Goal: Task Accomplishment & Management: Manage account settings

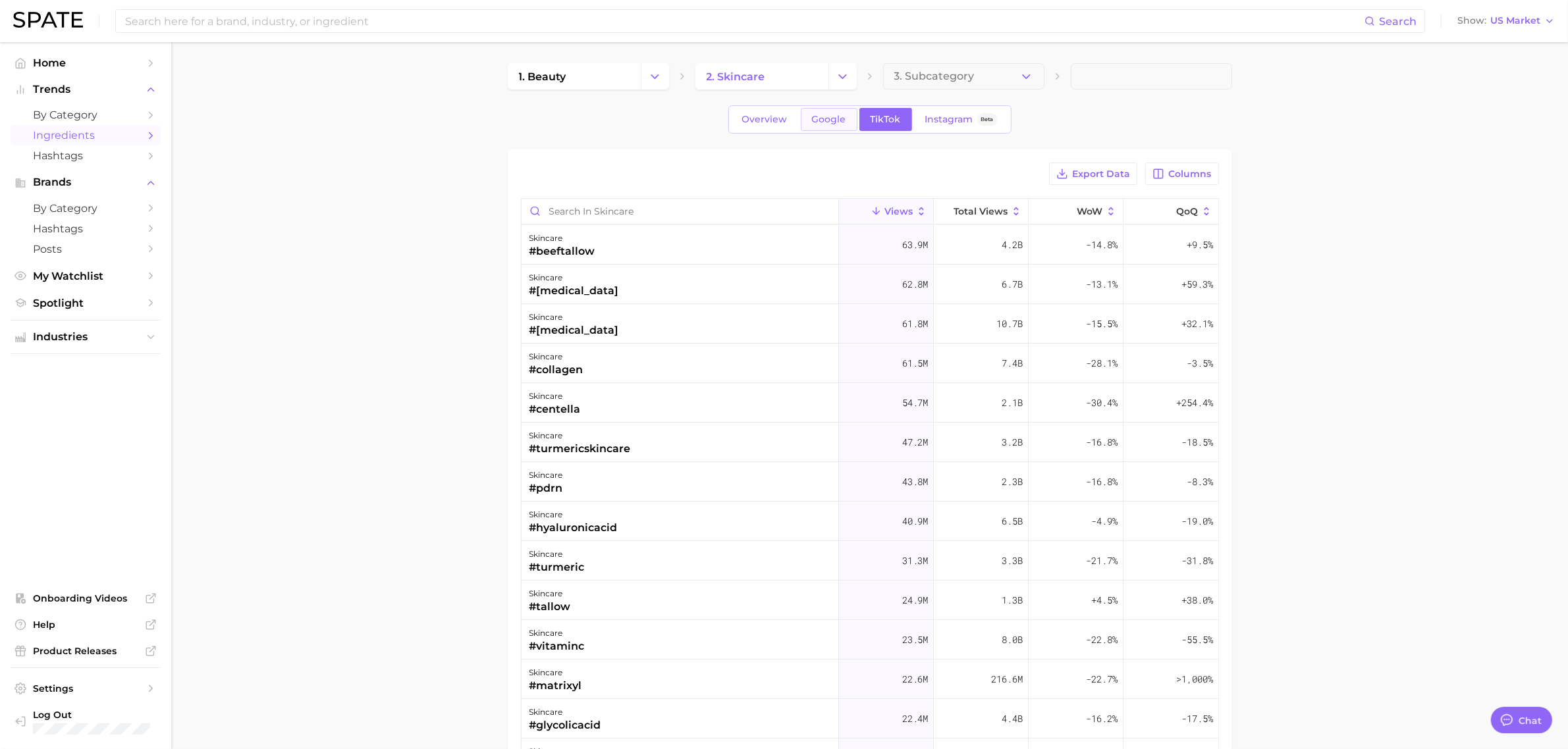
click at [814, 116] on span "Google" at bounding box center [829, 120] width 35 height 11
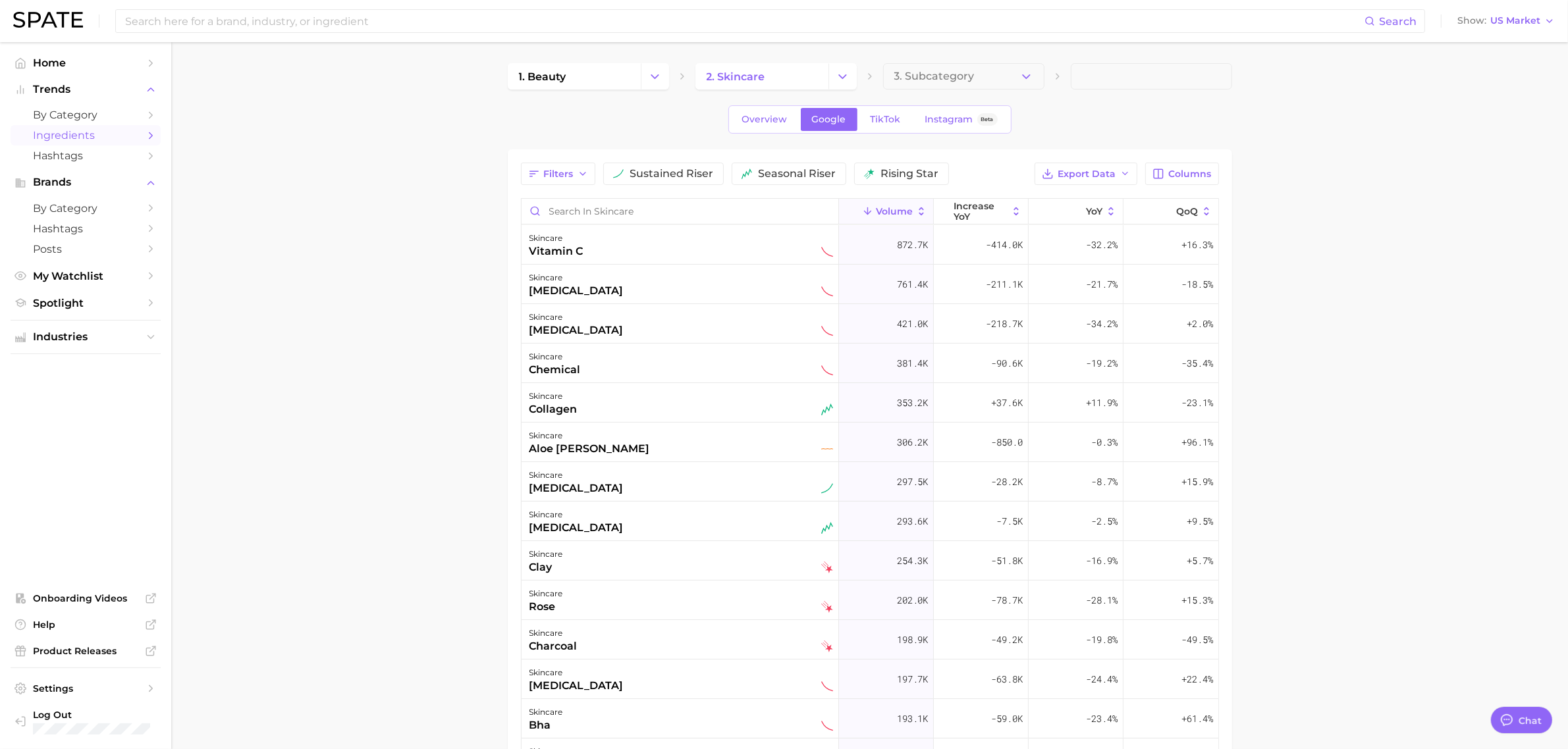
click at [1486, 241] on main "1. beauty 2. skincare 3. Subcategory Overview Google TikTok Instagram Beta Filt…" at bounding box center [869, 534] width 1397 height 984
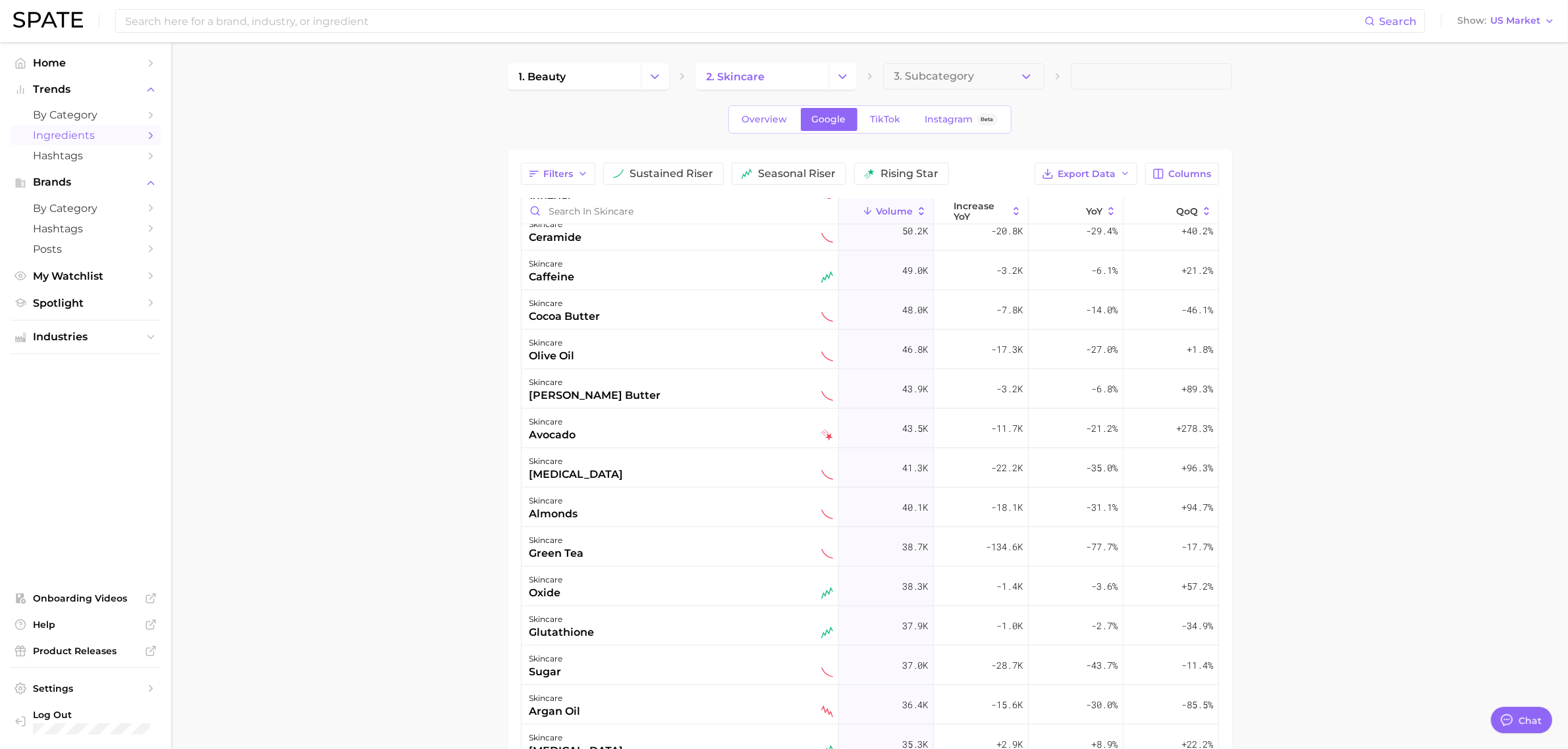
scroll to position [2139, 0]
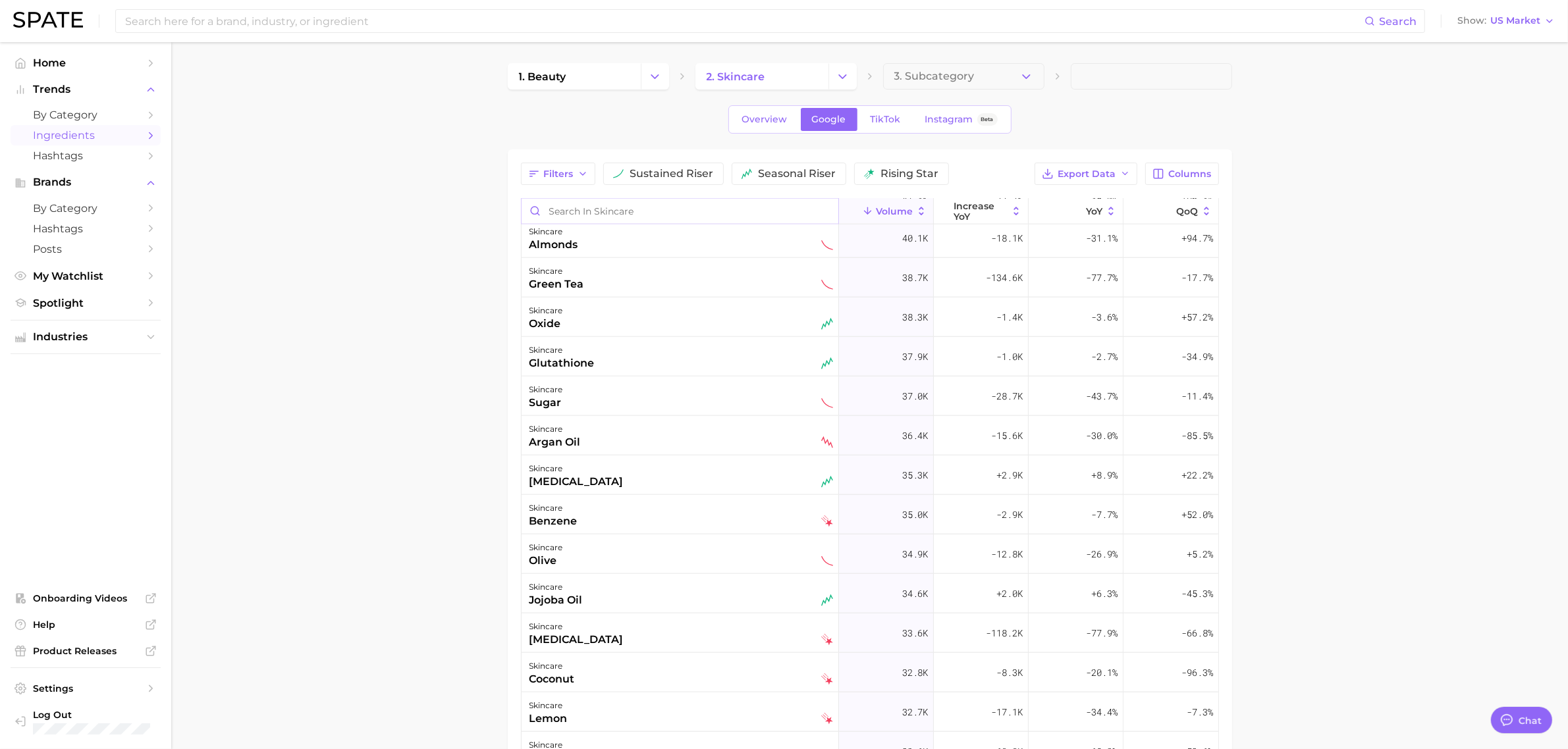
click at [691, 210] on input "Search in skincare" at bounding box center [679, 211] width 317 height 25
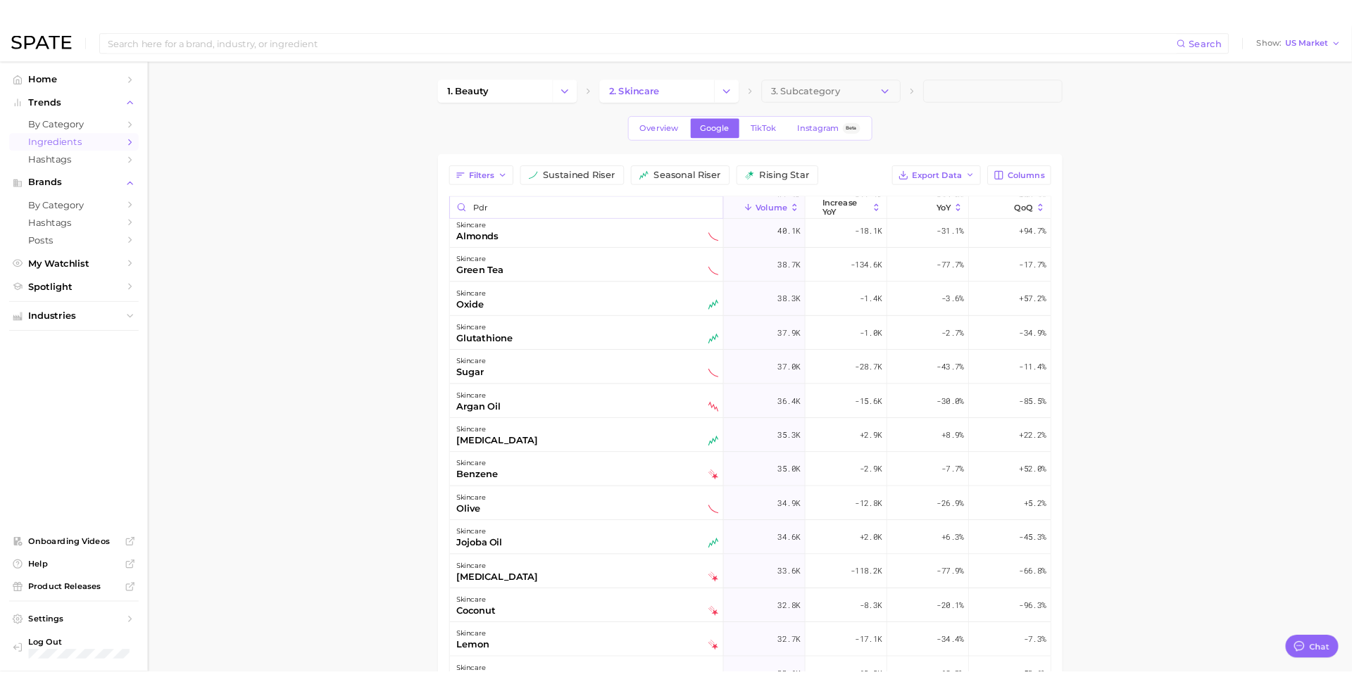
scroll to position [0, 0]
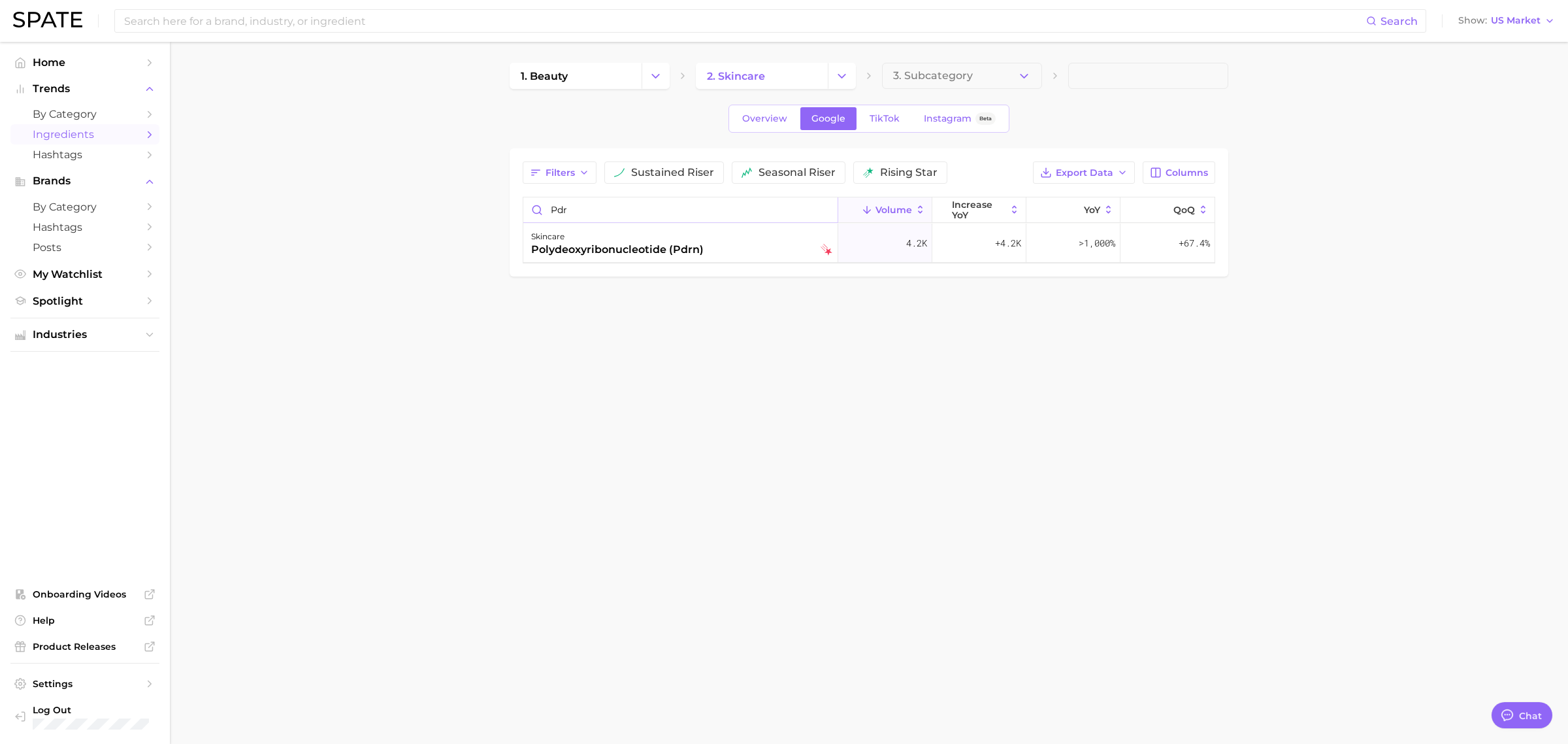
type input "pdrn"
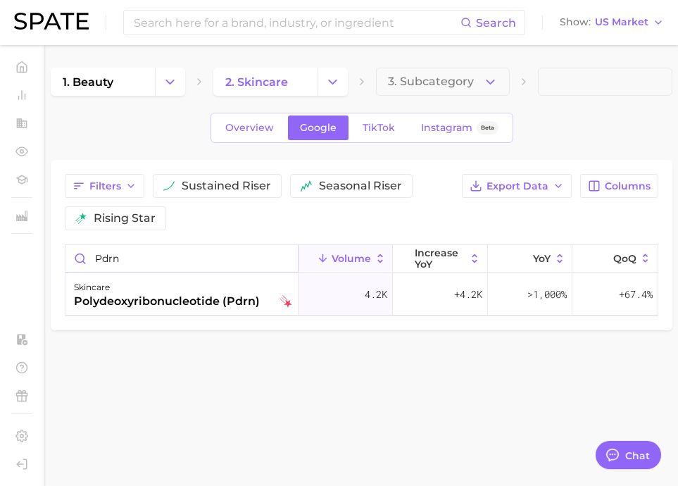
type textarea "x"
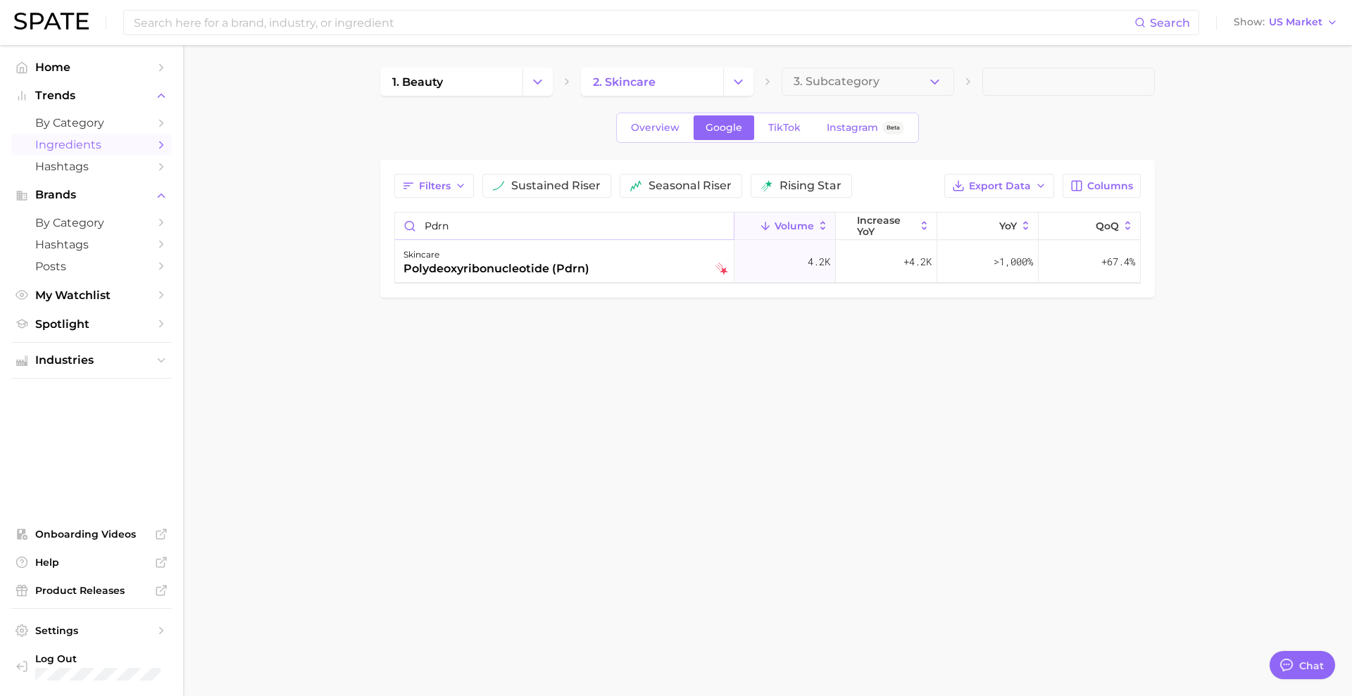
type input "pdrn"
click at [919, 267] on span "+4.2k" at bounding box center [917, 261] width 28 height 17
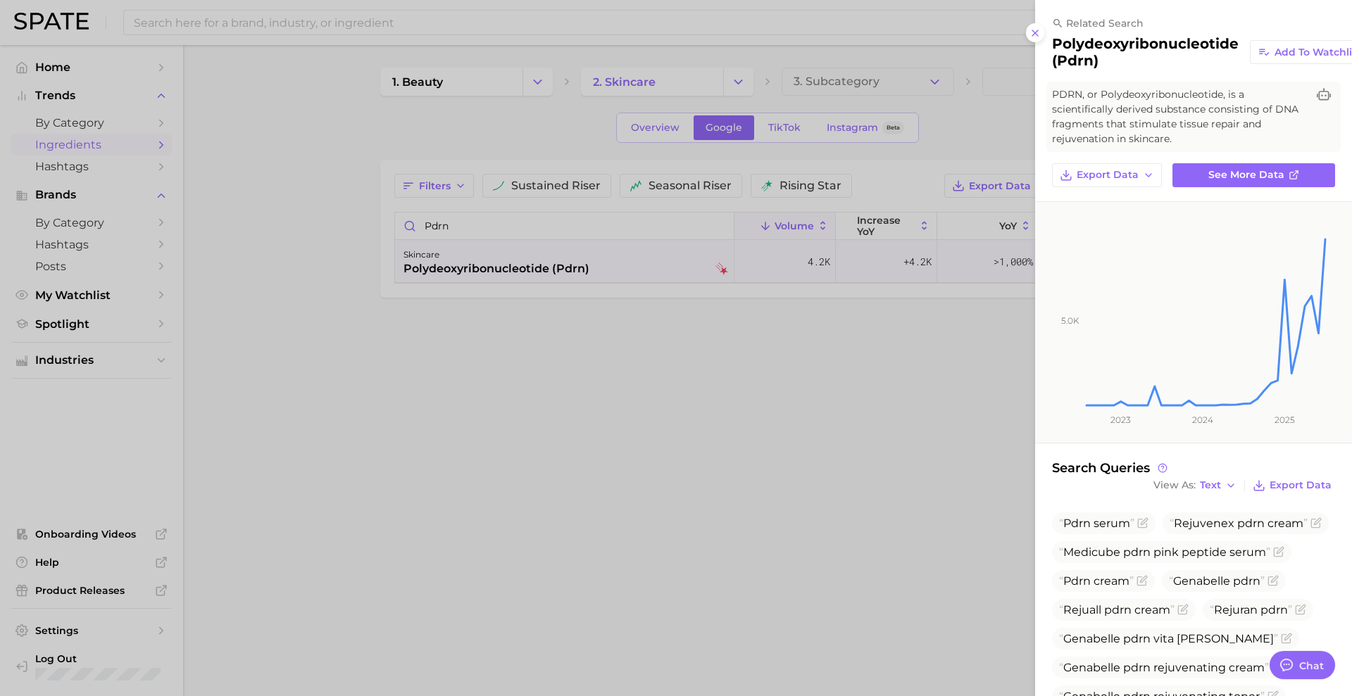
click at [927, 396] on div at bounding box center [676, 348] width 1352 height 696
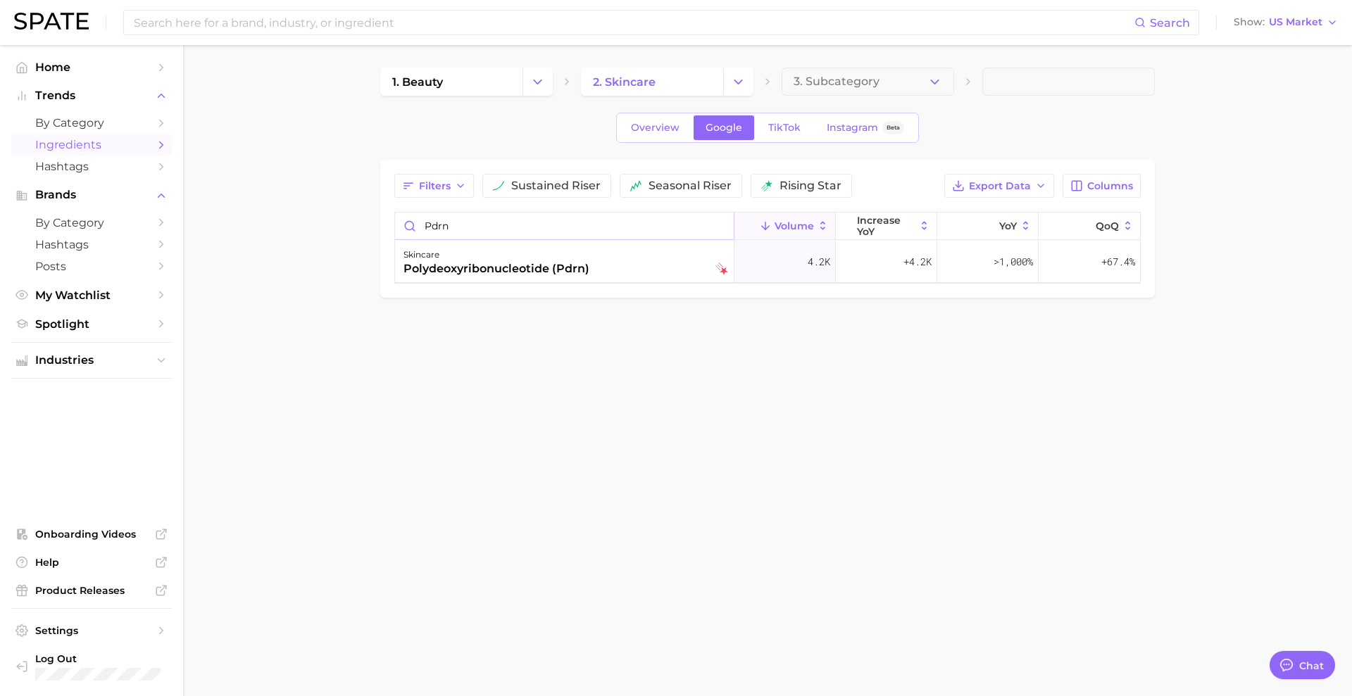
click at [479, 225] on input "pdrn" at bounding box center [564, 226] width 339 height 27
click at [787, 134] on link "TikTok" at bounding box center [784, 127] width 56 height 25
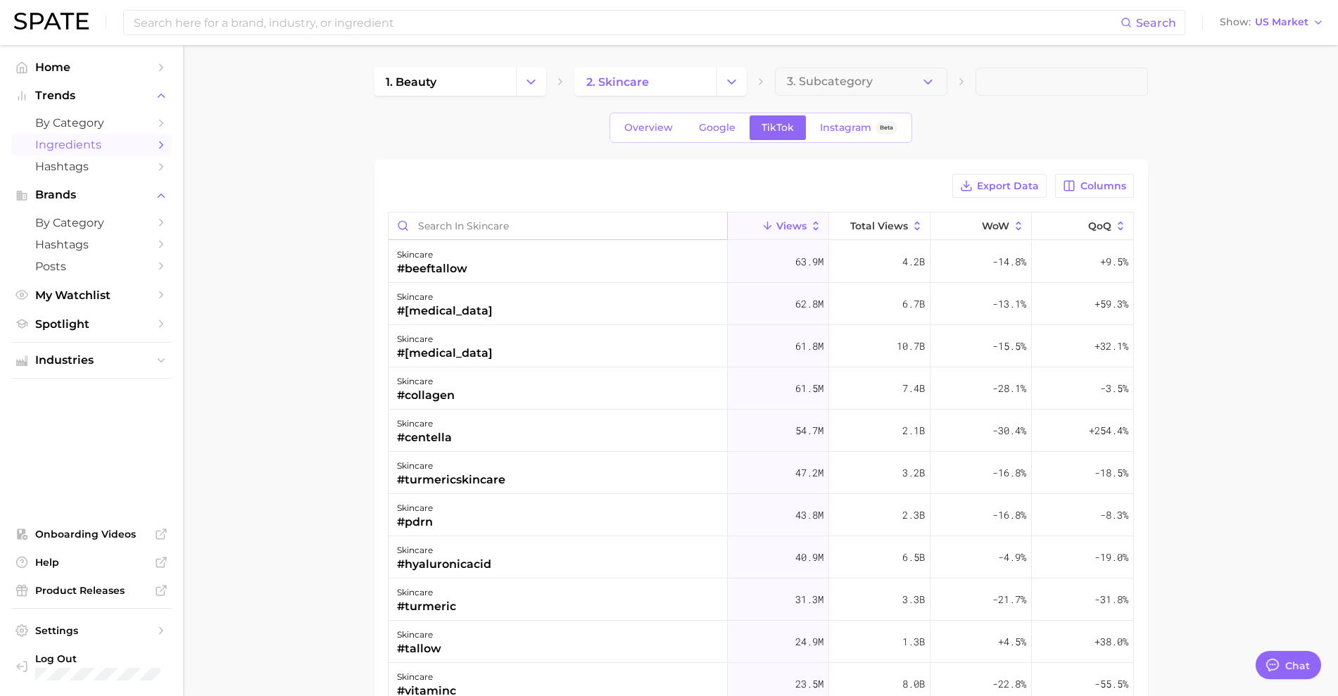
click at [638, 225] on input "Search in skincare" at bounding box center [558, 226] width 339 height 27
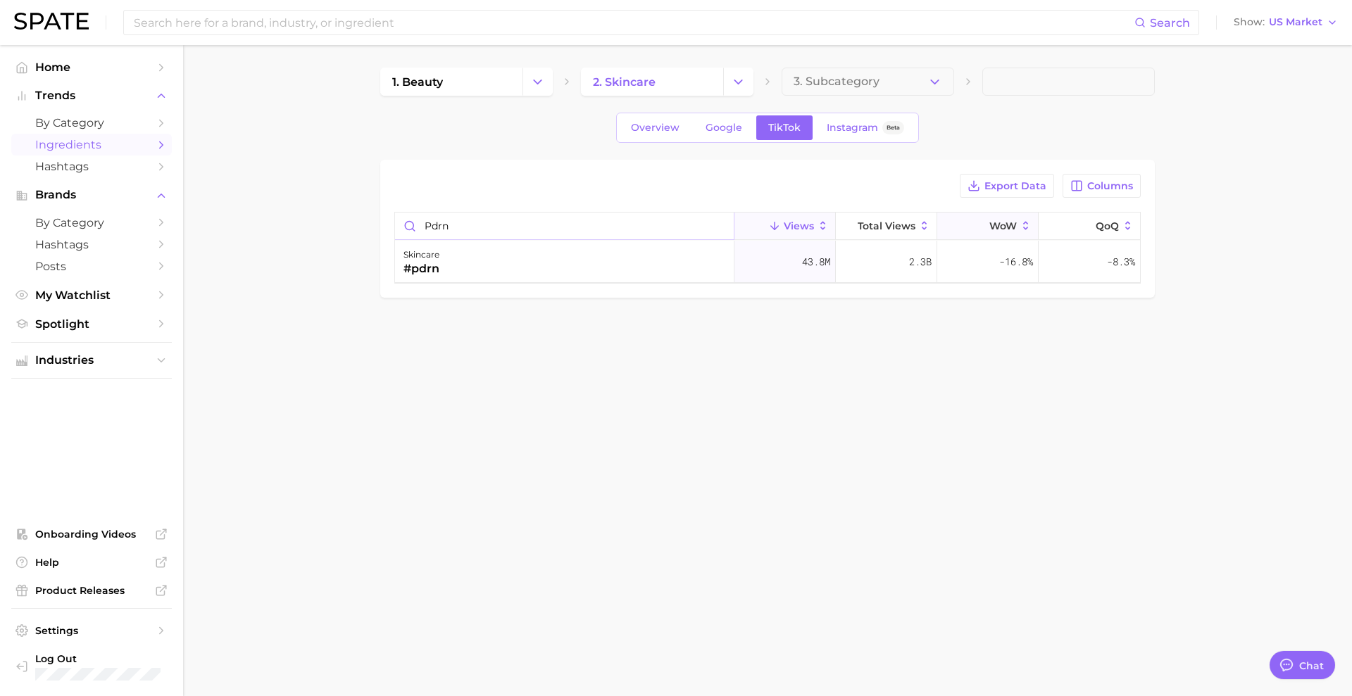
type input "pdrn"
click at [1030, 229] on icon at bounding box center [1025, 226] width 13 height 13
click at [1086, 195] on button "Columns" at bounding box center [1101, 186] width 78 height 24
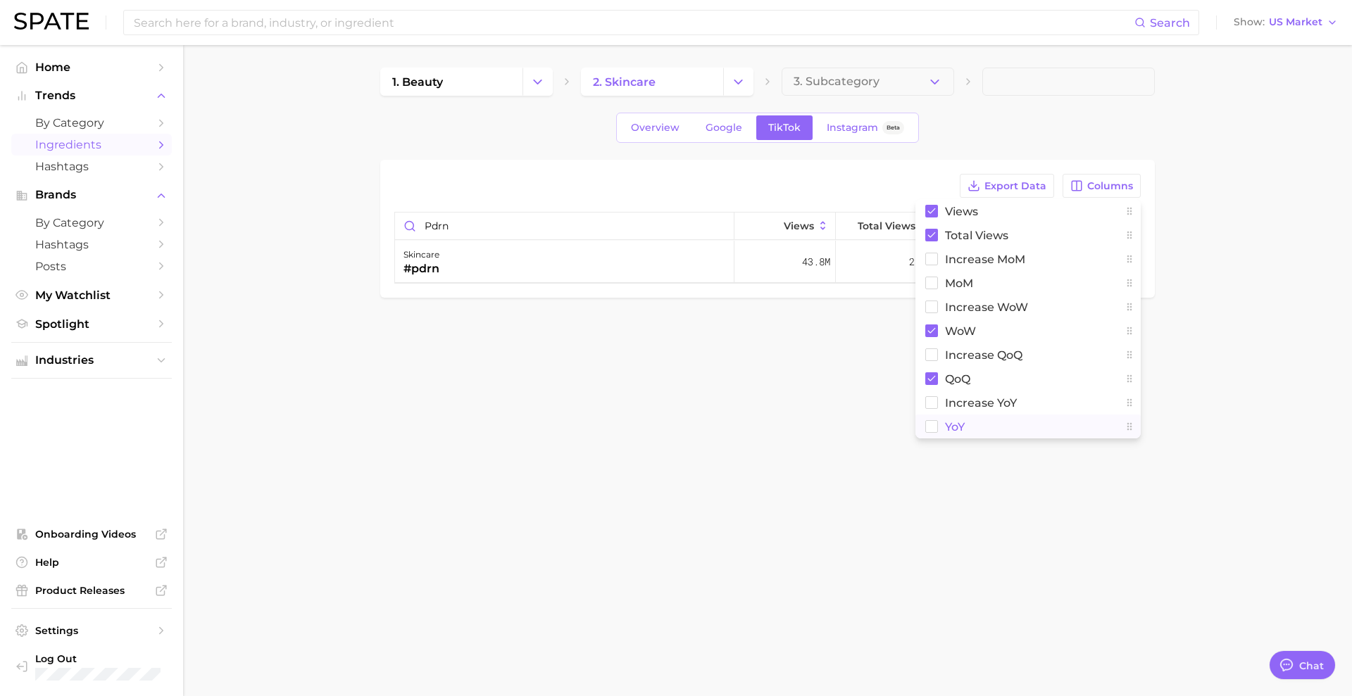
click at [956, 428] on span "YoY" at bounding box center [955, 427] width 20 height 12
click at [1000, 402] on span "increase YoY" at bounding box center [981, 403] width 72 height 12
click at [1006, 470] on body "Search Show US Market Home Trends by Category Ingredients Hashtags Brands by Ca…" at bounding box center [676, 348] width 1352 height 696
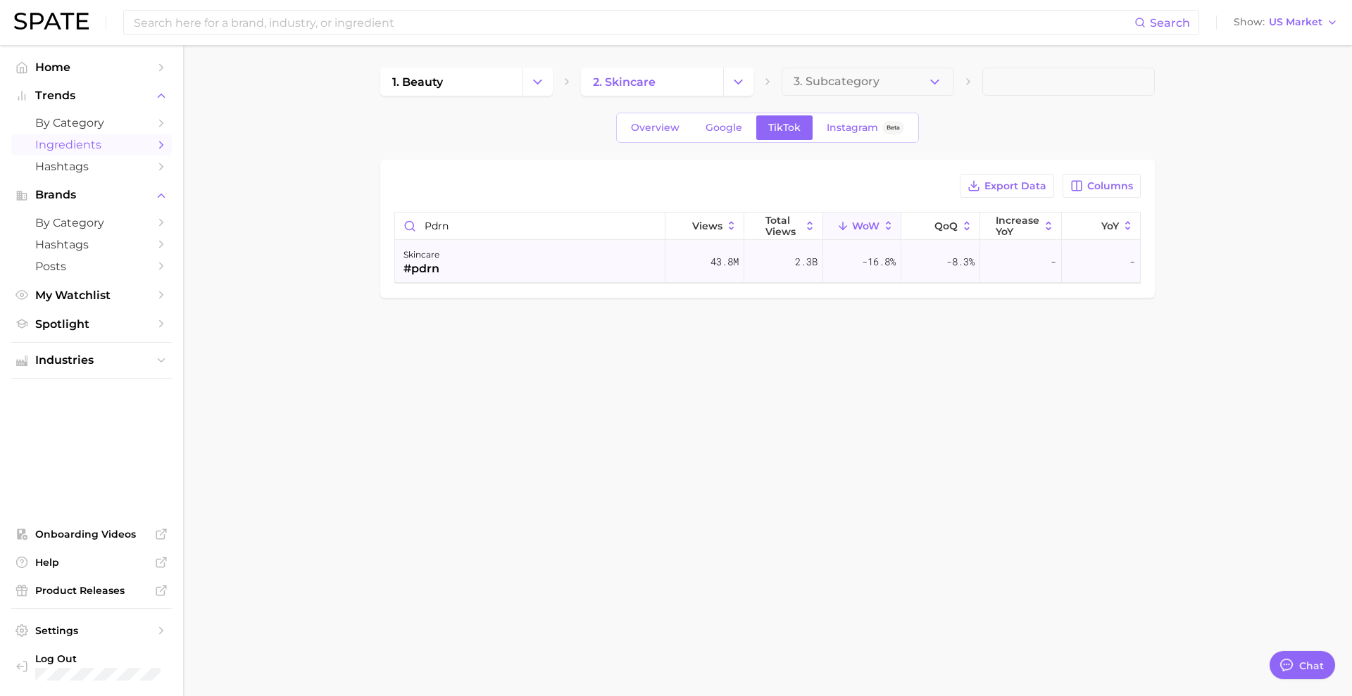
click at [1028, 253] on div "-" at bounding box center [1021, 262] width 82 height 42
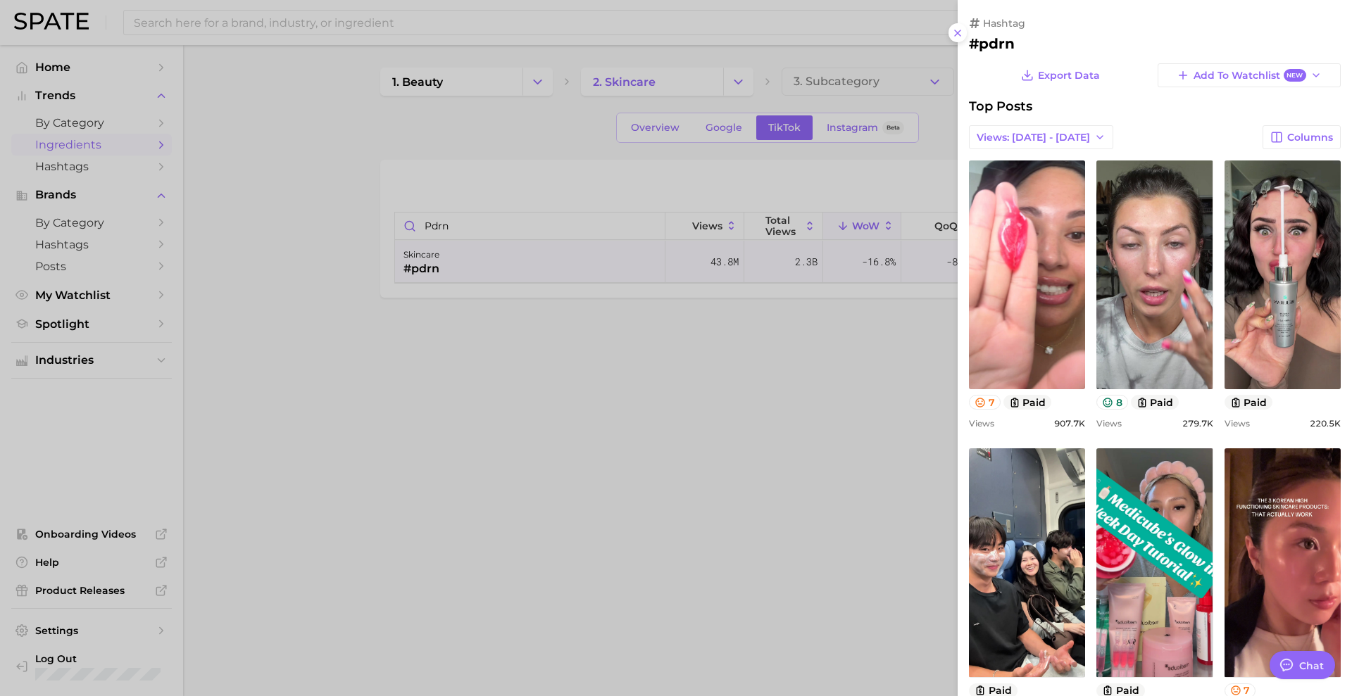
click at [831, 365] on div at bounding box center [676, 348] width 1352 height 696
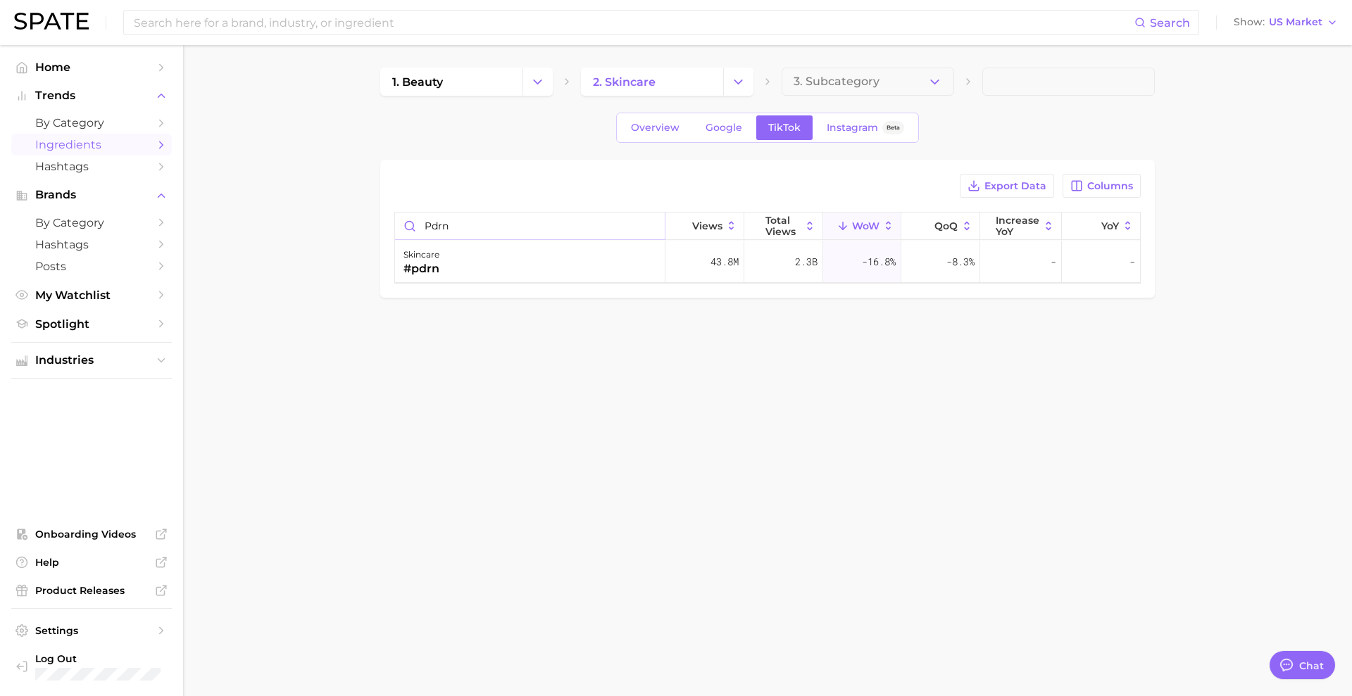
click at [448, 232] on input "pdrn" at bounding box center [530, 226] width 270 height 27
click at [530, 400] on body "Search Show US Market Home Trends by Category Ingredients Hashtags Brands by Ca…" at bounding box center [676, 348] width 1352 height 696
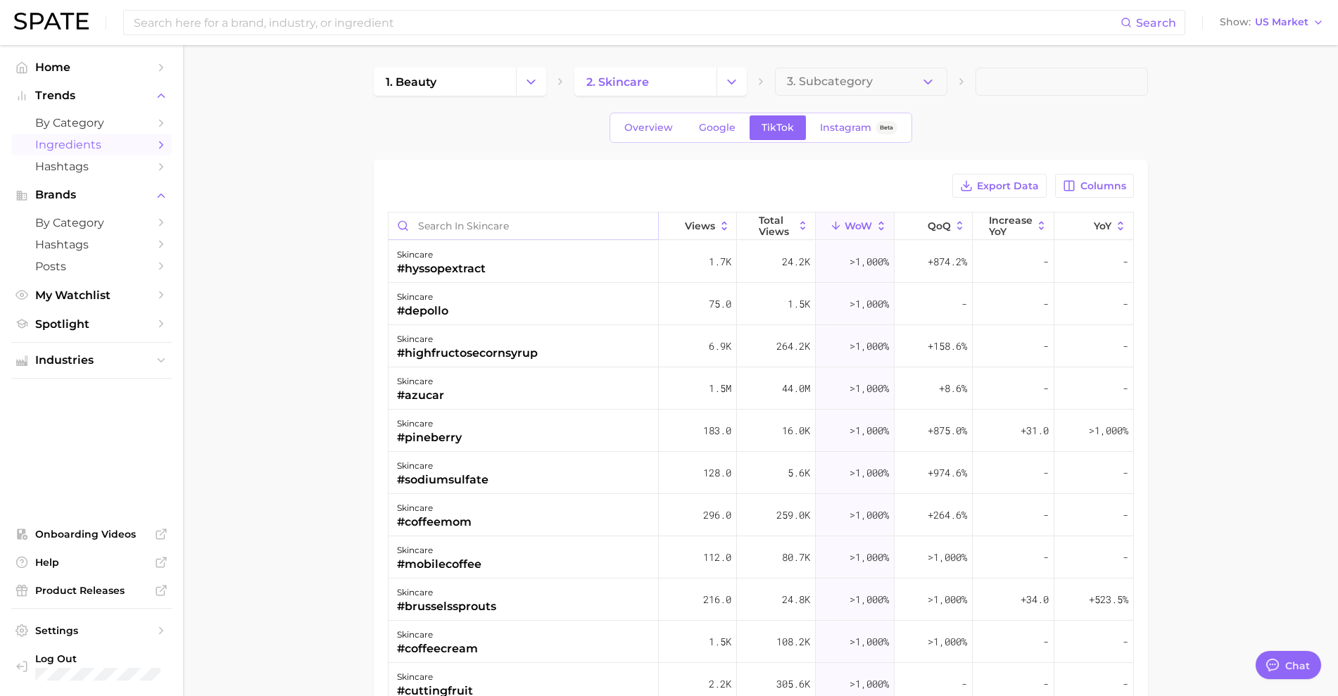
click at [484, 230] on input "Search in skincare" at bounding box center [524, 226] width 270 height 27
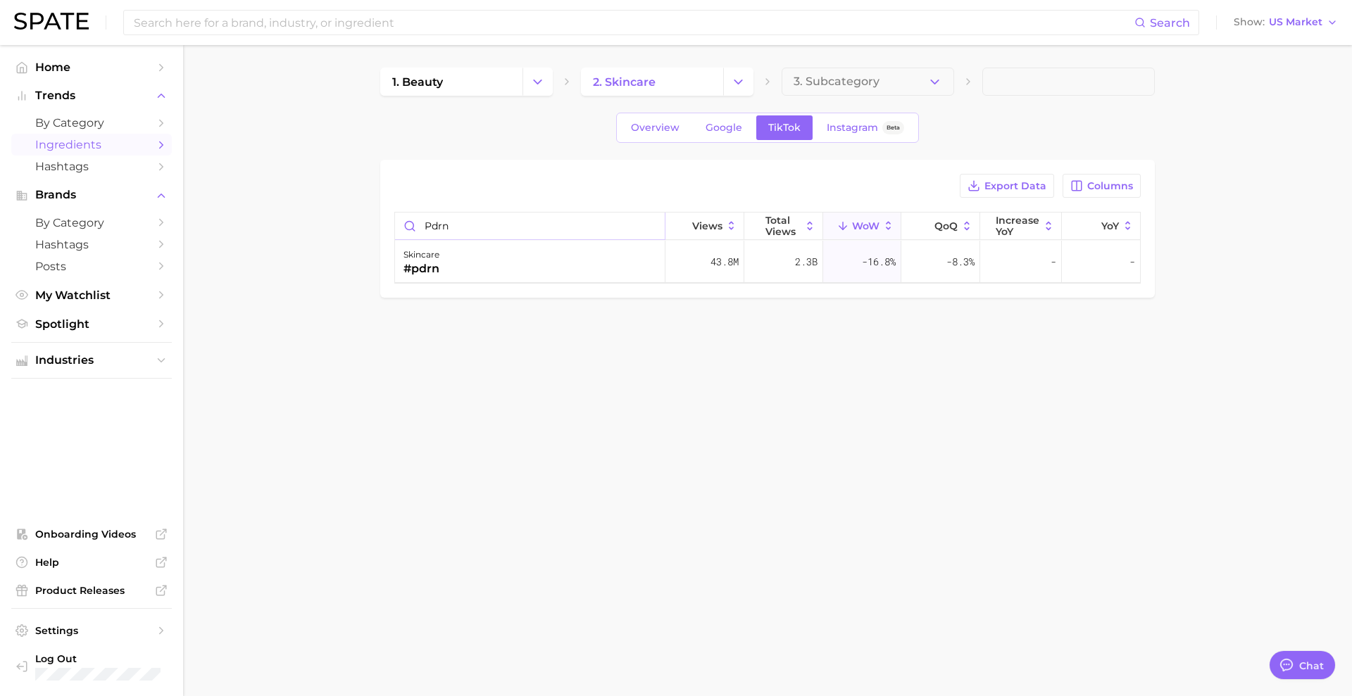
type input "pdrn"
click at [882, 413] on body "Search Show US Market Home Trends by Category Ingredients Hashtags Brands by Ca…" at bounding box center [676, 348] width 1352 height 696
drag, startPoint x: 1018, startPoint y: 229, endPoint x: 904, endPoint y: 234, distance: 114.1
click at [904, 234] on div "pdrn Views Total Views WoW QoQ increase YoY YoY" at bounding box center [767, 227] width 745 height 28
click at [1005, 227] on span "increase YoY" at bounding box center [1017, 226] width 44 height 23
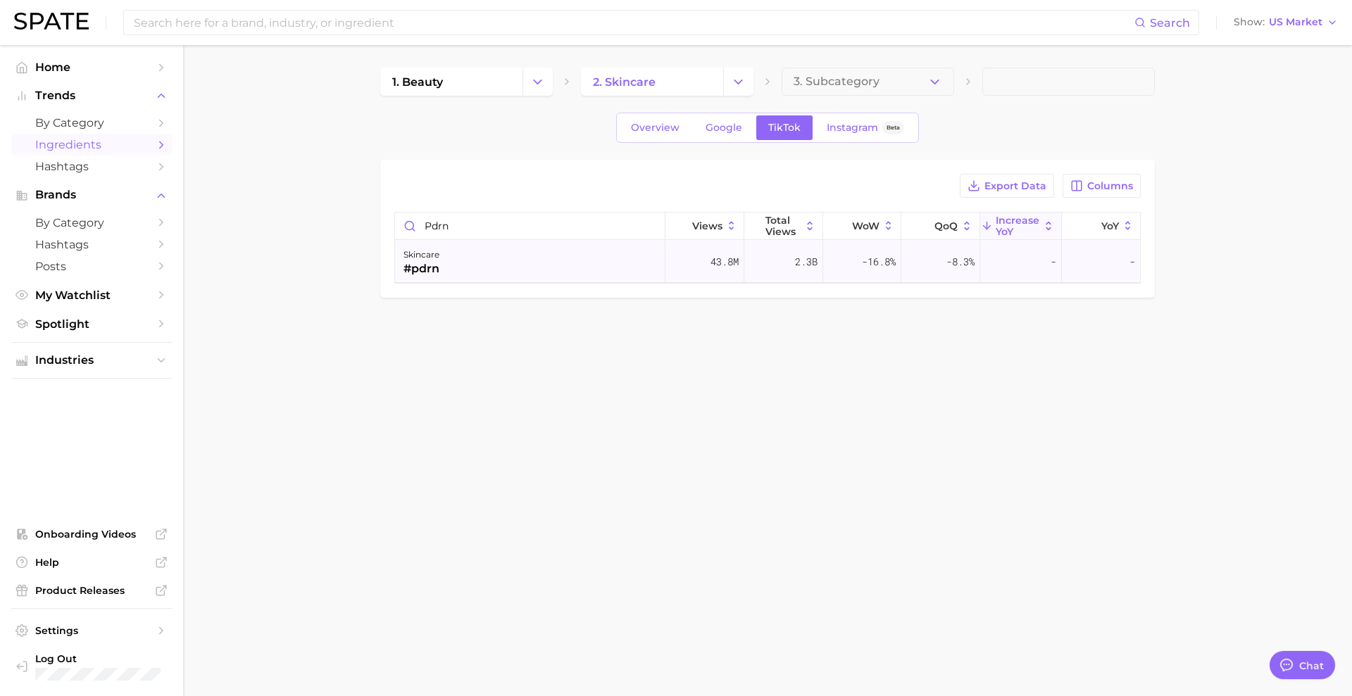
click at [1050, 265] on span "-" at bounding box center [1053, 261] width 6 height 17
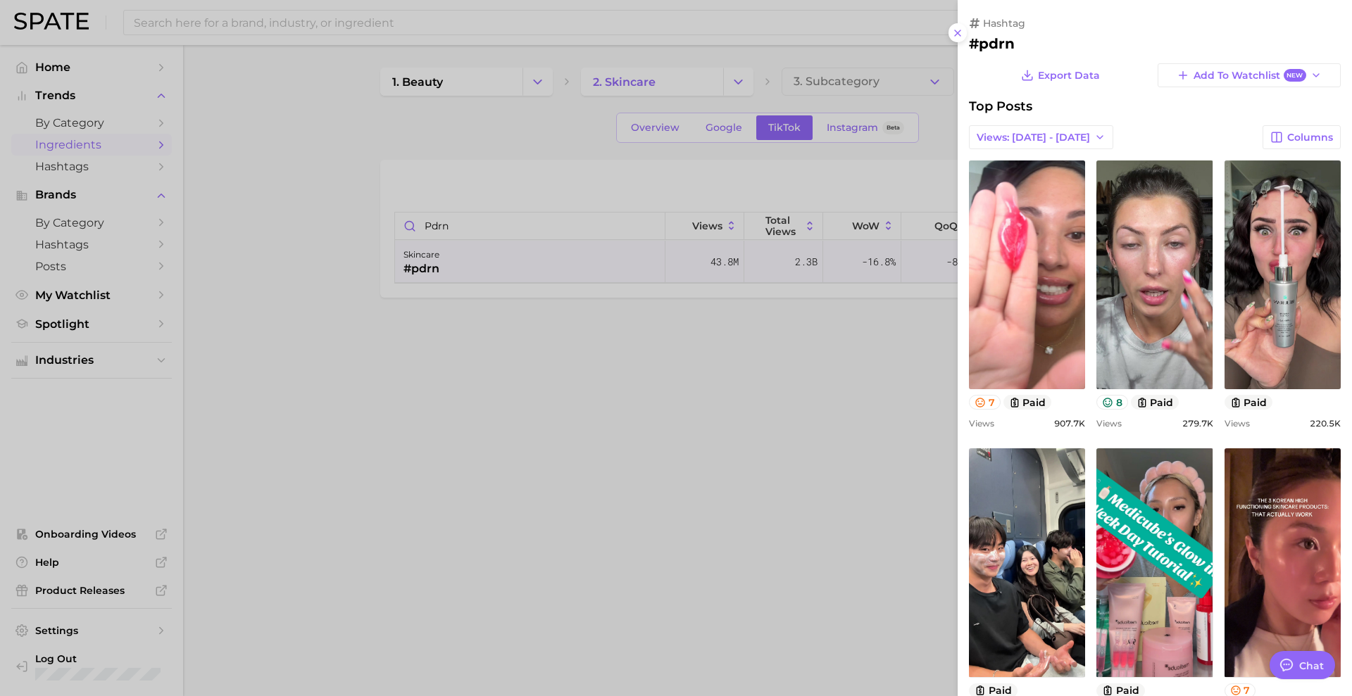
click at [821, 415] on div at bounding box center [676, 348] width 1352 height 696
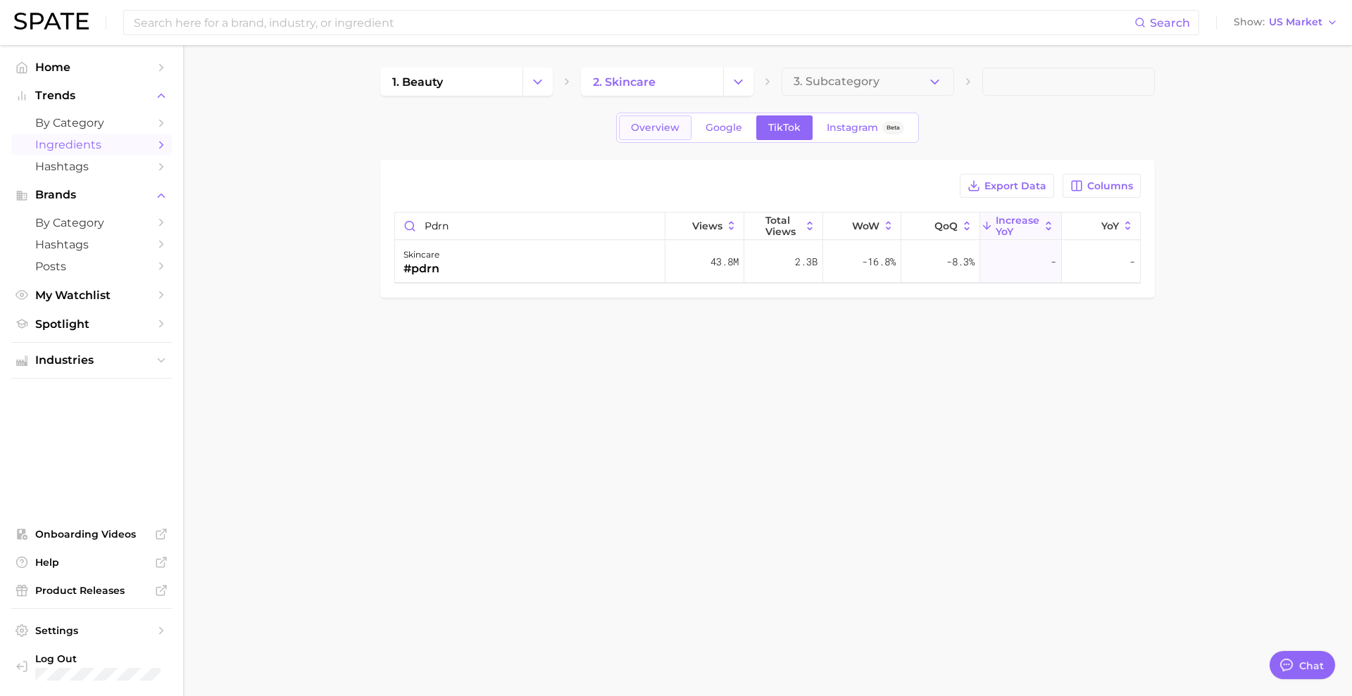
click at [664, 130] on span "Overview" at bounding box center [655, 128] width 49 height 12
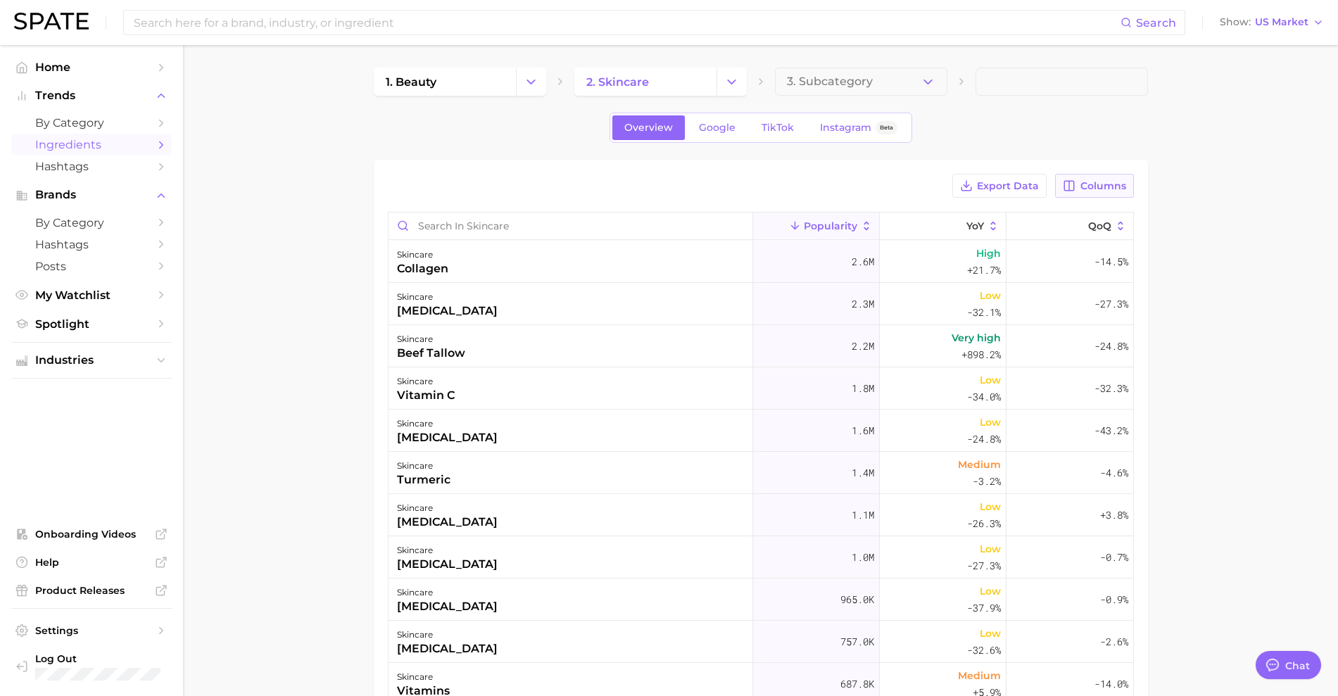
click at [1115, 188] on span "Columns" at bounding box center [1103, 186] width 46 height 12
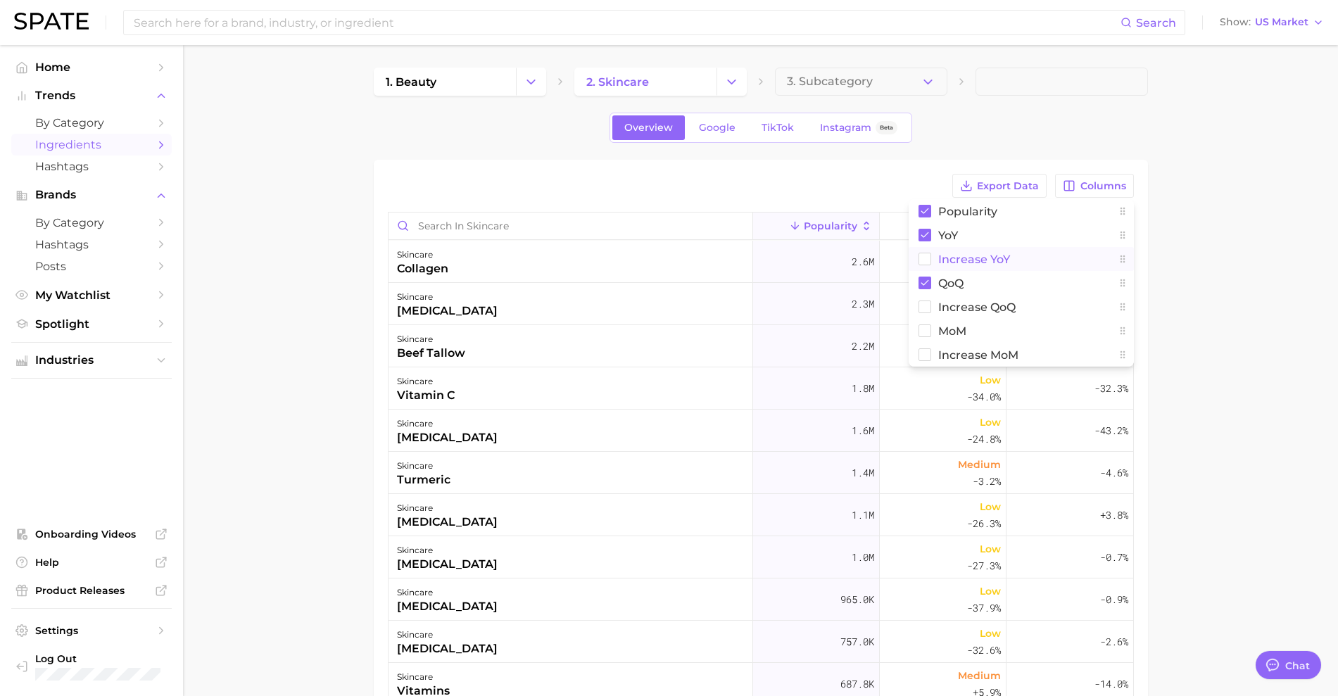
click at [1033, 251] on button "Increase YoY" at bounding box center [1021, 259] width 225 height 24
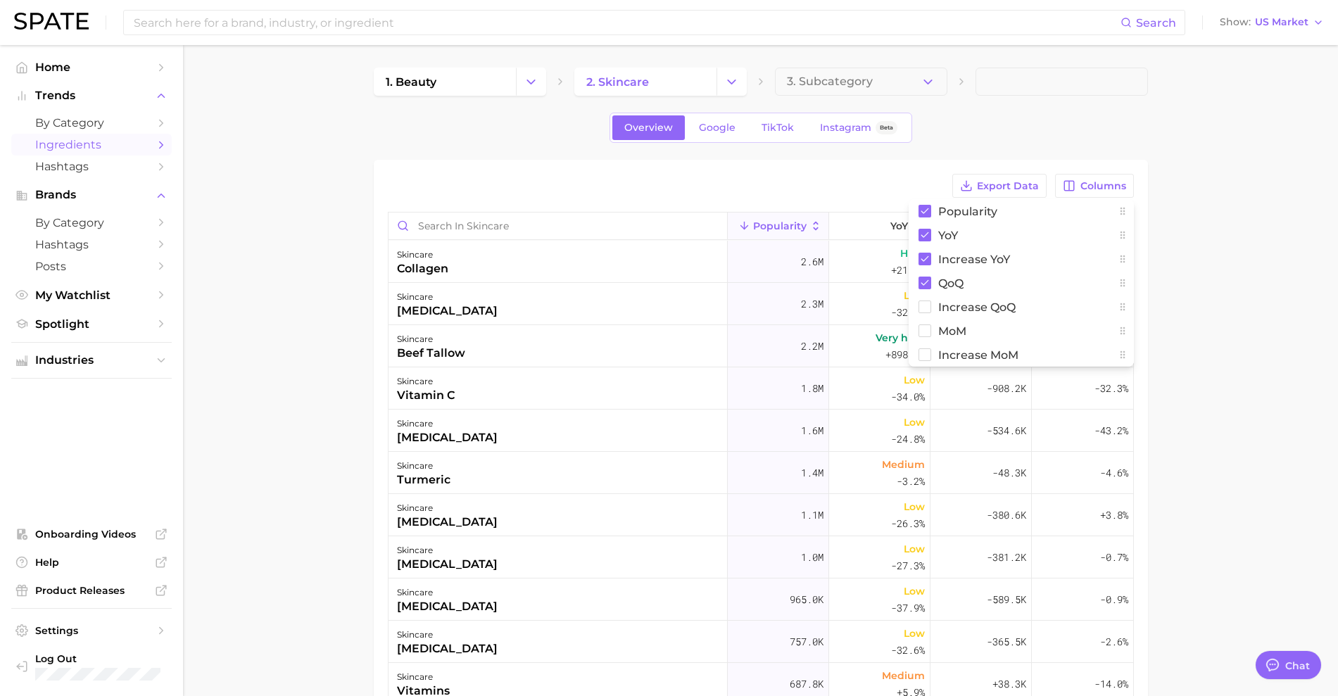
click at [1215, 285] on main "1. beauty 2. skincare 3. Subcategory Overview Google TikTok Instagram Beta Expo…" at bounding box center [760, 518] width 1155 height 947
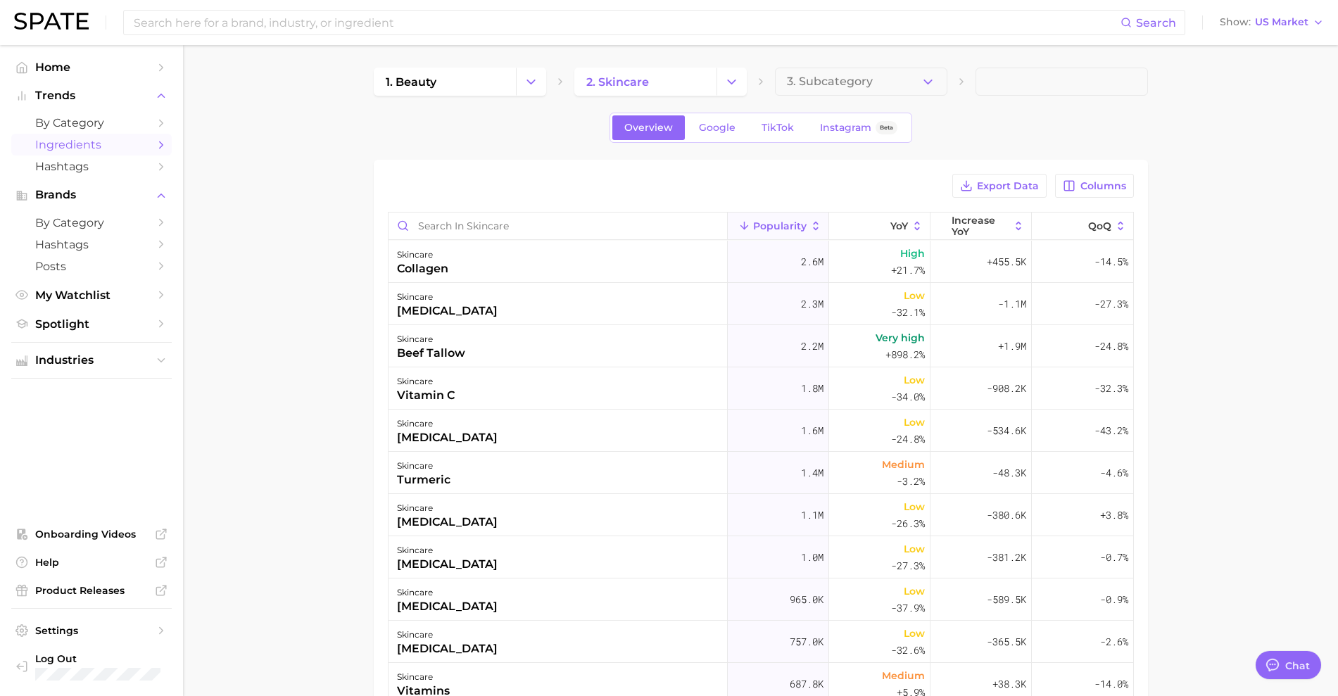
click at [1275, 334] on main "1. beauty 2. skincare 3. Subcategory Overview Google TikTok Instagram Beta Expo…" at bounding box center [760, 518] width 1155 height 947
click at [776, 123] on span "TikTok" at bounding box center [778, 128] width 32 height 12
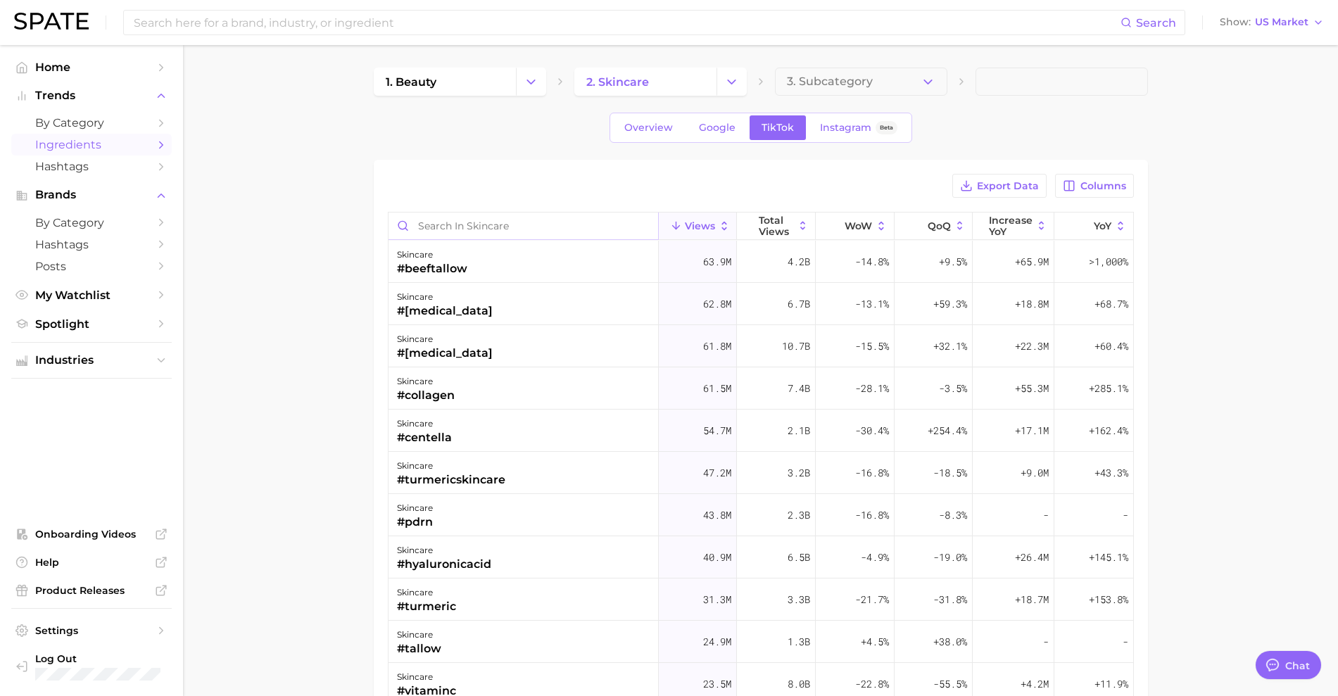
click at [566, 220] on input "Search in skincare" at bounding box center [524, 226] width 270 height 27
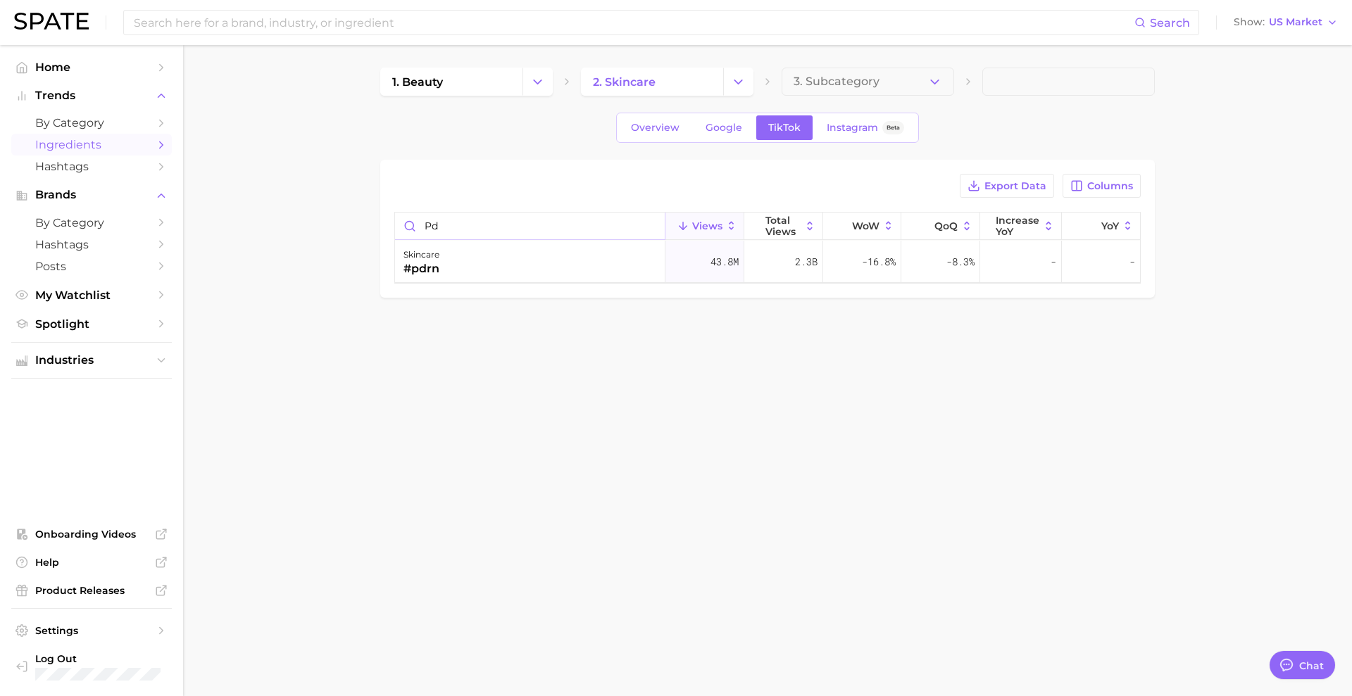
type input "p"
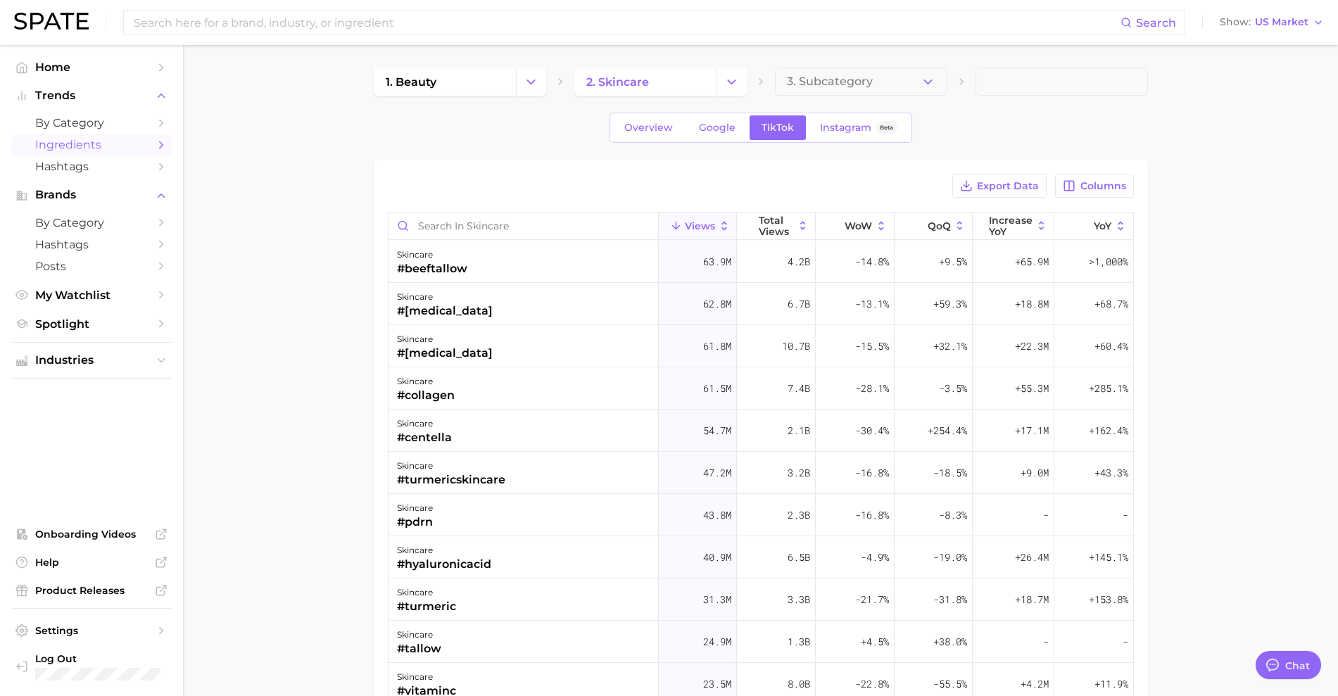
click at [1250, 384] on main "1. beauty 2. skincare 3. Subcategory Overview Google TikTok Instagram Beta Expo…" at bounding box center [760, 518] width 1155 height 947
click at [581, 398] on div "skincare #collagen" at bounding box center [524, 388] width 270 height 42
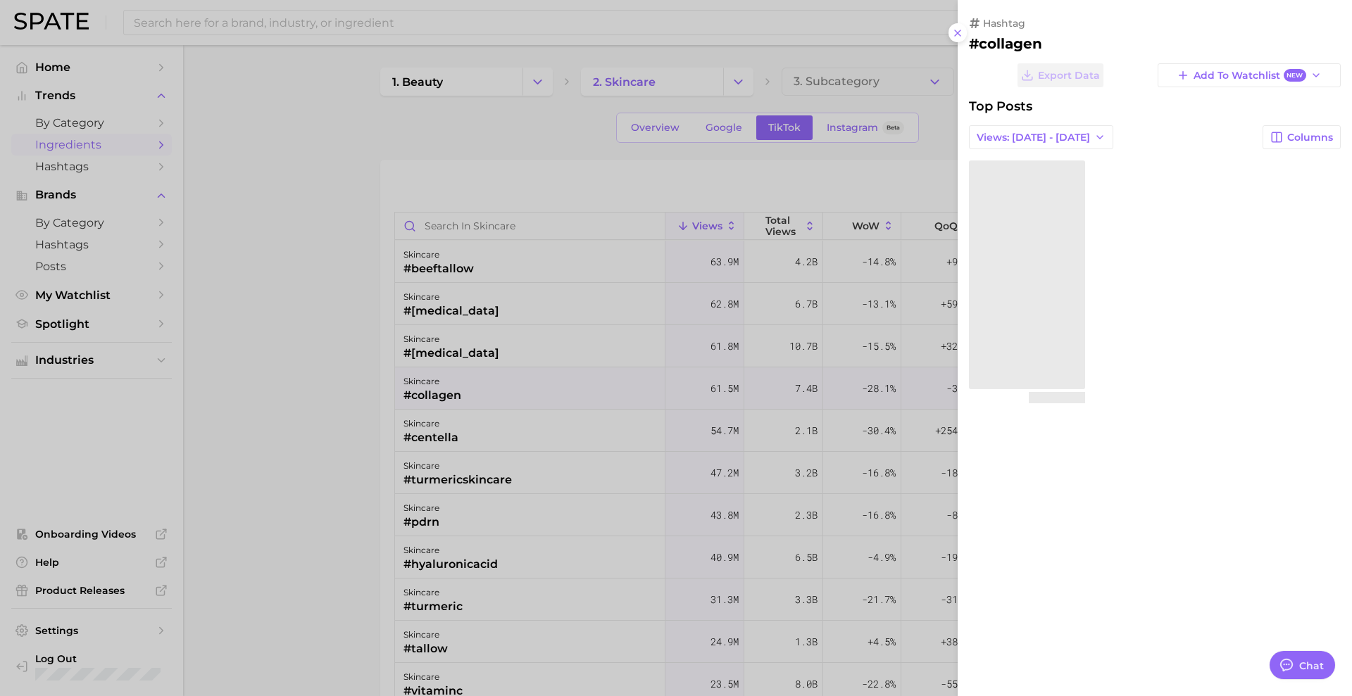
click at [292, 270] on div at bounding box center [676, 348] width 1352 height 696
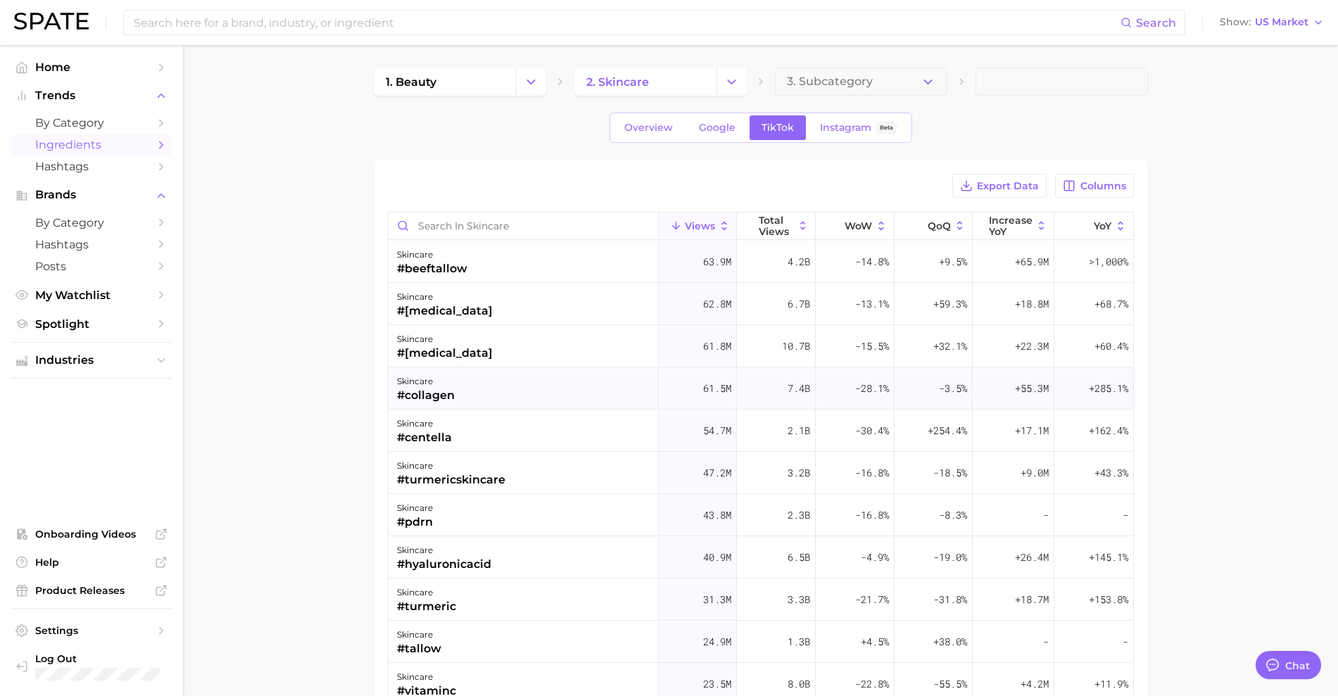
click at [1101, 393] on span "+285.1%" at bounding box center [1108, 388] width 39 height 17
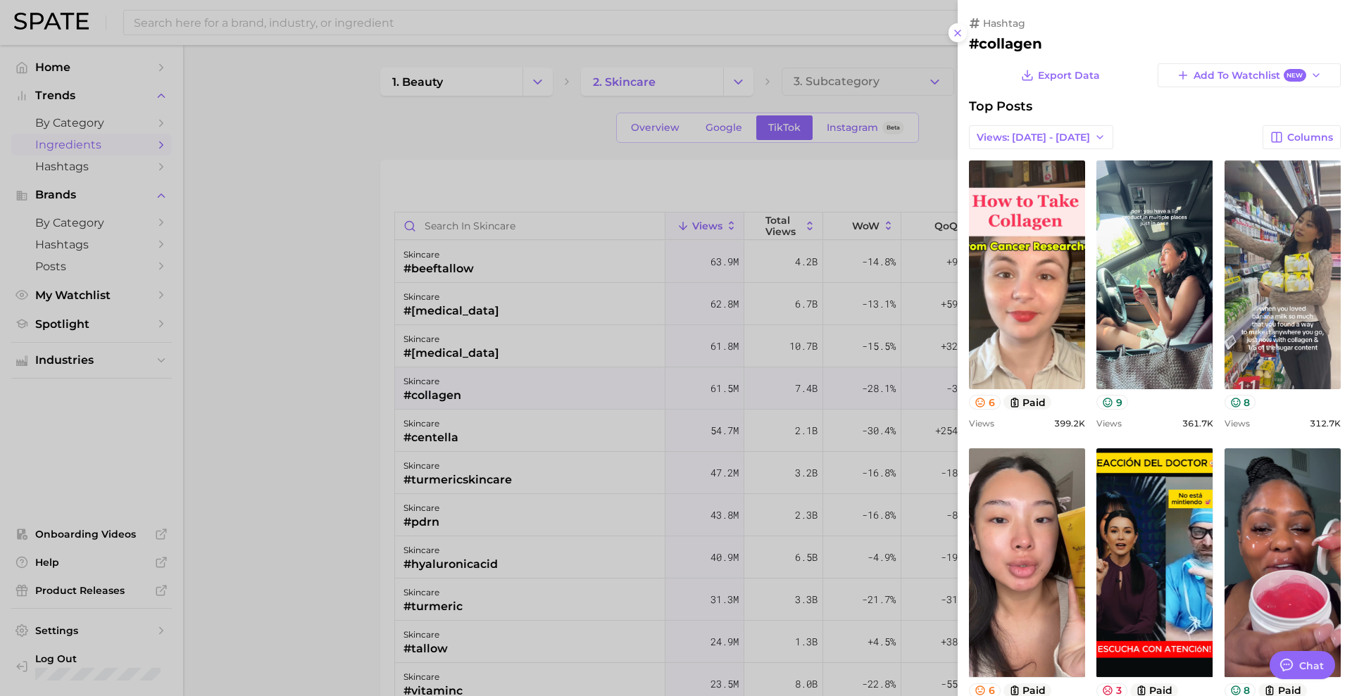
click at [314, 323] on div at bounding box center [676, 348] width 1352 height 696
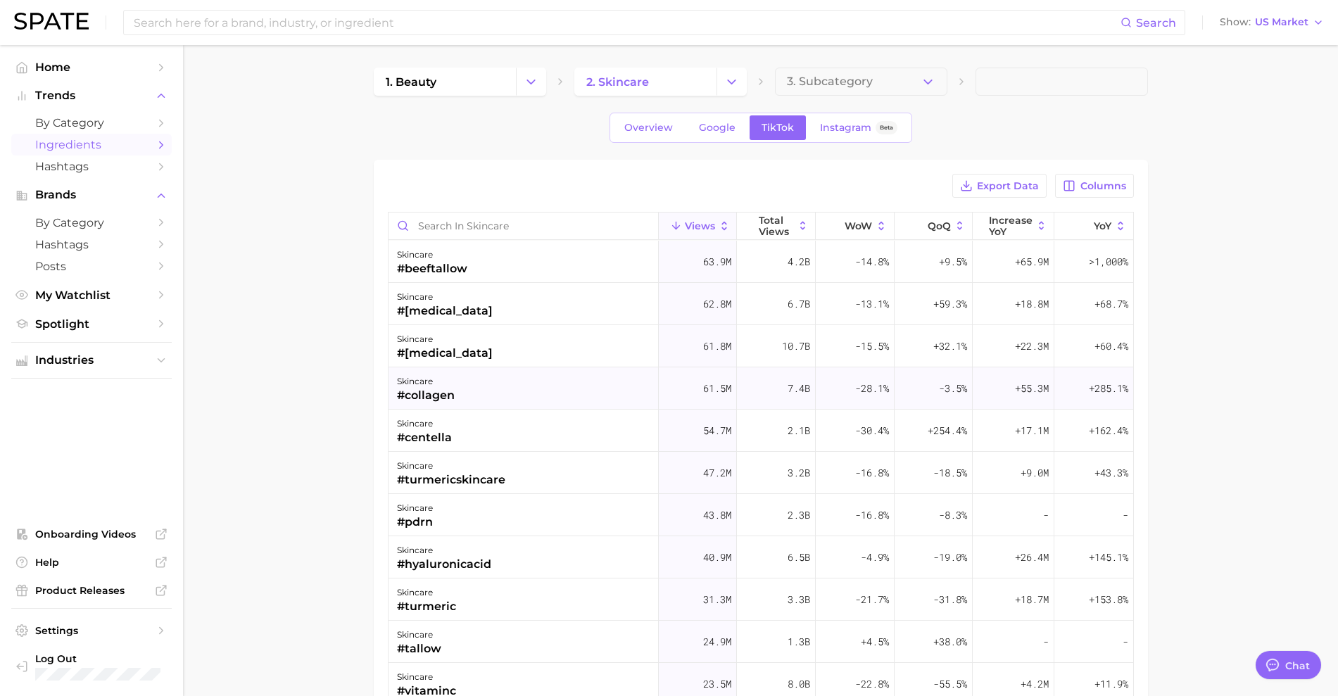
drag, startPoint x: 555, startPoint y: 389, endPoint x: 529, endPoint y: 396, distance: 26.1
click at [529, 396] on div "skincare #collagen" at bounding box center [524, 388] width 270 height 42
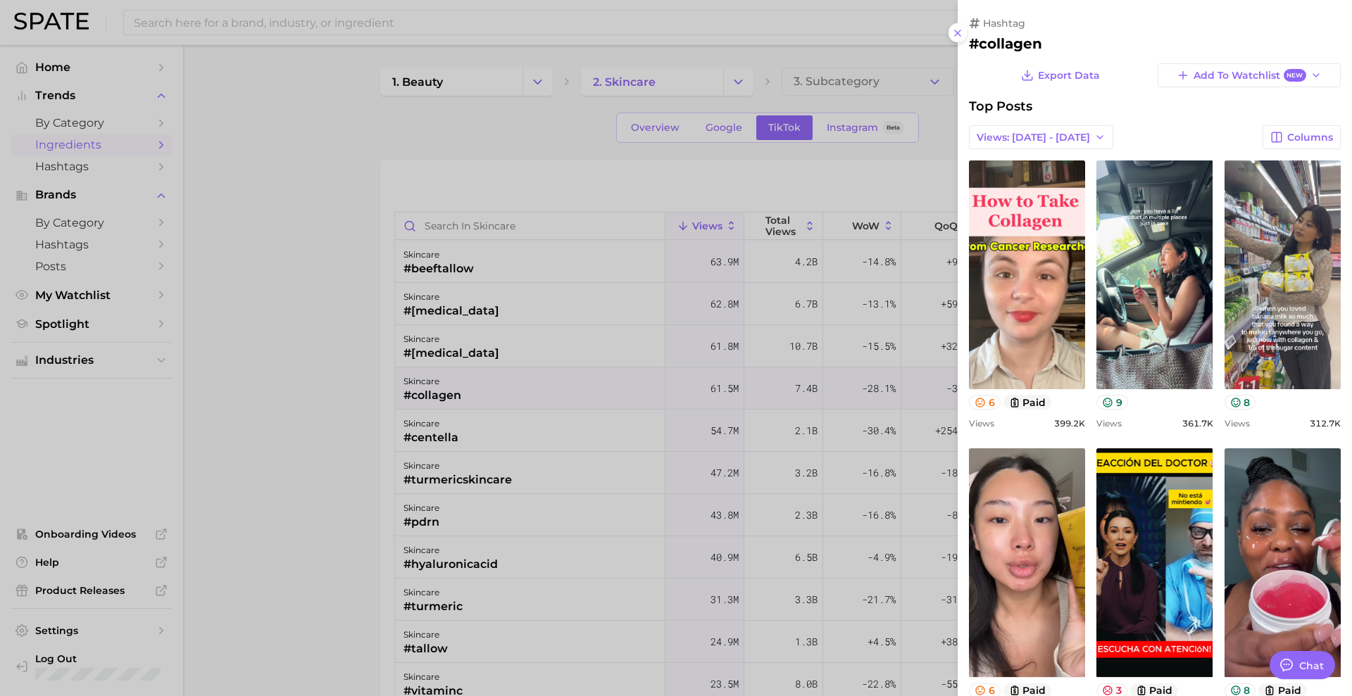
click at [612, 287] on div at bounding box center [676, 348] width 1352 height 696
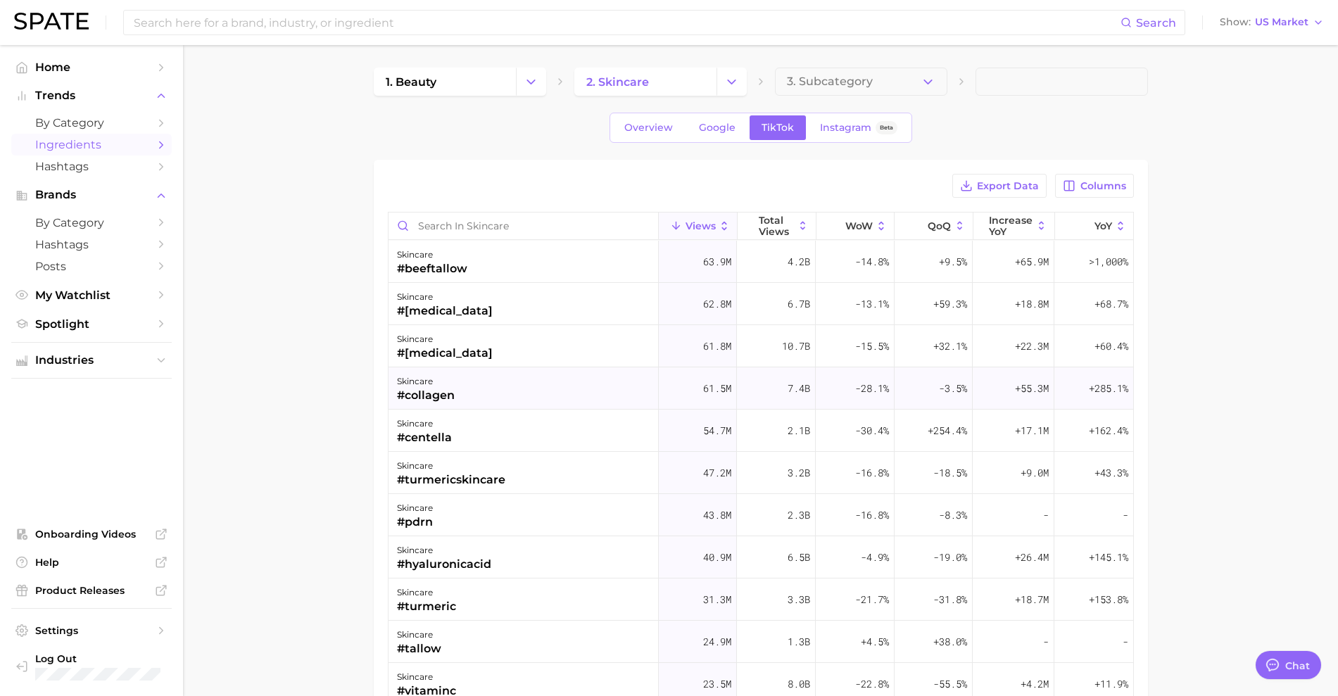
click at [414, 386] on div "skincare" at bounding box center [426, 381] width 58 height 17
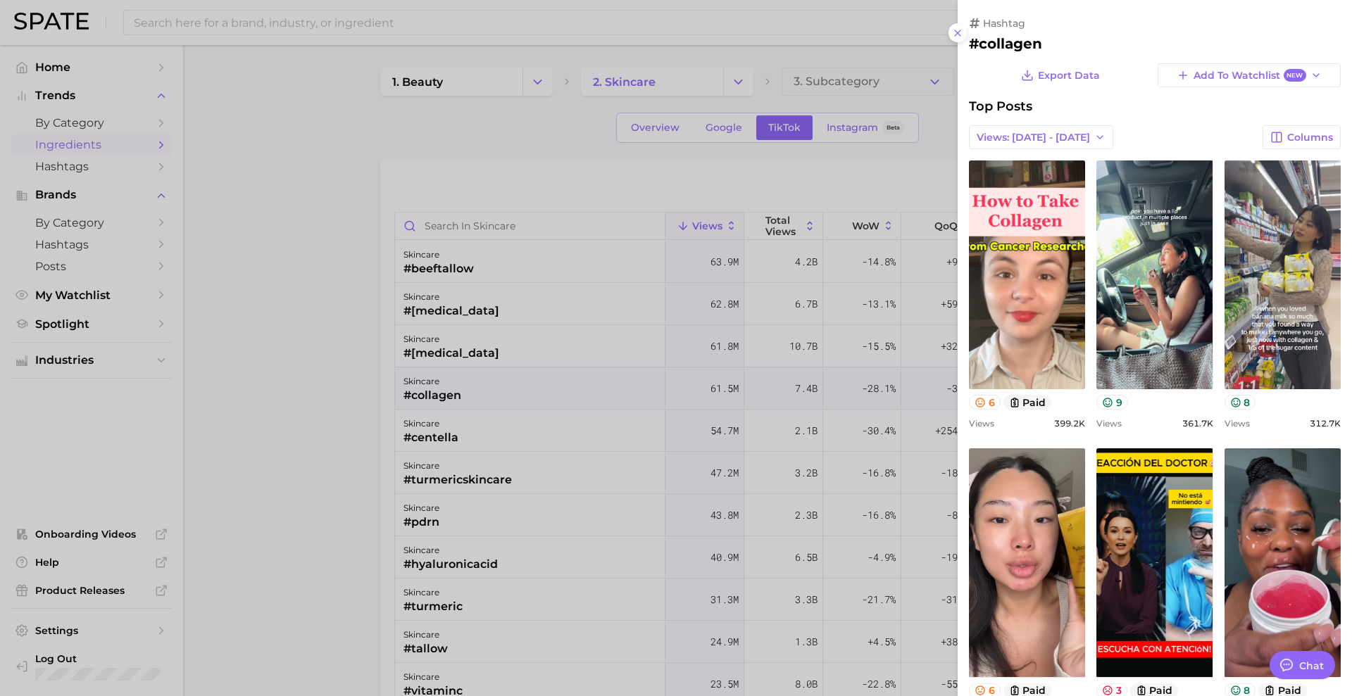
click at [705, 118] on div at bounding box center [676, 348] width 1352 height 696
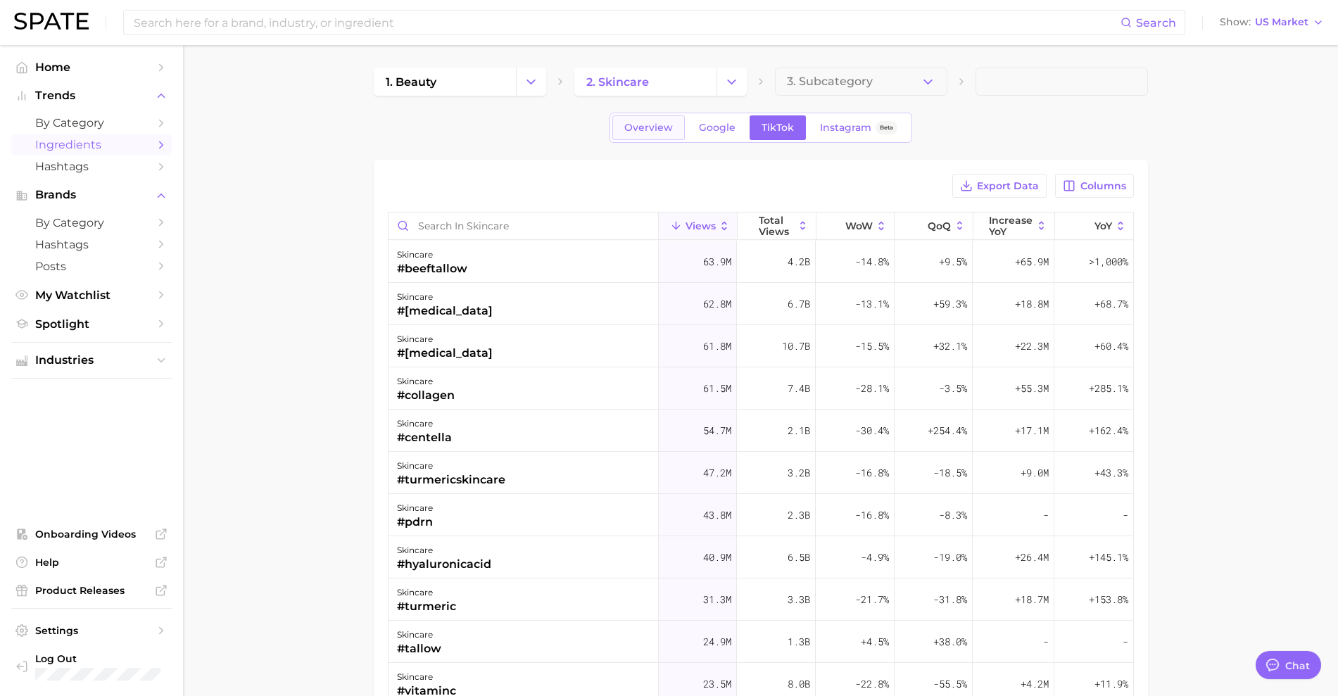
click at [650, 128] on span "Overview" at bounding box center [648, 128] width 49 height 12
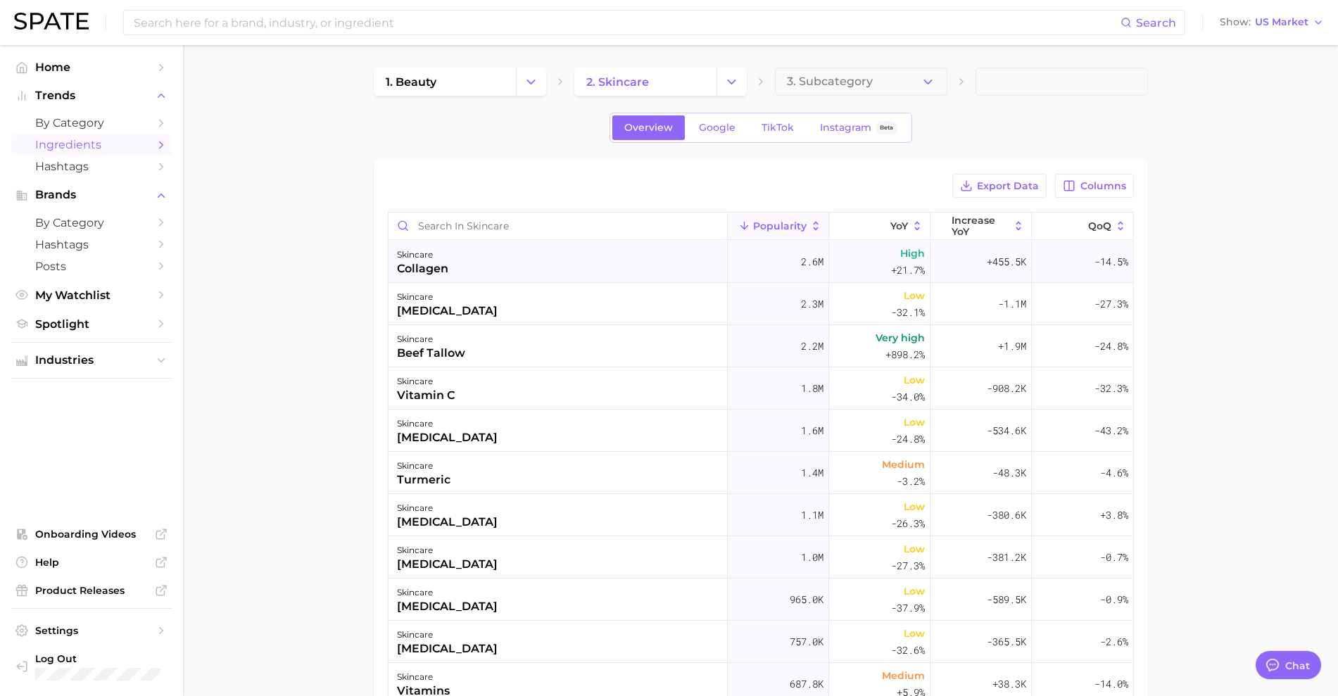
click at [548, 265] on div "skincare collagen" at bounding box center [558, 262] width 339 height 42
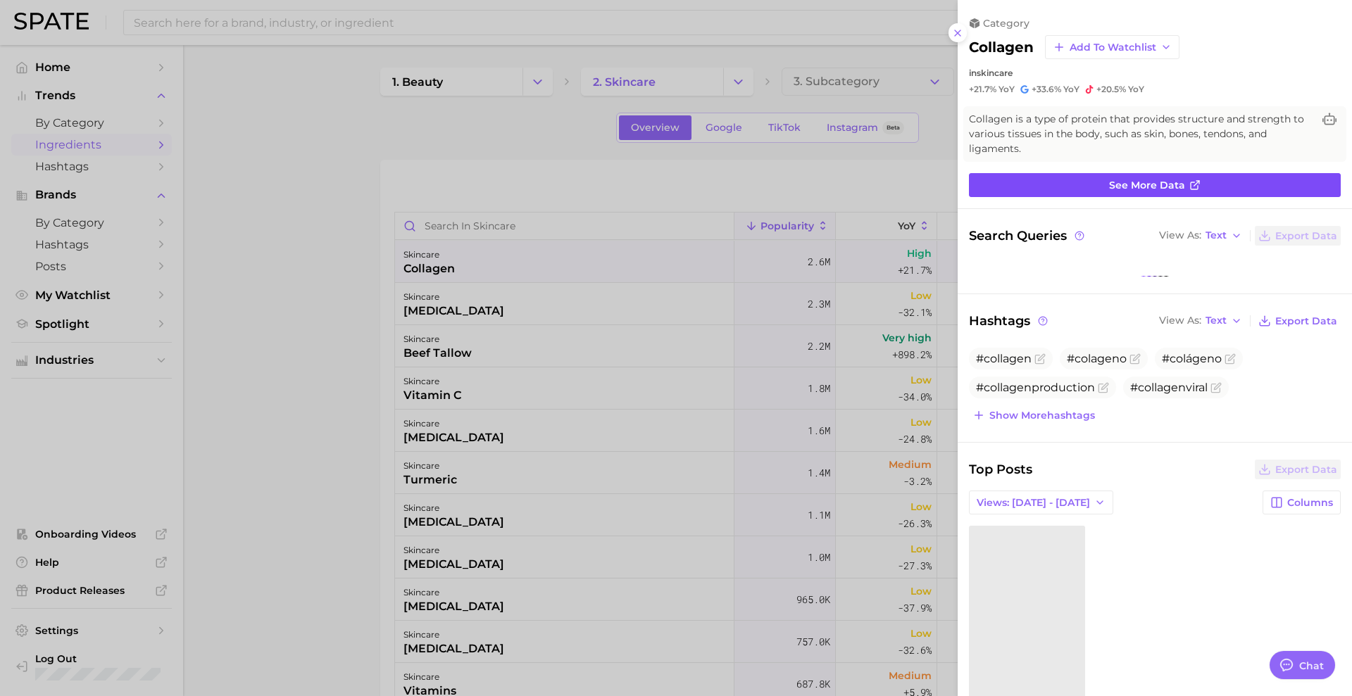
click at [1063, 178] on link "See more data" at bounding box center [1155, 185] width 372 height 24
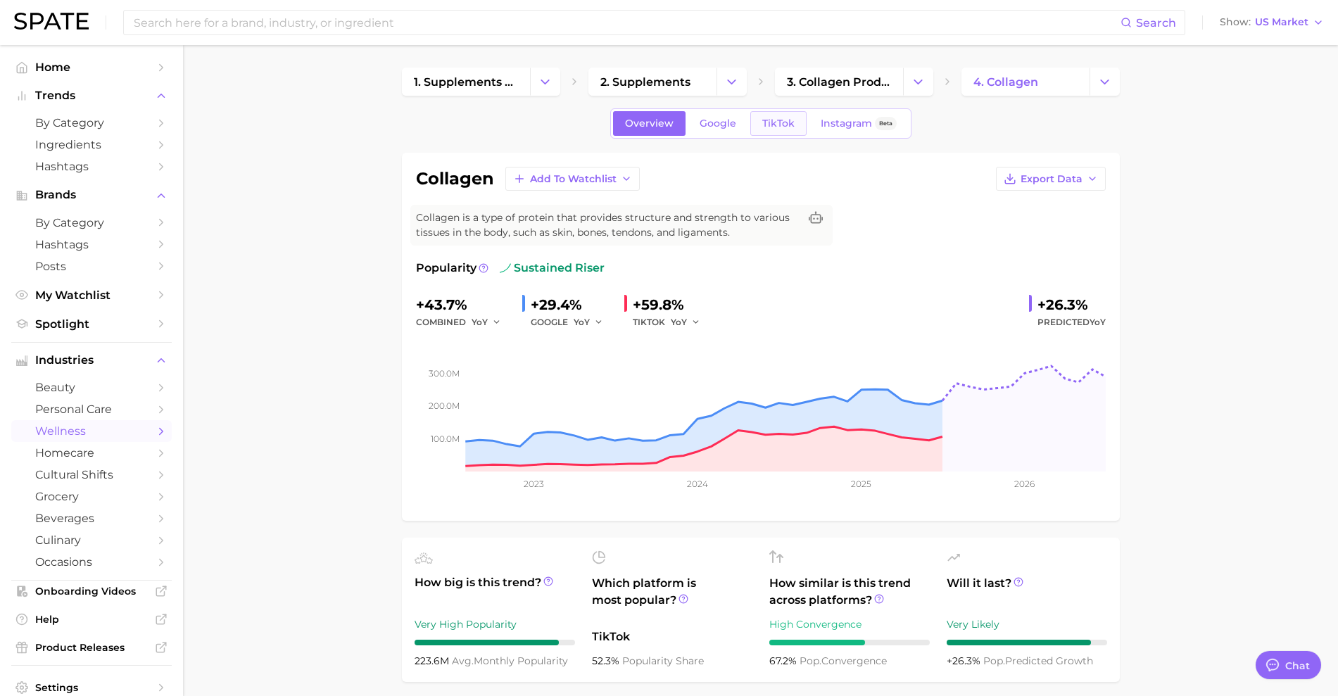
click at [769, 132] on link "TikTok" at bounding box center [778, 123] width 56 height 25
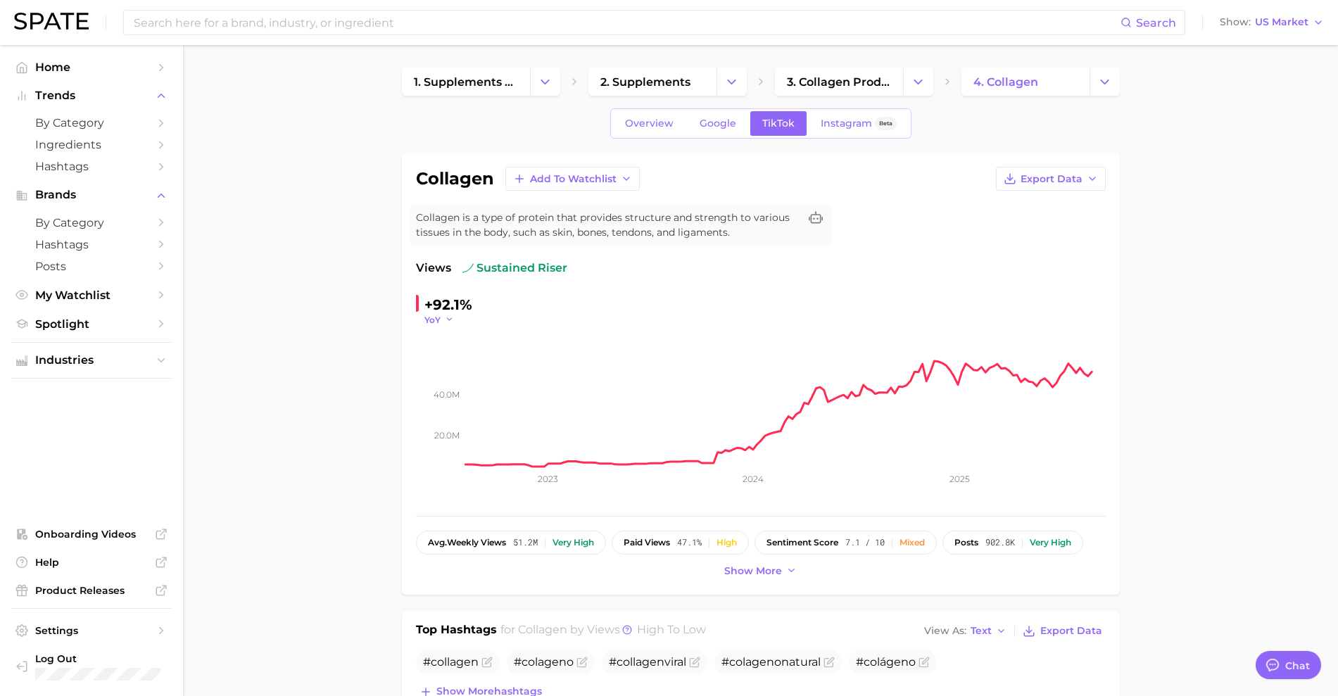
click at [449, 318] on icon "button" at bounding box center [450, 320] width 10 height 10
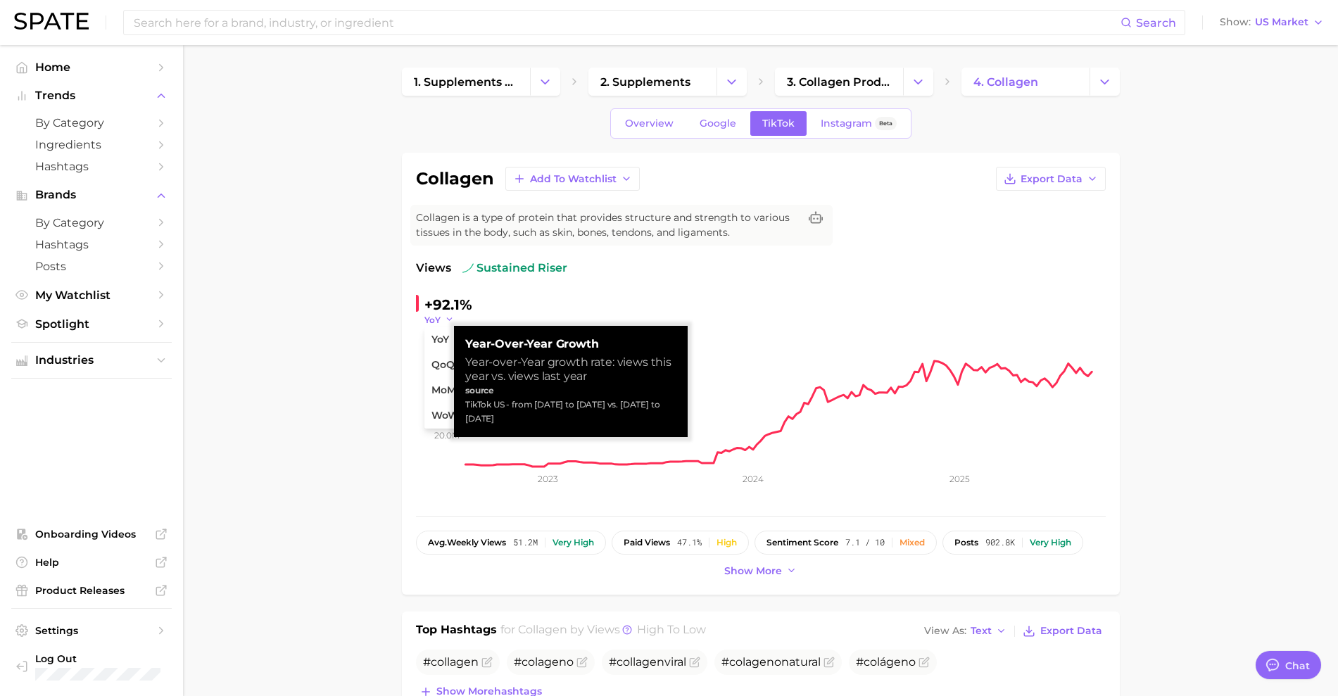
click at [449, 318] on icon "button" at bounding box center [450, 320] width 10 height 10
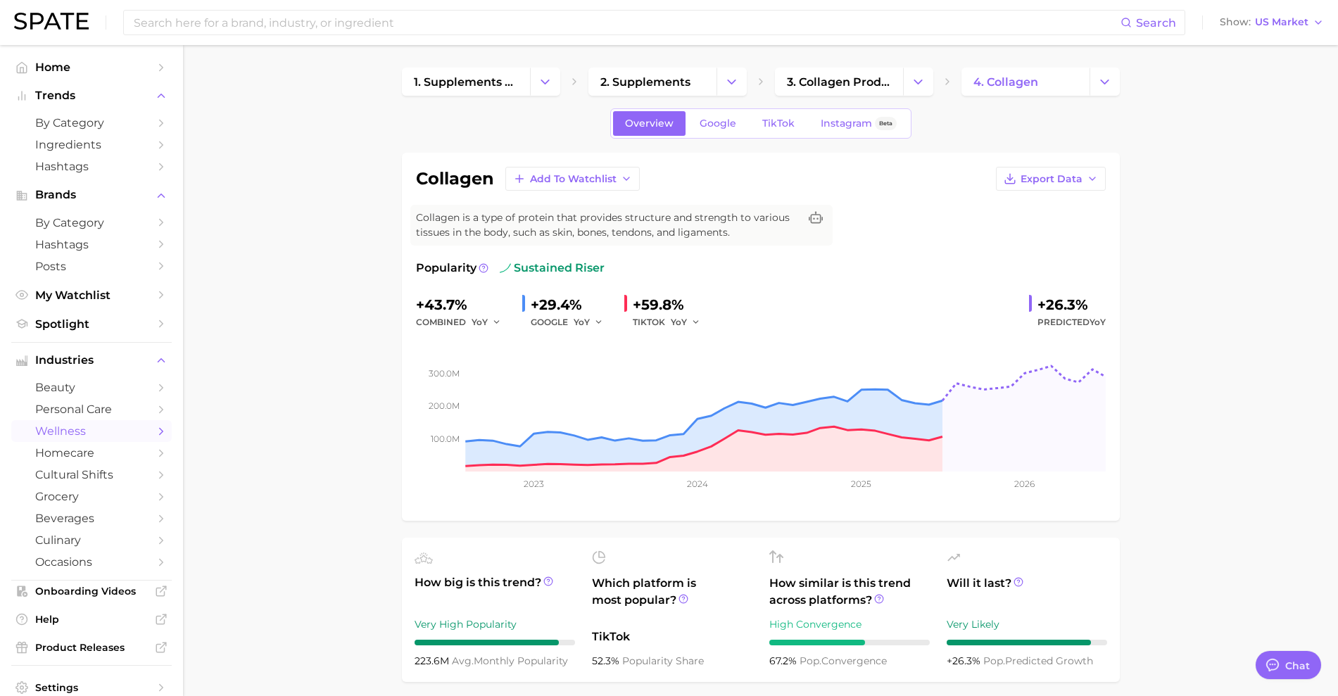
click at [569, 187] on button "Add to Watchlist" at bounding box center [572, 179] width 134 height 24
click at [533, 230] on span "PDRN watchlist" at bounding box center [569, 231] width 81 height 12
click at [1271, 26] on span "View Watchlist" at bounding box center [1273, 26] width 77 height 12
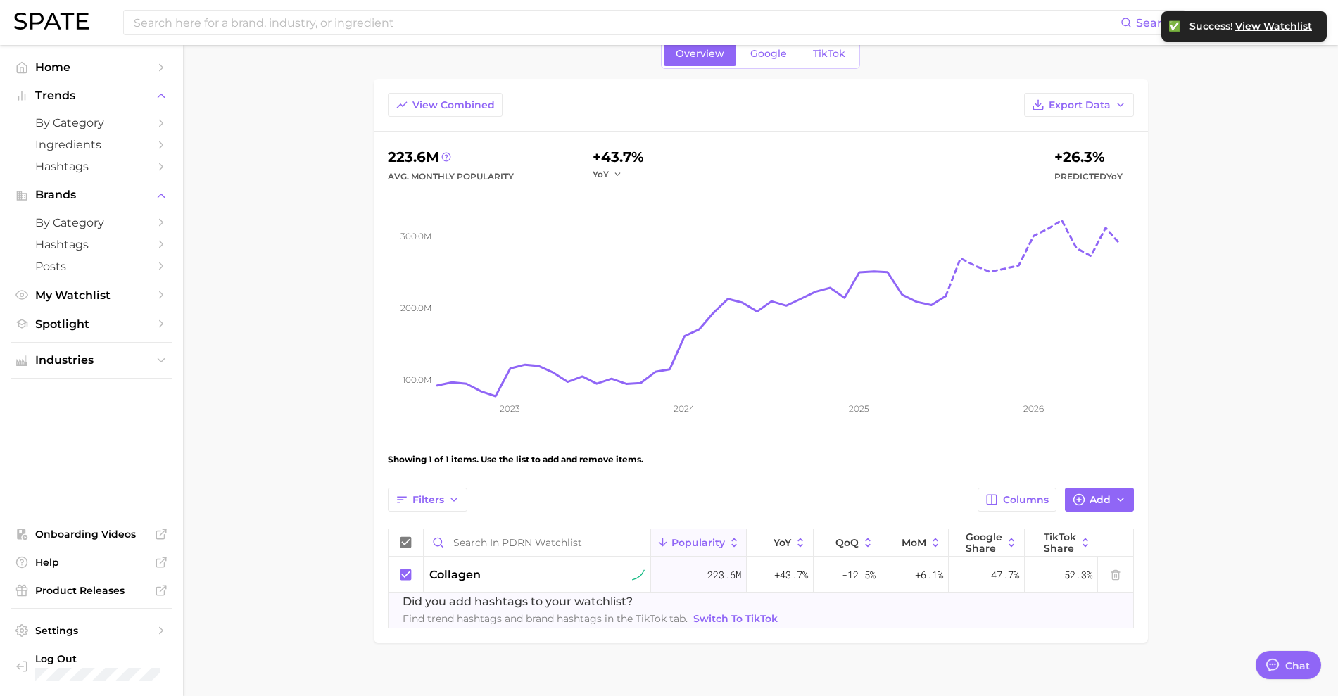
scroll to position [80, 0]
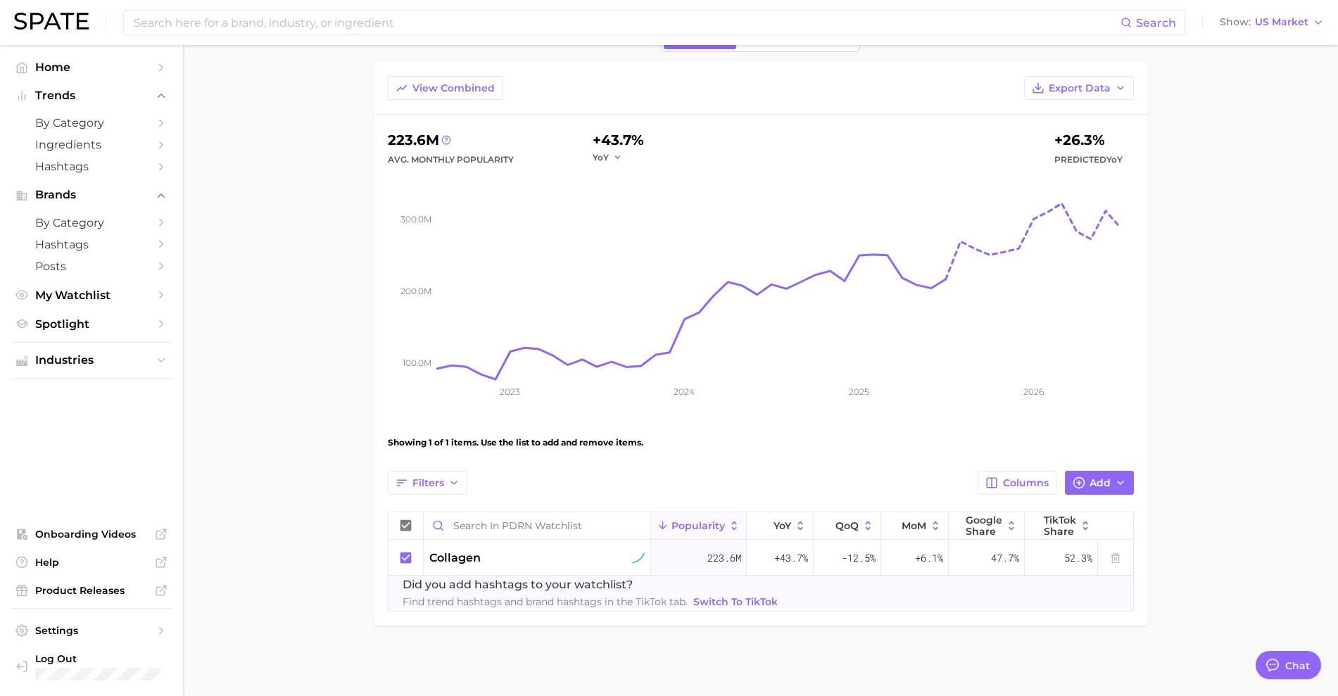
click at [1230, 305] on main "PDRN watchlist Settings Overview Google TikTok View Combined Export Data 223.6m…" at bounding box center [760, 331] width 1155 height 731
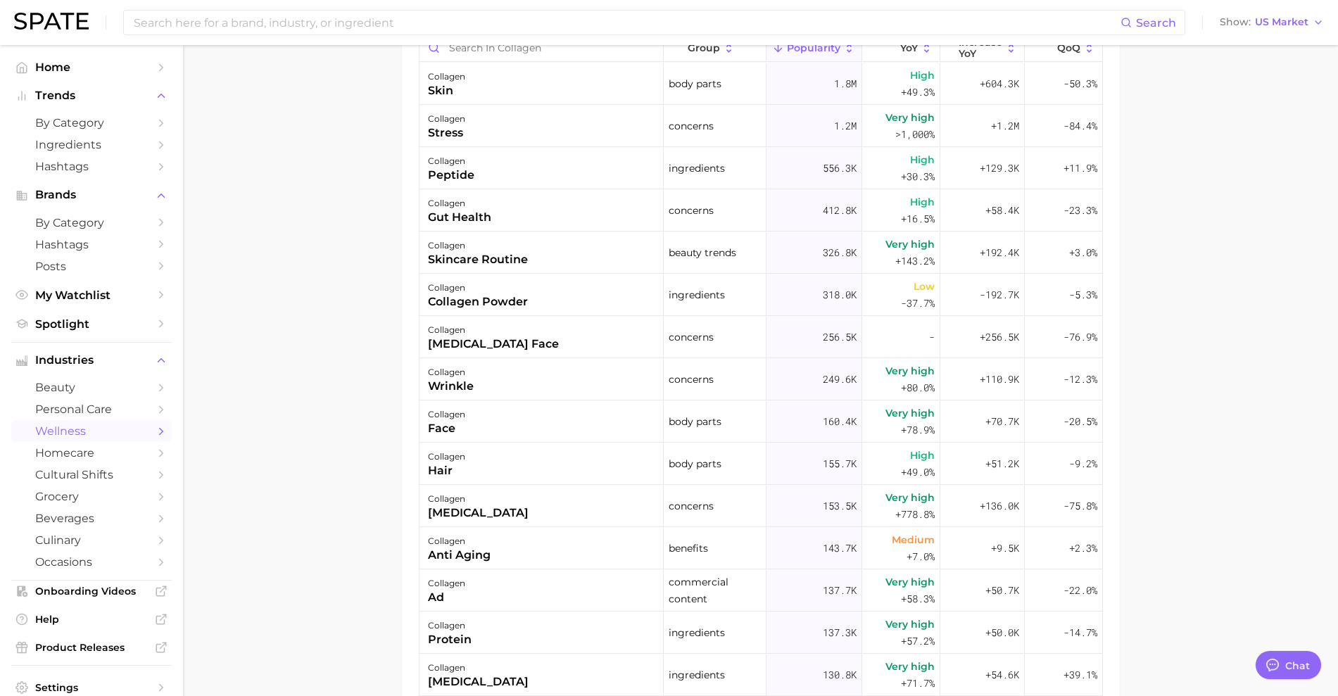
scroll to position [880, 0]
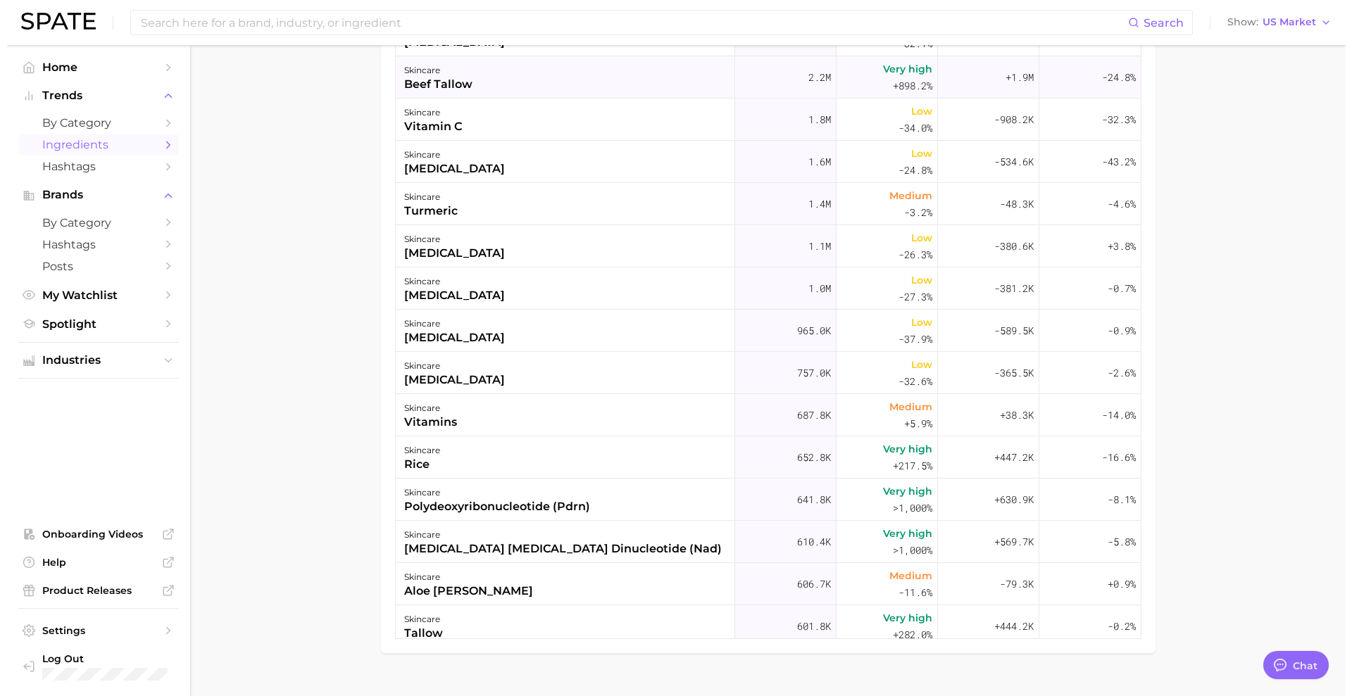
scroll to position [296, 0]
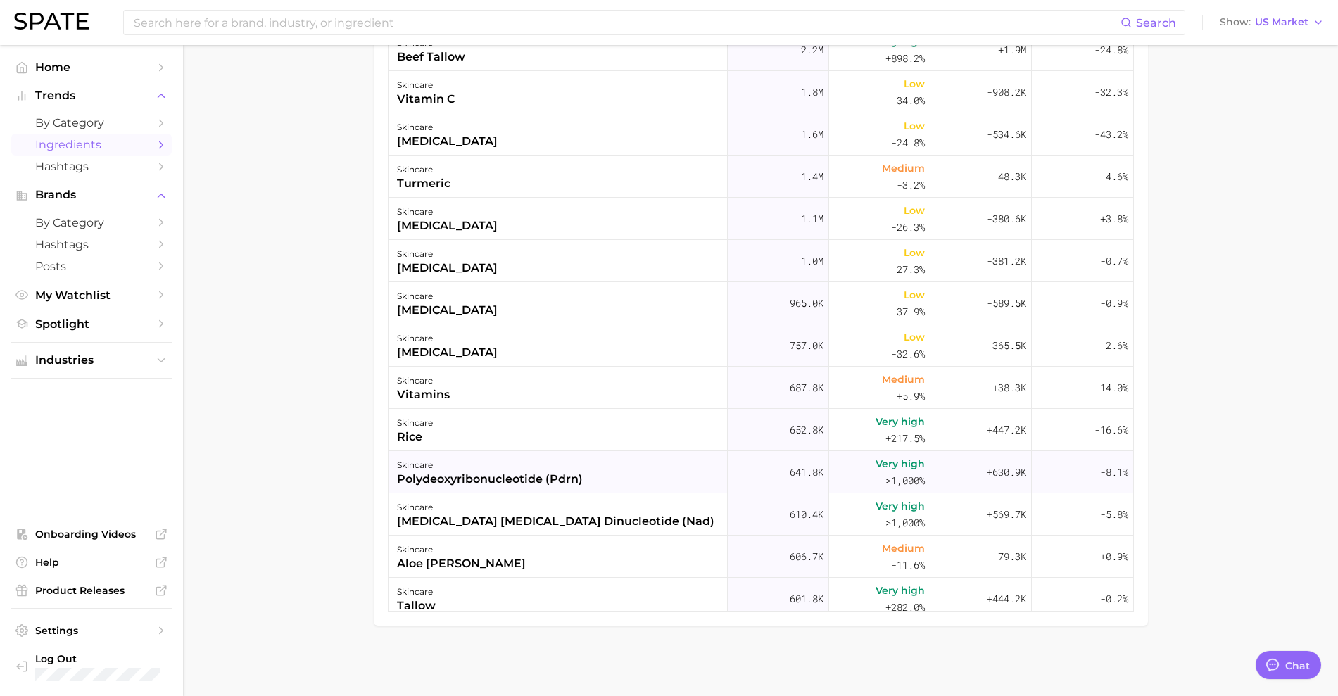
click at [549, 465] on div "skincare" at bounding box center [490, 465] width 186 height 17
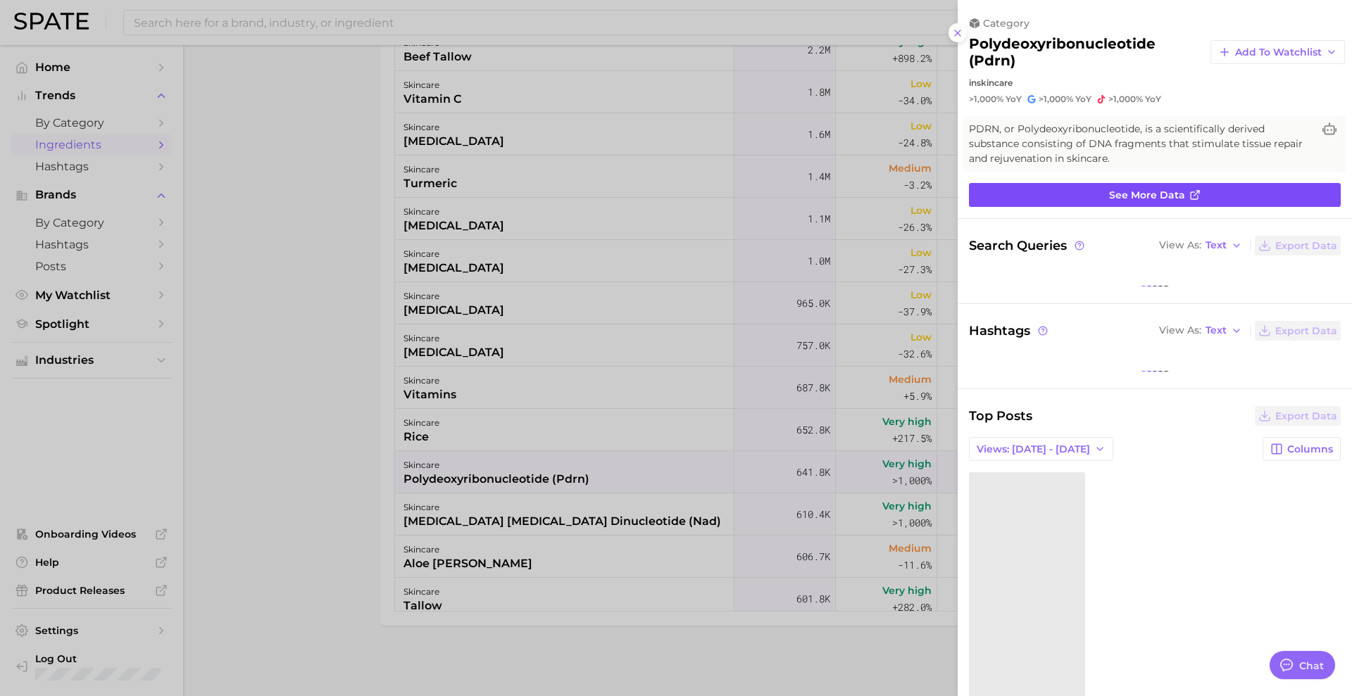
click at [1056, 198] on link "See more data" at bounding box center [1155, 195] width 372 height 24
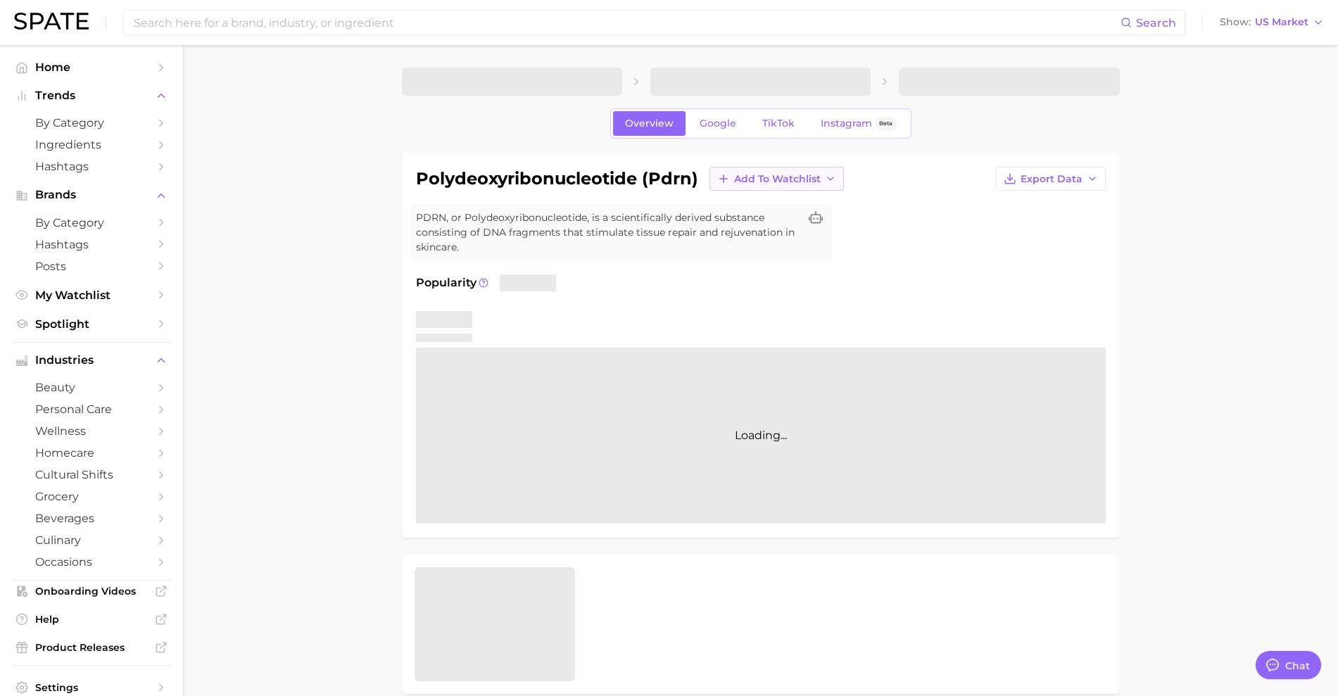
click at [811, 176] on span "Add to Watchlist" at bounding box center [777, 179] width 87 height 12
click at [780, 227] on span "PDRN watchlist" at bounding box center [773, 231] width 81 height 12
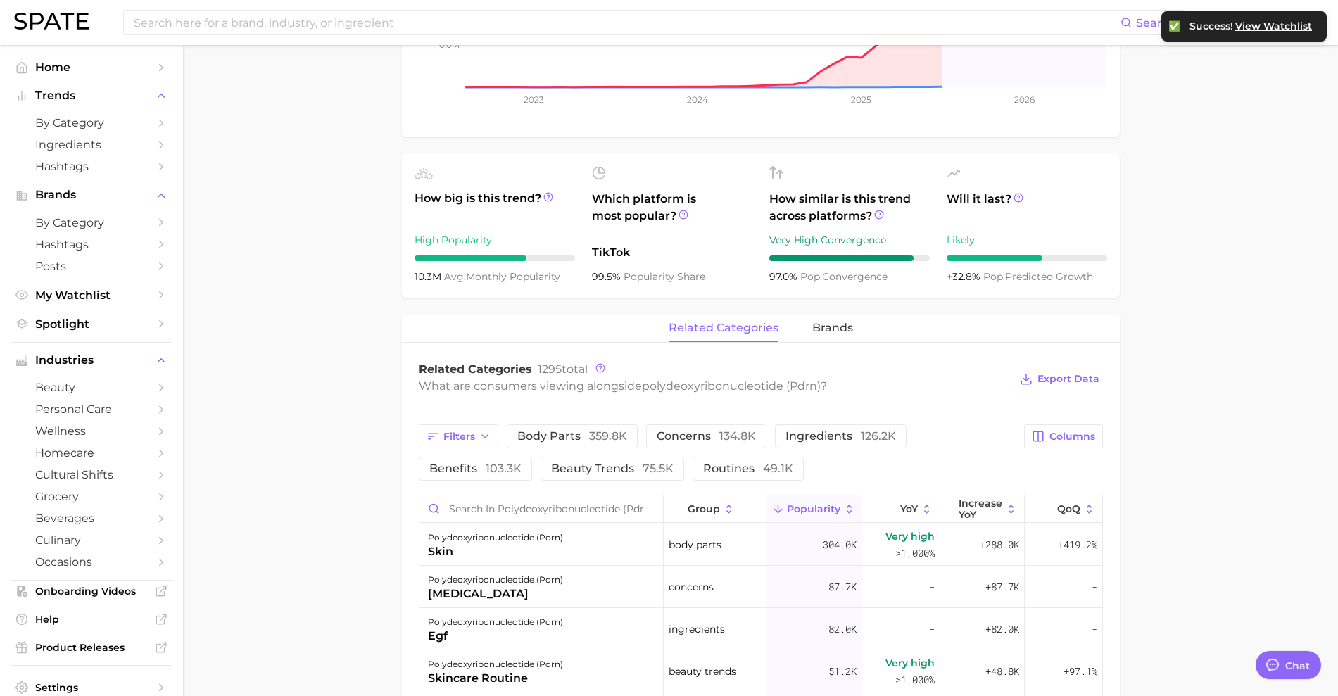
scroll to position [528, 0]
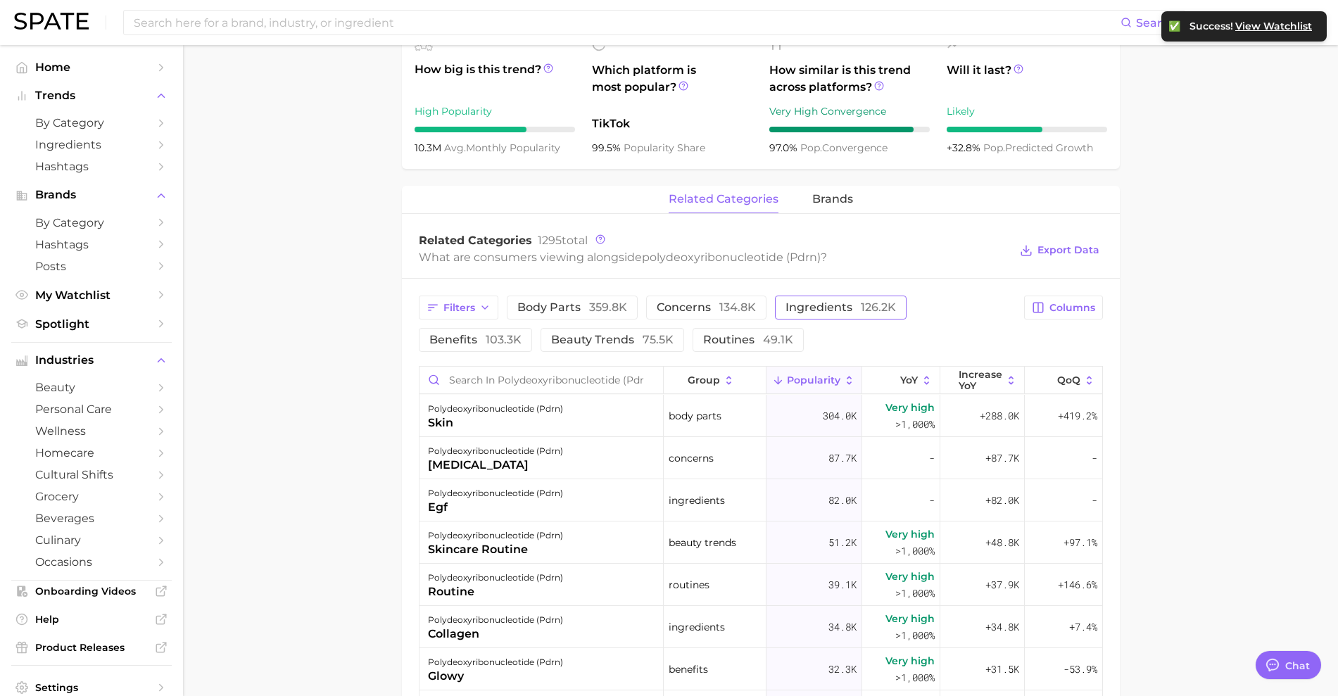
click at [845, 310] on span "ingredients 126.2k" at bounding box center [841, 307] width 111 height 11
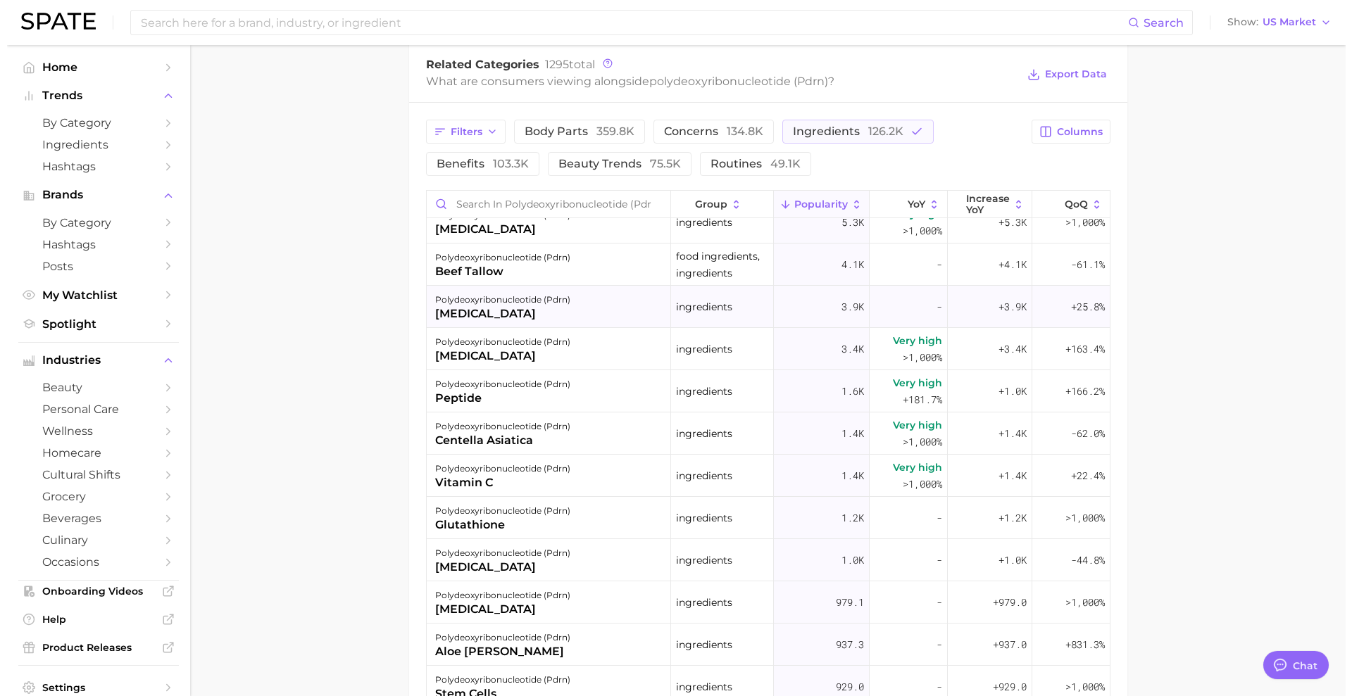
scroll to position [352, 0]
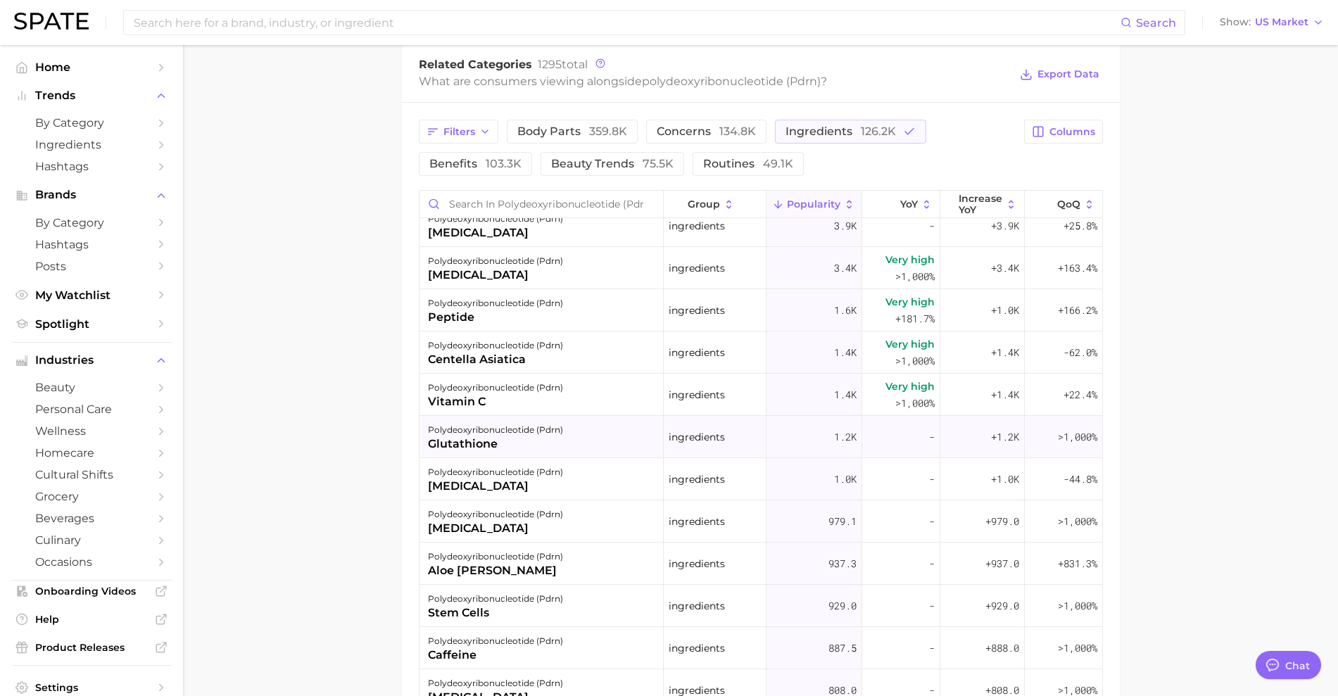
click at [522, 430] on div "polydeoxyribonucleotide (pdrn)" at bounding box center [495, 430] width 135 height 17
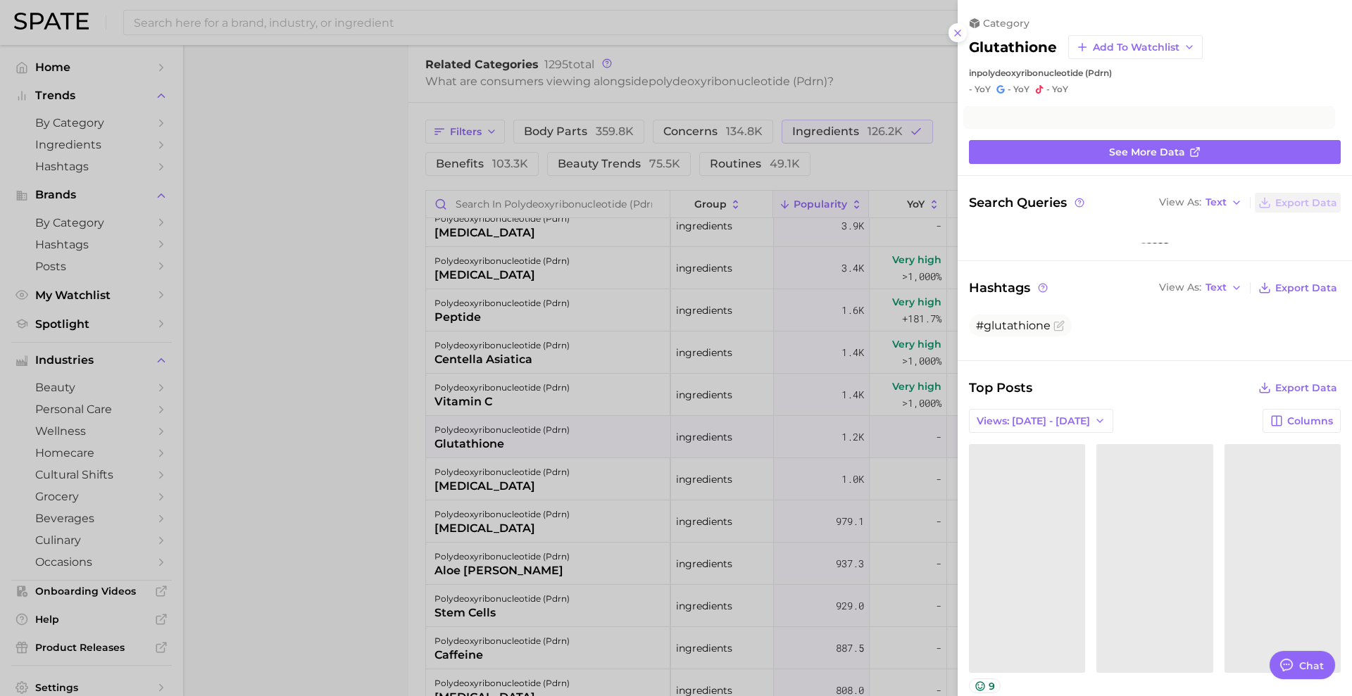
click at [1052, 166] on div "category glutathione Add to Watchlist in polydeoxyribonucleotide (pdrn) - YoY -…" at bounding box center [1154, 661] width 394 height 1322
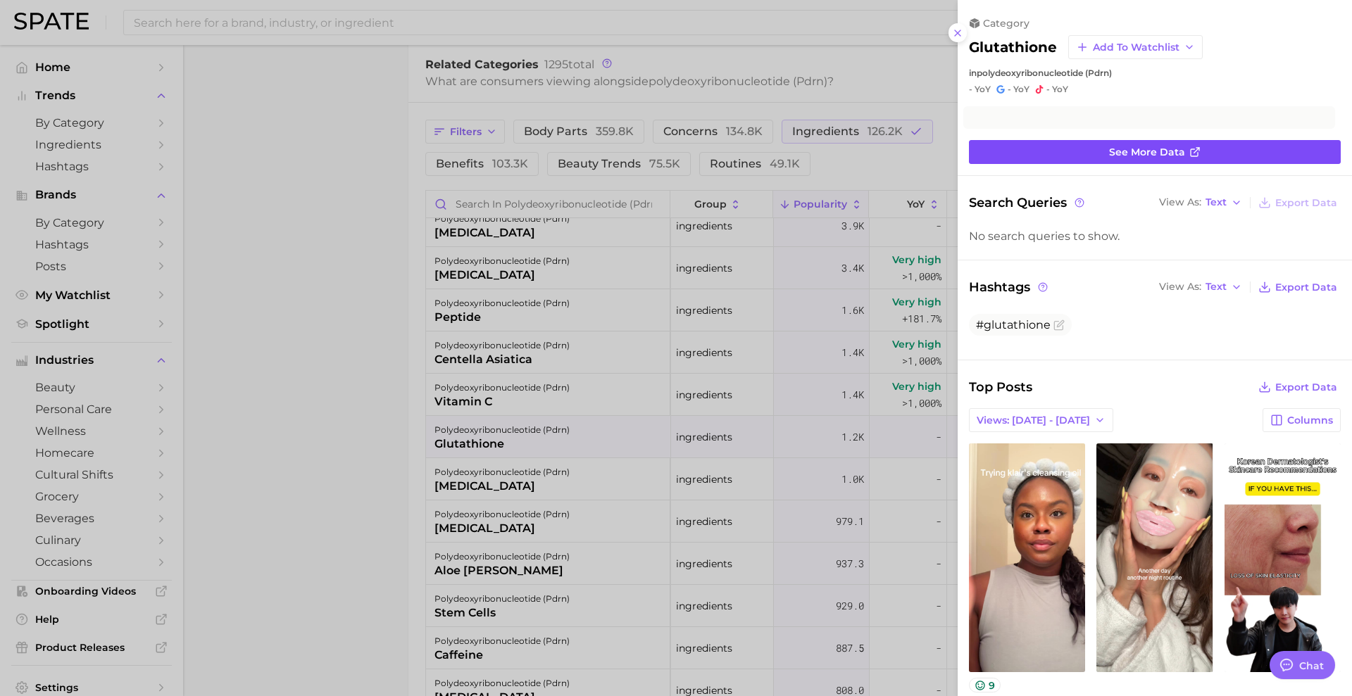
scroll to position [0, 0]
click at [1052, 156] on link "See more data" at bounding box center [1155, 152] width 372 height 24
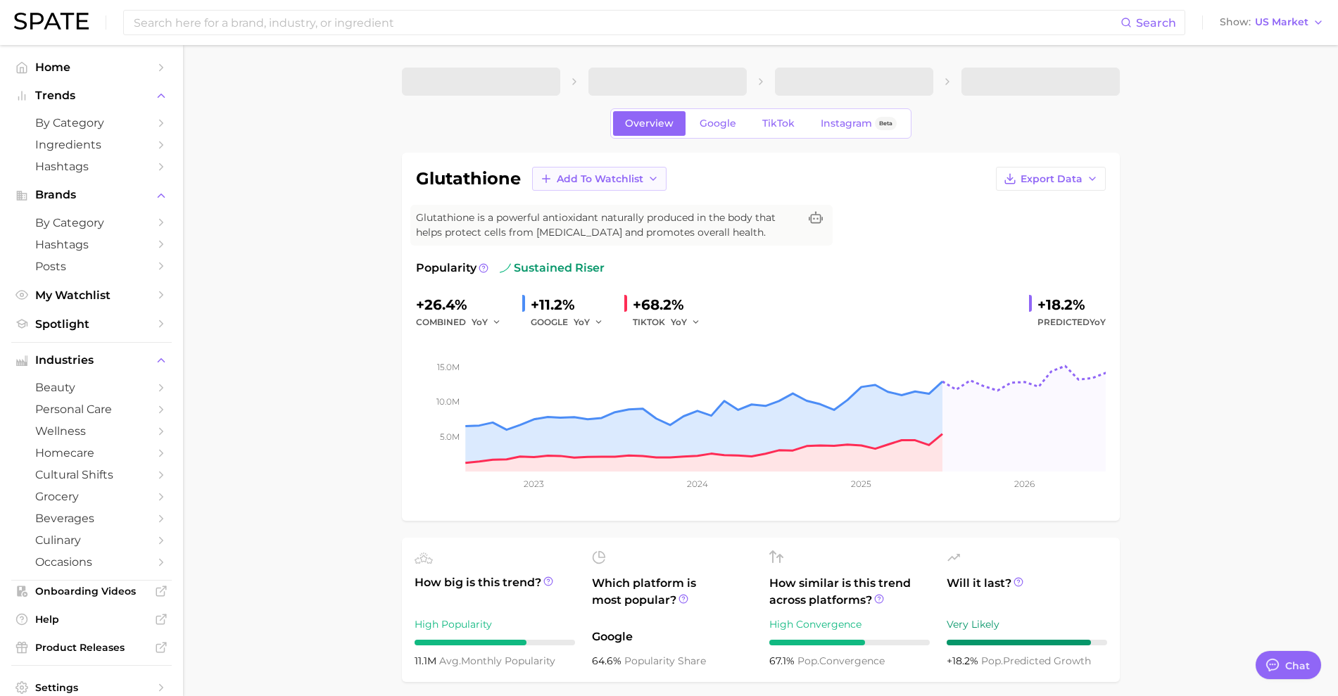
click at [619, 178] on span "Add to Watchlist" at bounding box center [600, 179] width 87 height 12
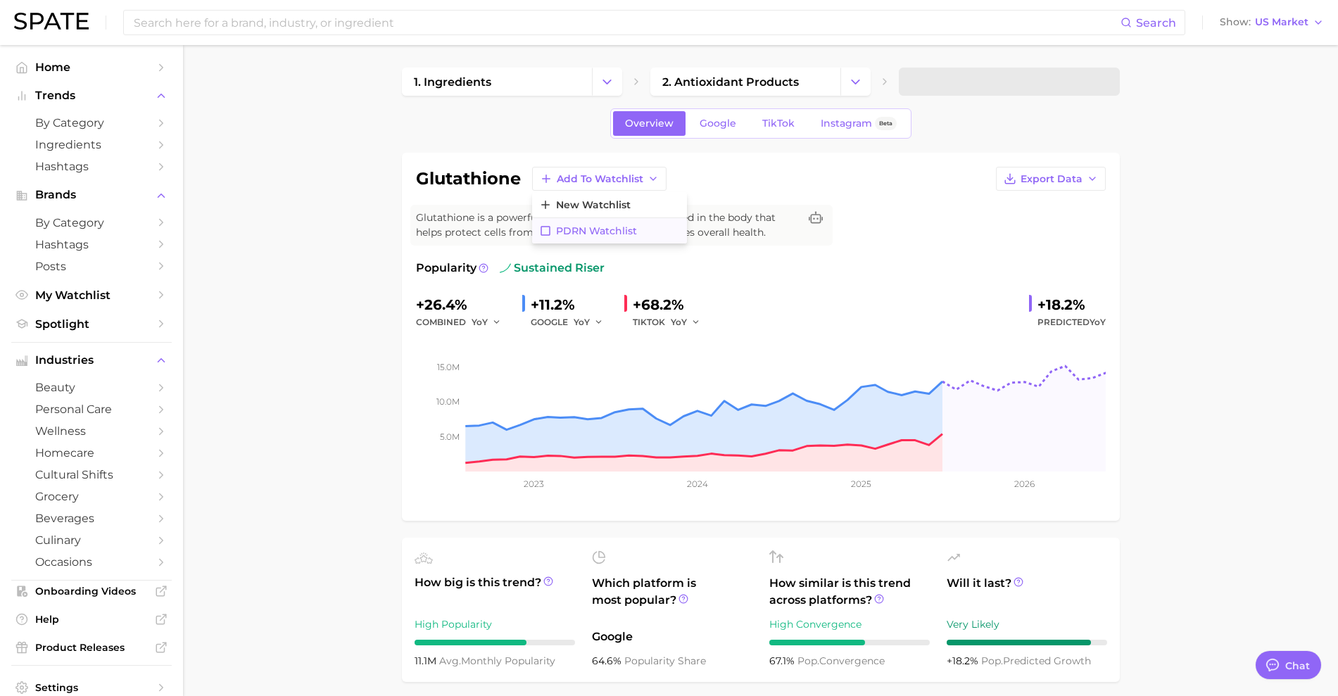
click at [597, 231] on span "PDRN watchlist" at bounding box center [596, 231] width 81 height 12
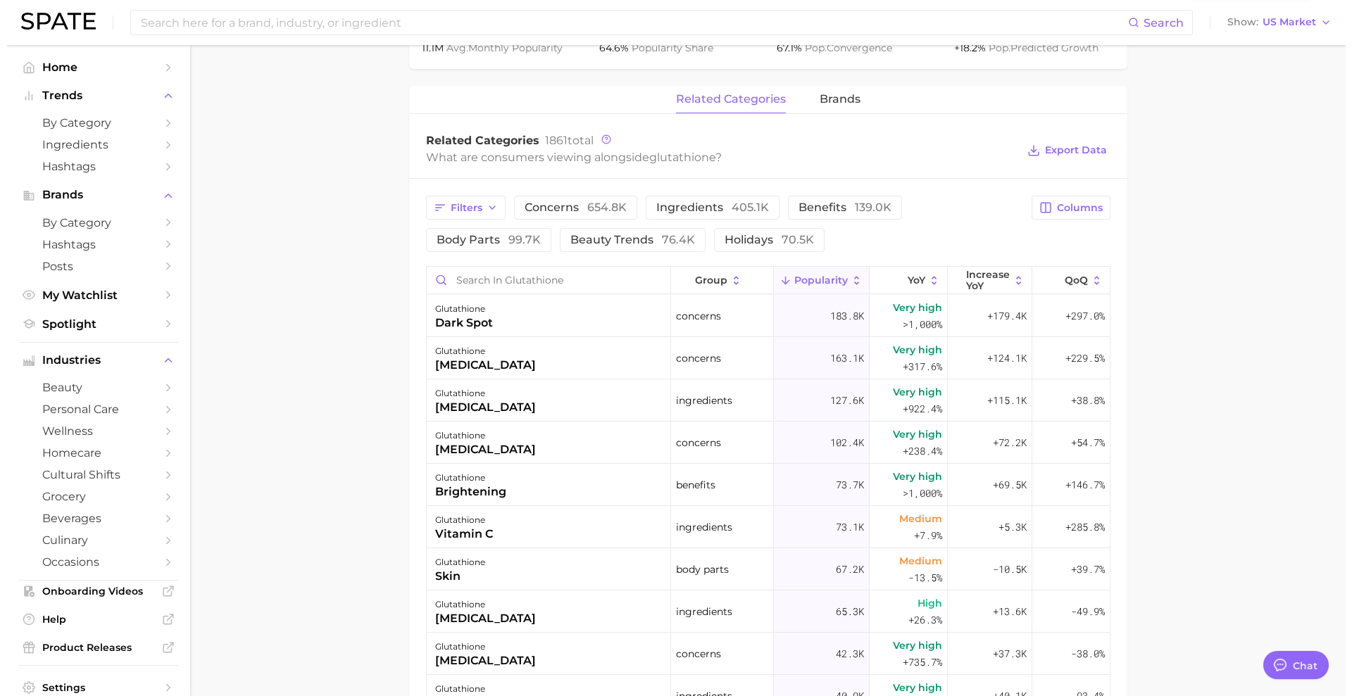
scroll to position [880, 0]
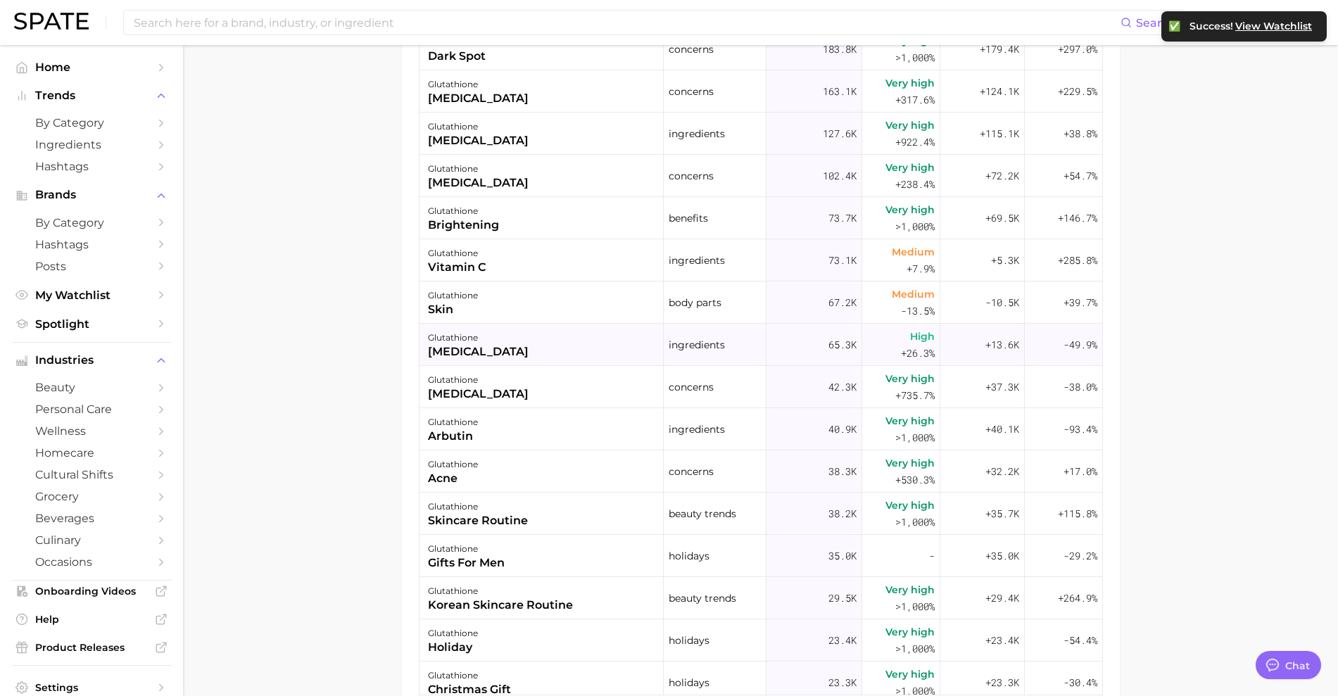
click at [495, 350] on div "[MEDICAL_DATA]" at bounding box center [478, 352] width 101 height 17
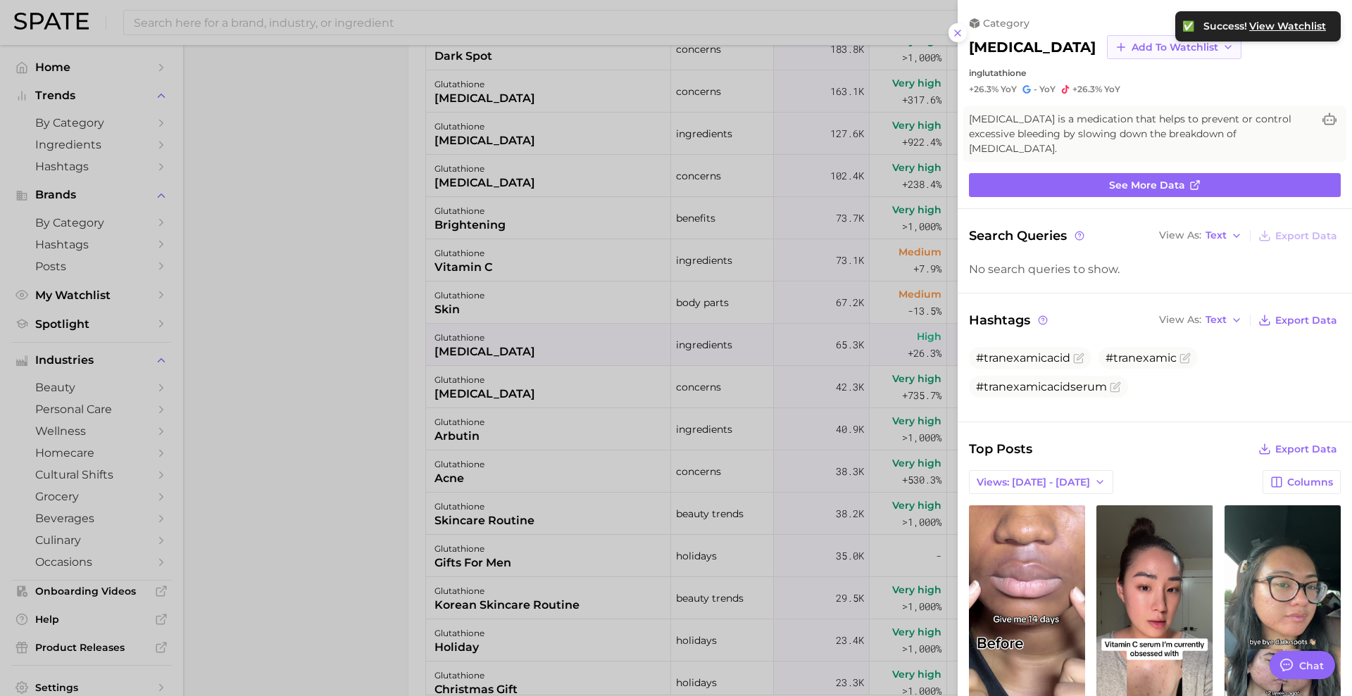
scroll to position [0, 0]
click at [1135, 42] on span "Add to Watchlist" at bounding box center [1174, 48] width 87 height 12
click at [1130, 96] on span "PDRN watchlist" at bounding box center [1170, 100] width 81 height 12
click at [1292, 23] on span "View Watchlist" at bounding box center [1287, 26] width 77 height 12
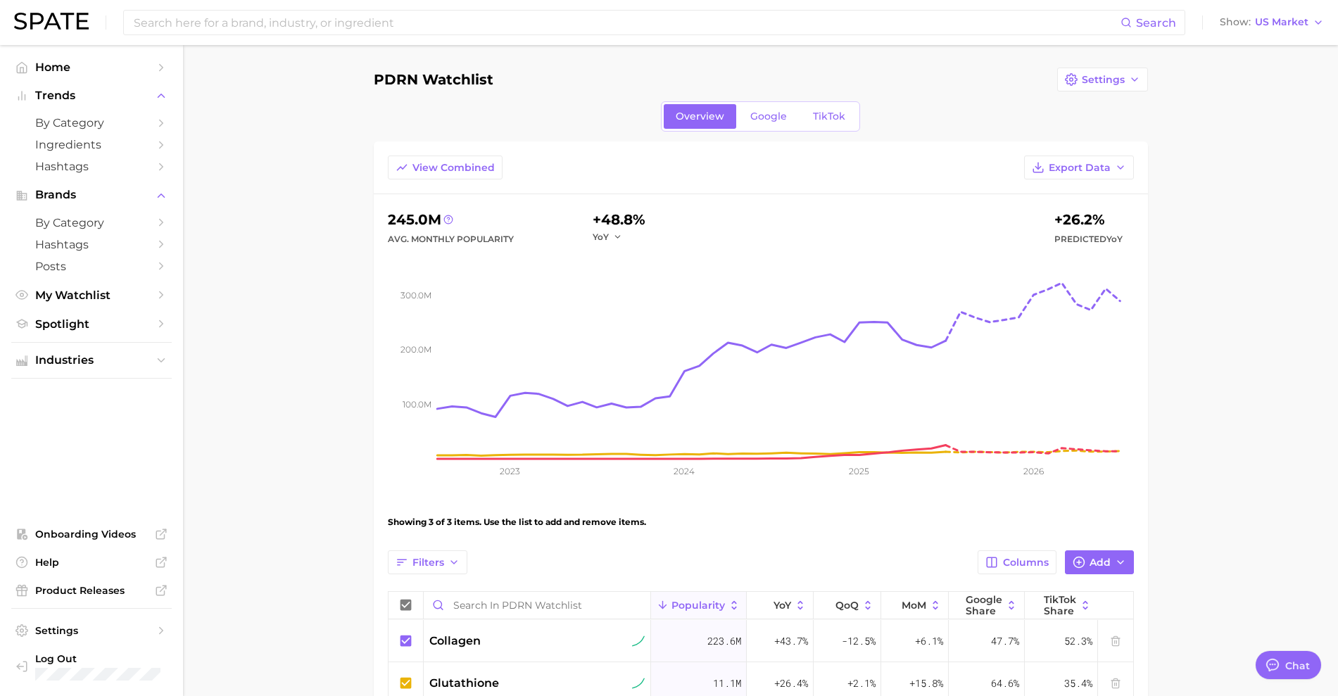
click at [1235, 303] on main "PDRN watchlist Settings Overview Google TikTok View Combined Export Data 245.0m…" at bounding box center [760, 480] width 1155 height 871
click at [1179, 332] on main "PDRN watchlist Settings Overview Google TikTok View Combined Export Data 245.0m…" at bounding box center [760, 480] width 1155 height 871
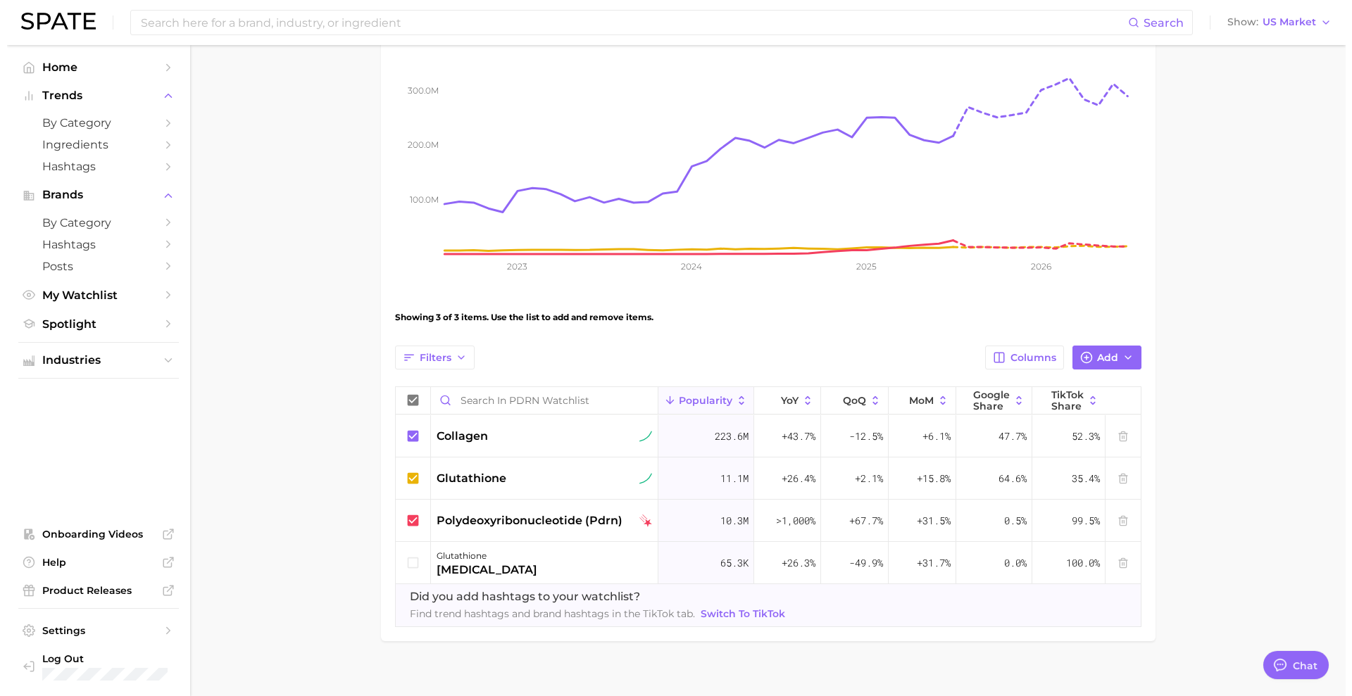
scroll to position [220, 0]
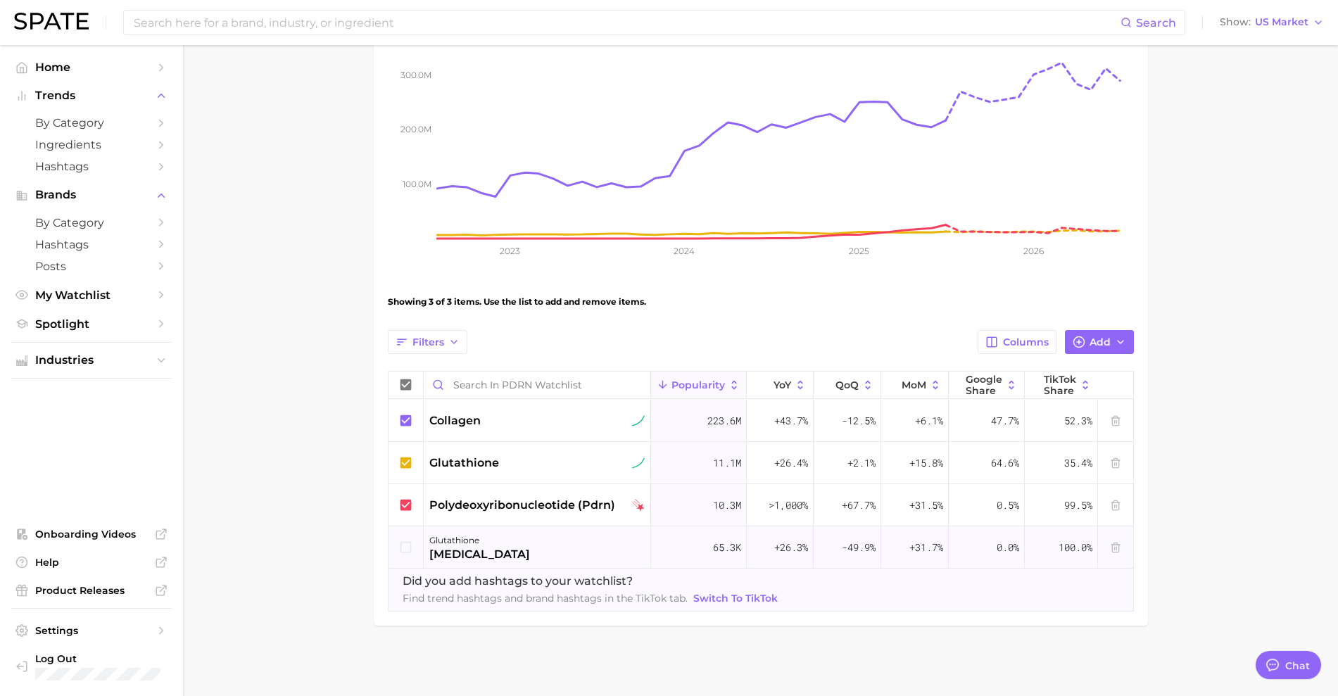
click at [409, 546] on icon at bounding box center [405, 547] width 15 height 15
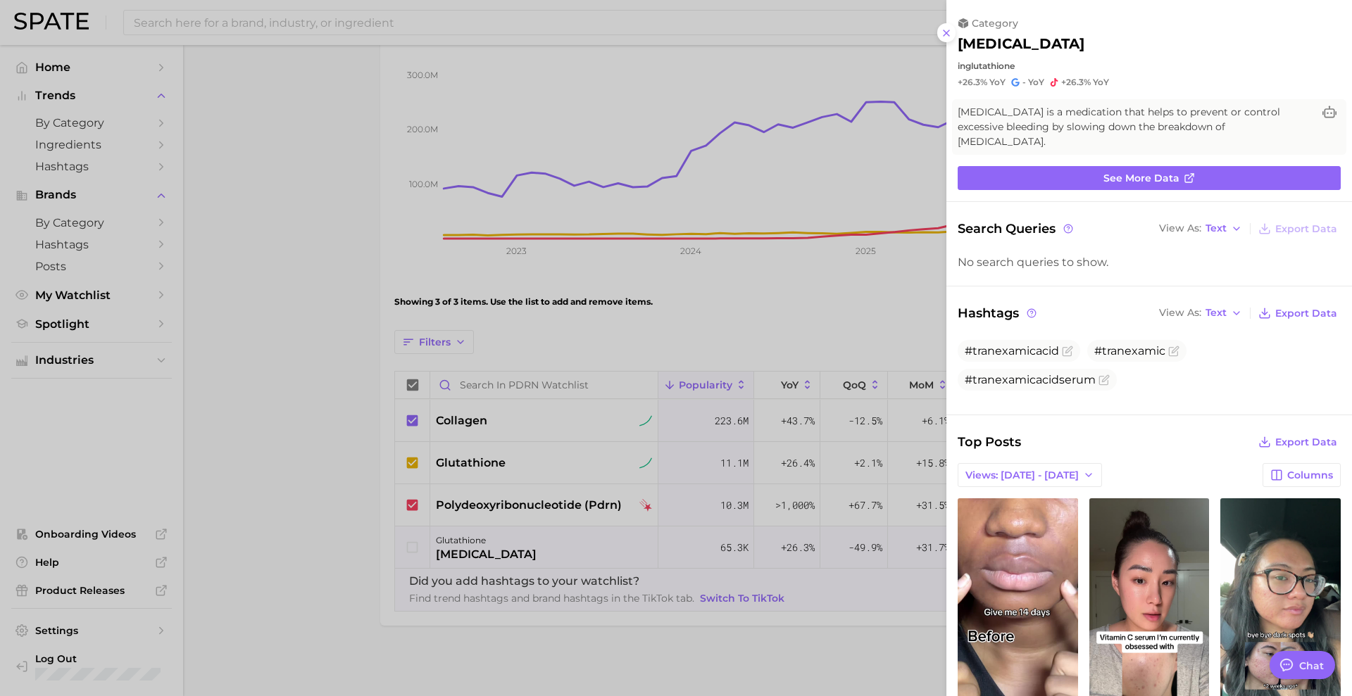
click at [267, 341] on div at bounding box center [676, 348] width 1352 height 696
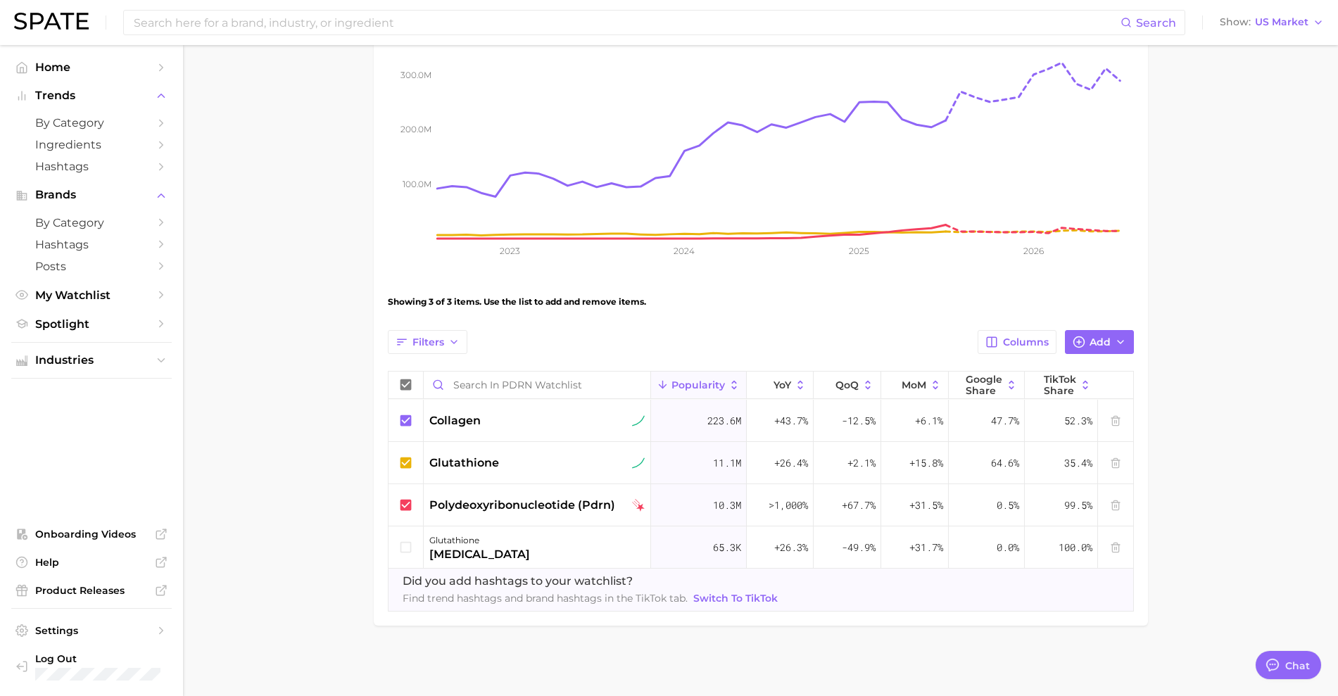
click at [291, 342] on main "PDRN watchlist Settings Overview Google TikTok View Combined Export Data 245.0m…" at bounding box center [760, 260] width 1155 height 871
click at [386, 29] on input at bounding box center [626, 23] width 988 height 24
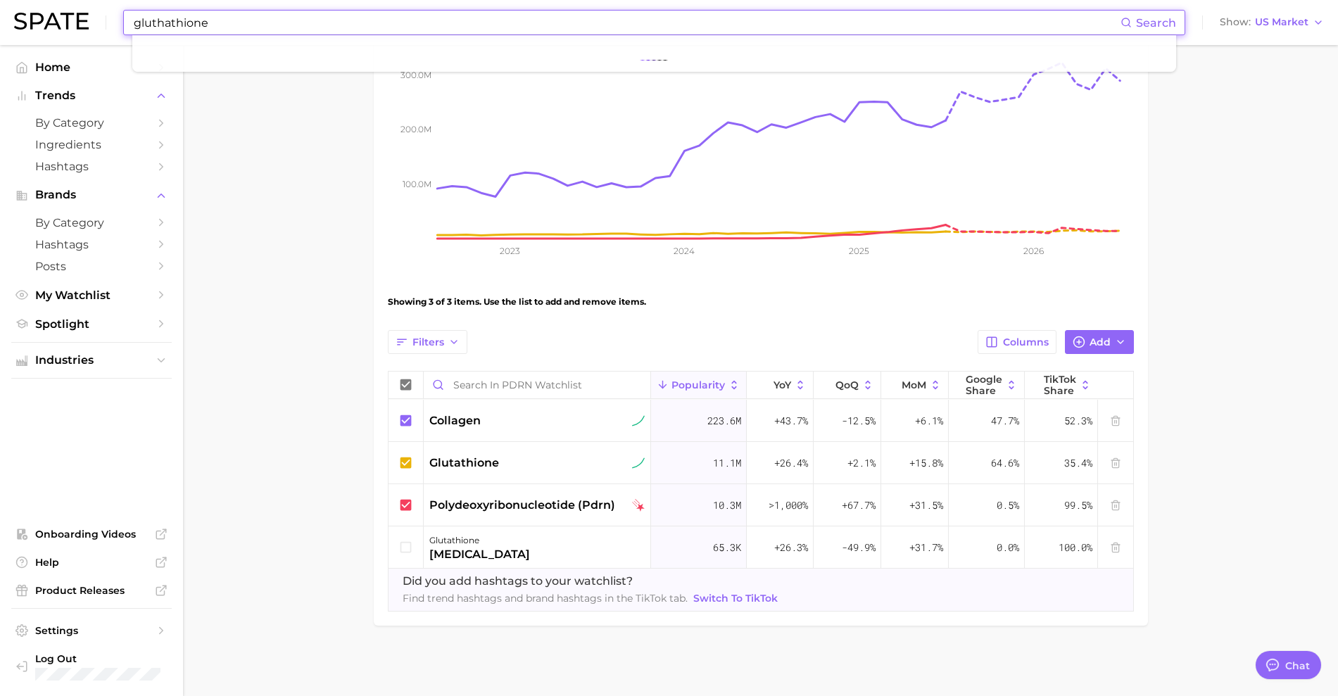
type input "gluthathione"
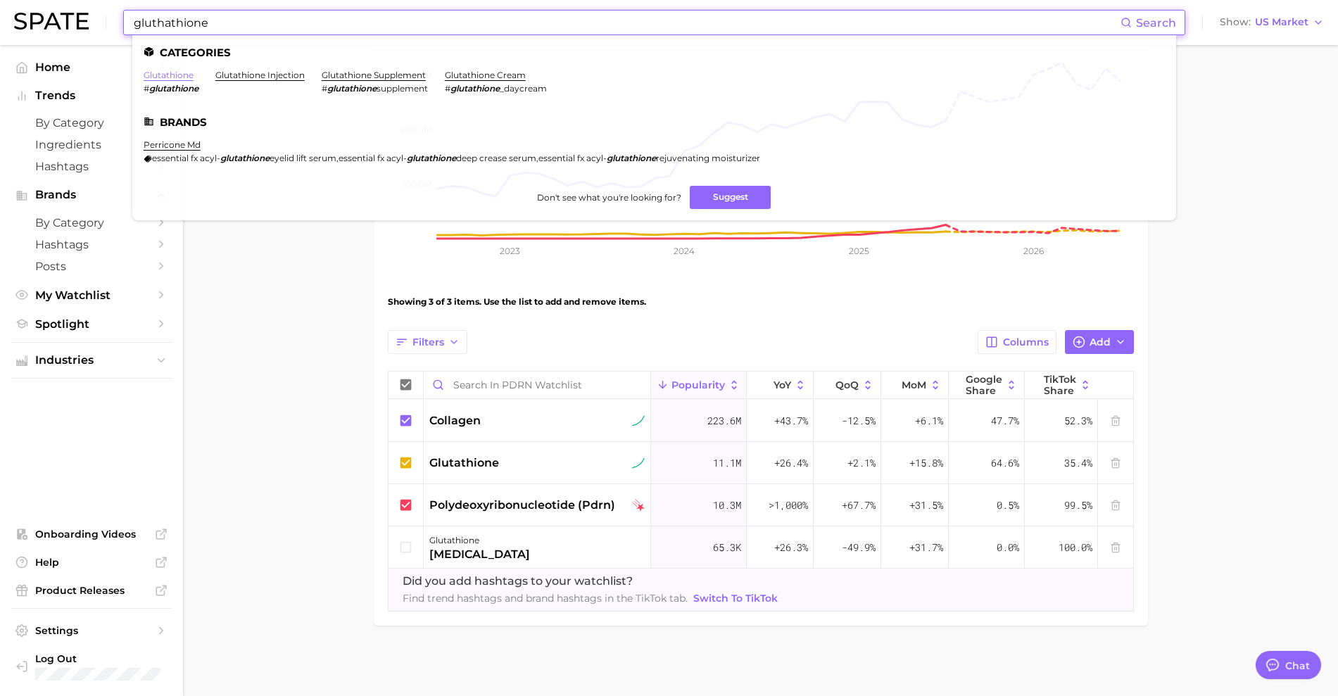
click at [191, 75] on link "glutathione" at bounding box center [169, 75] width 50 height 11
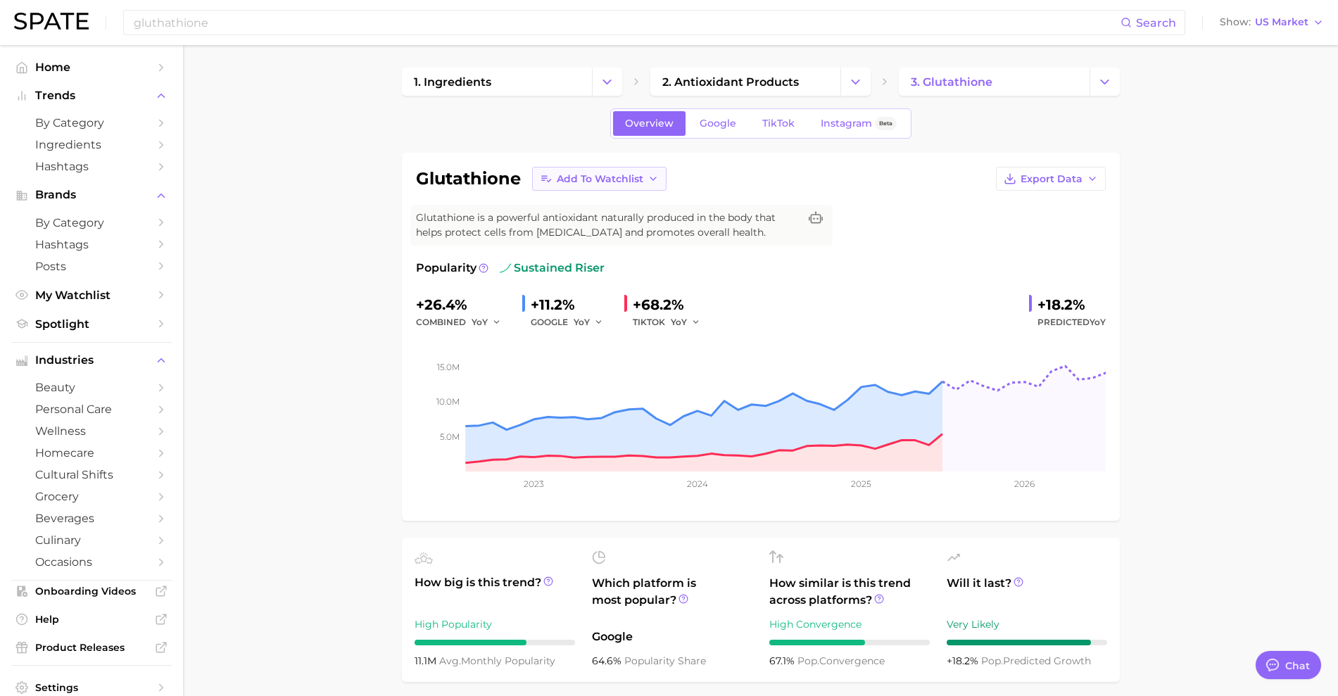
click at [650, 173] on icon "button" at bounding box center [653, 178] width 11 height 11
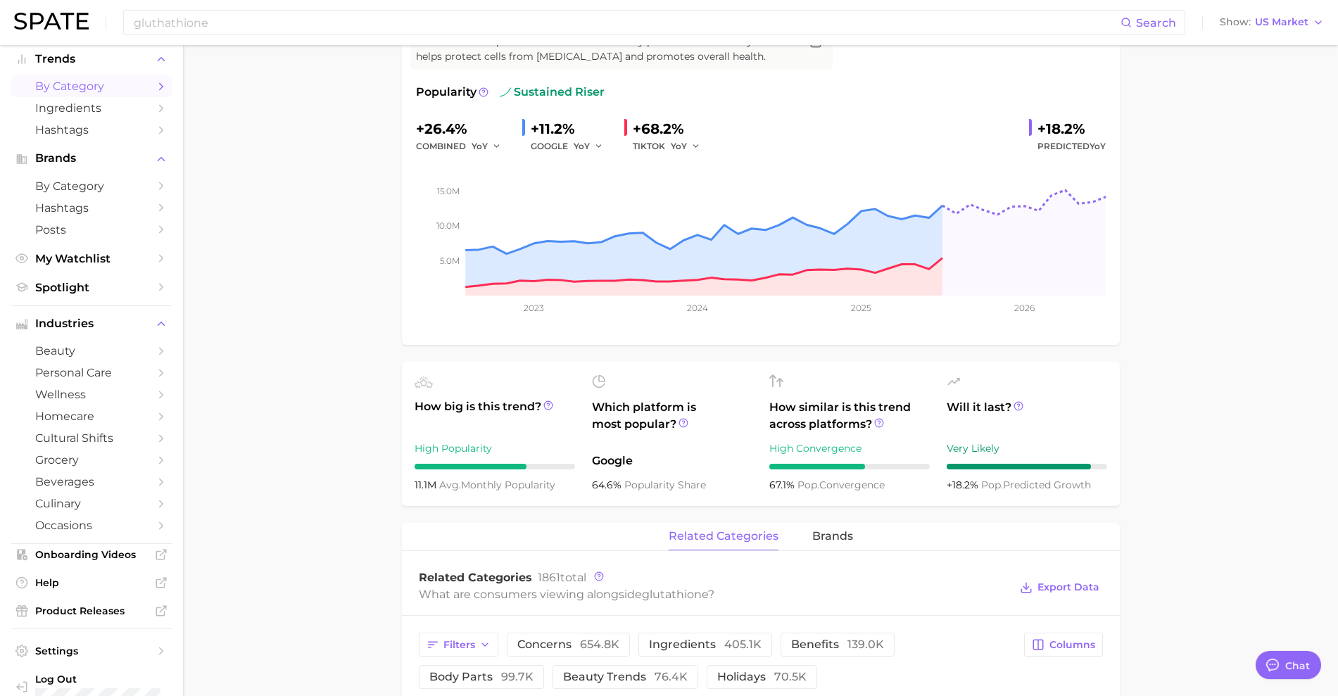
scroll to position [57, 0]
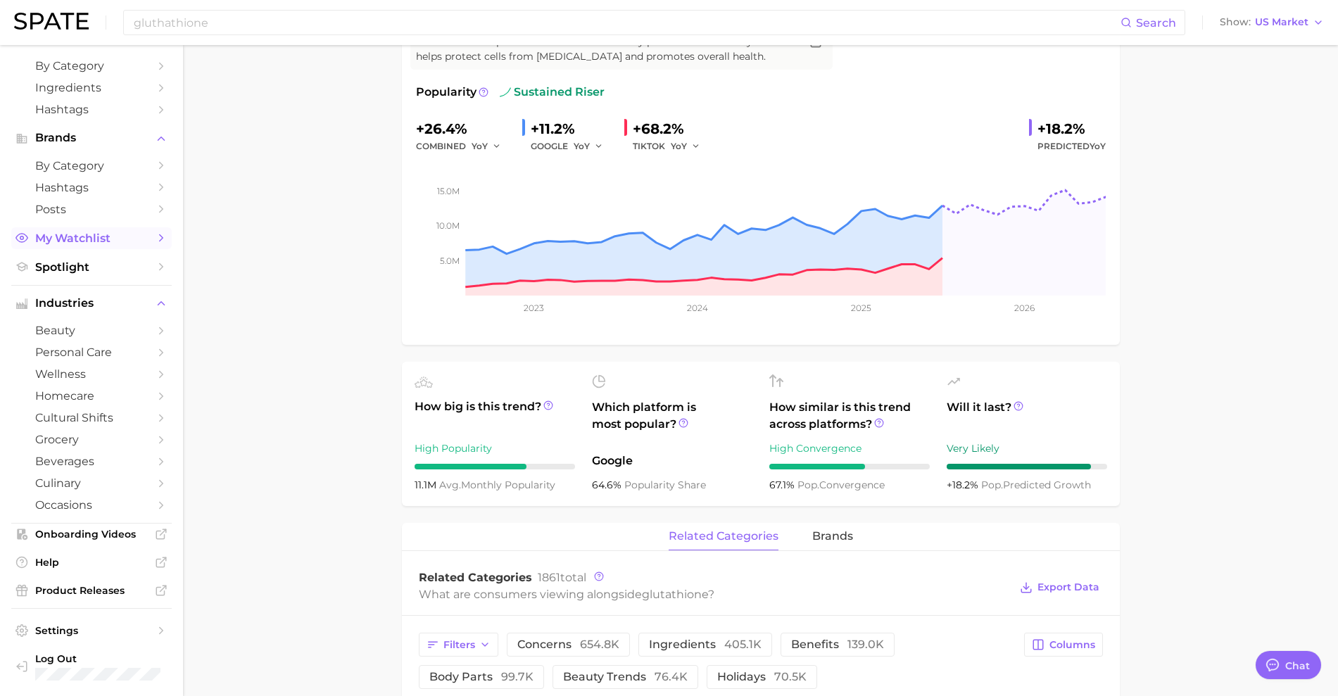
click at [141, 236] on link "My Watchlist" at bounding box center [91, 238] width 160 height 22
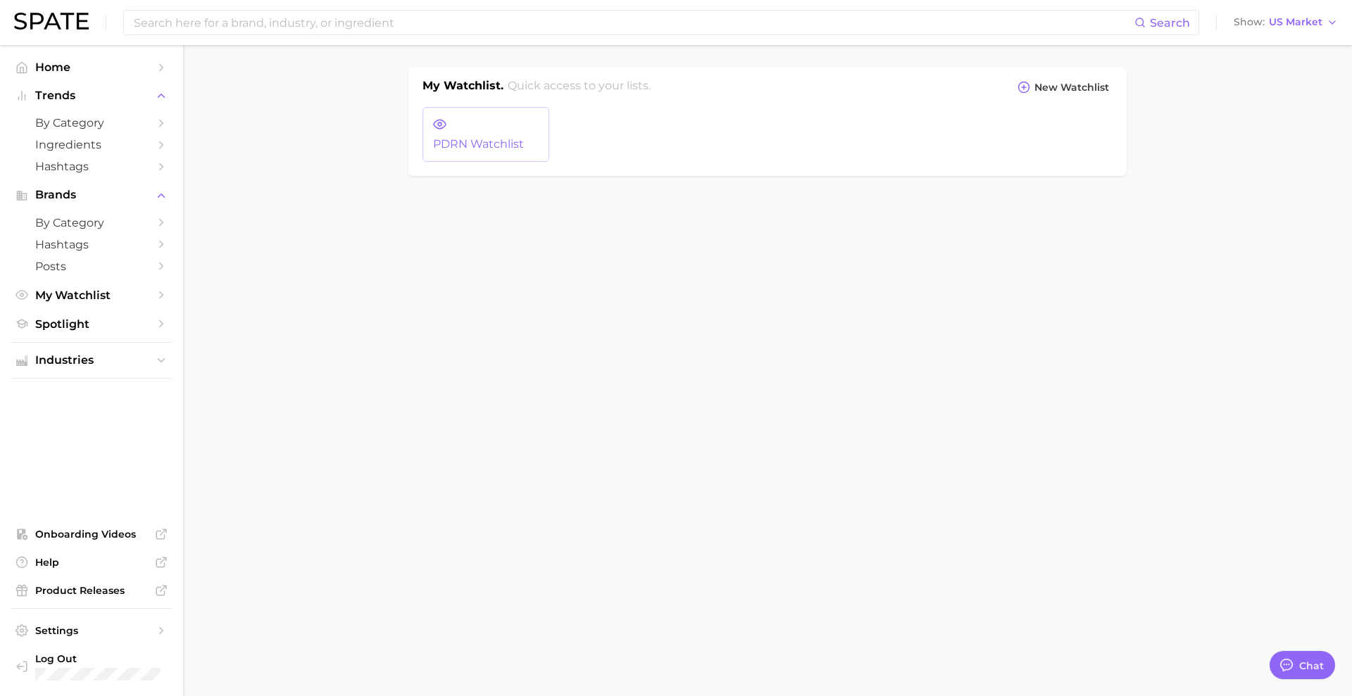
click at [477, 112] on link "PDRN watchlist" at bounding box center [485, 134] width 127 height 55
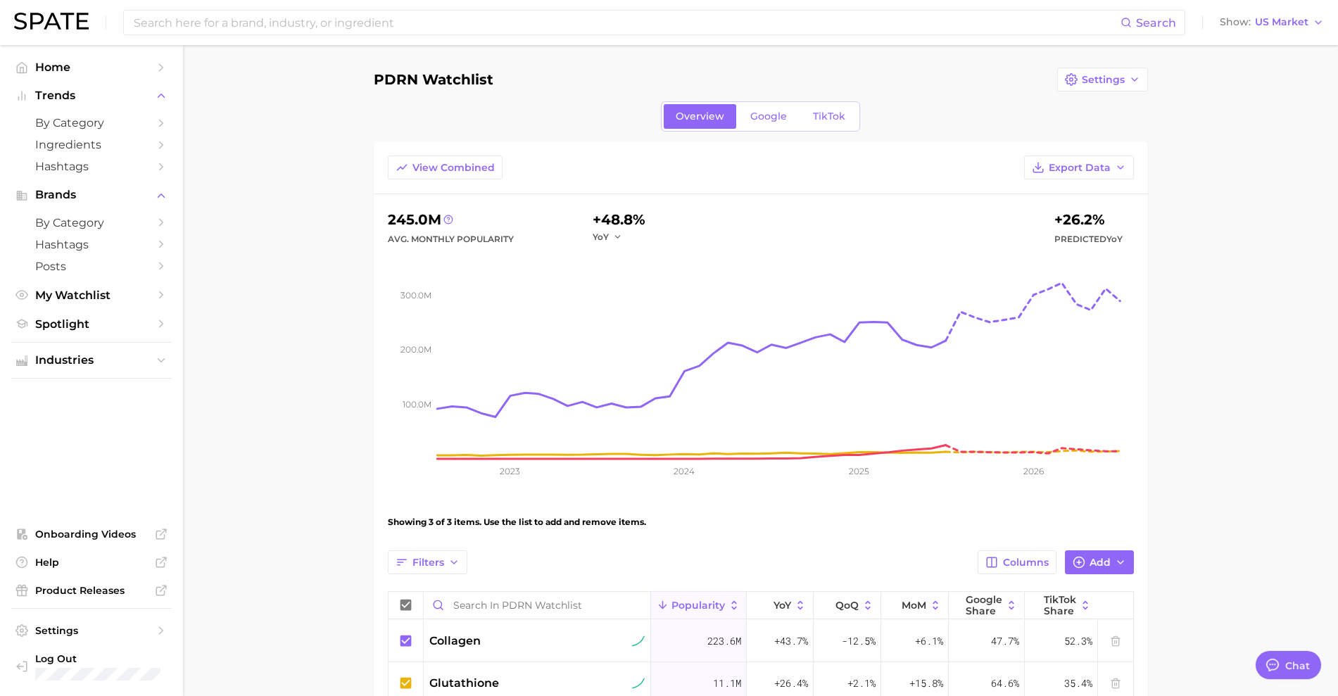
click at [344, 183] on main "PDRN watchlist Settings Overview Google TikTok View Combined Export Data 245.0m…" at bounding box center [760, 480] width 1155 height 871
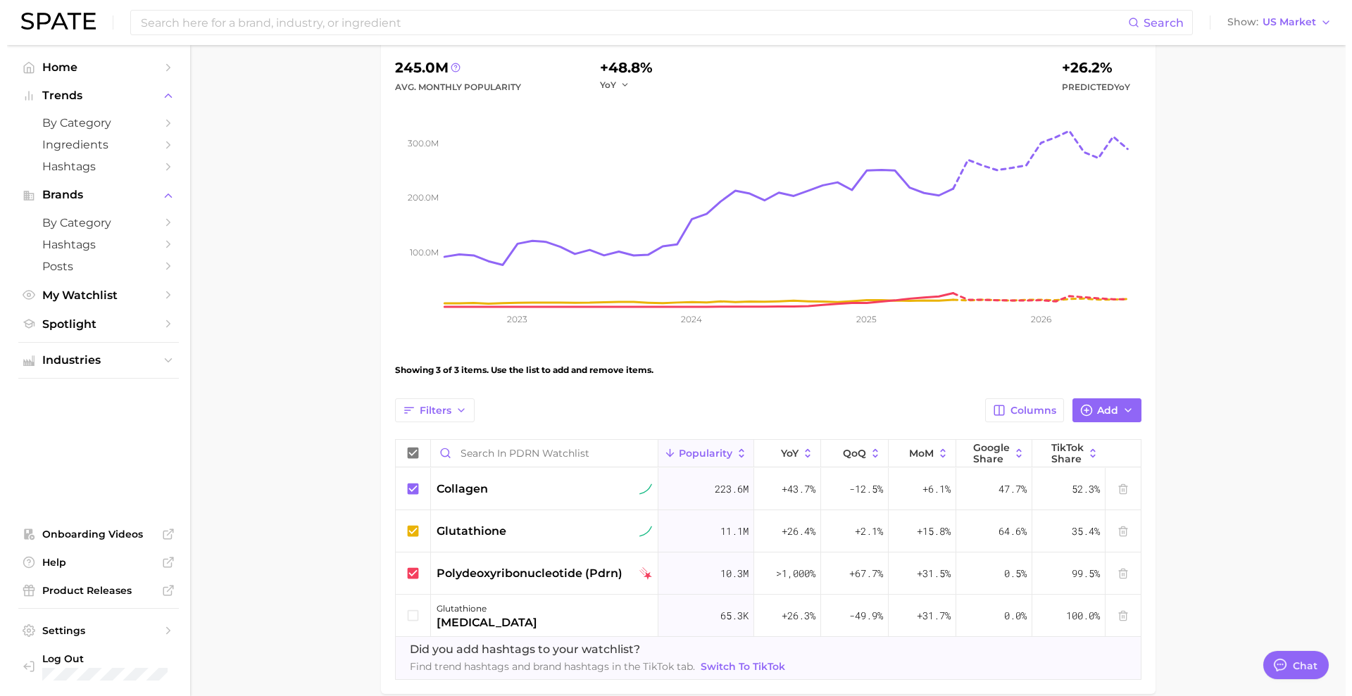
scroll to position [220, 0]
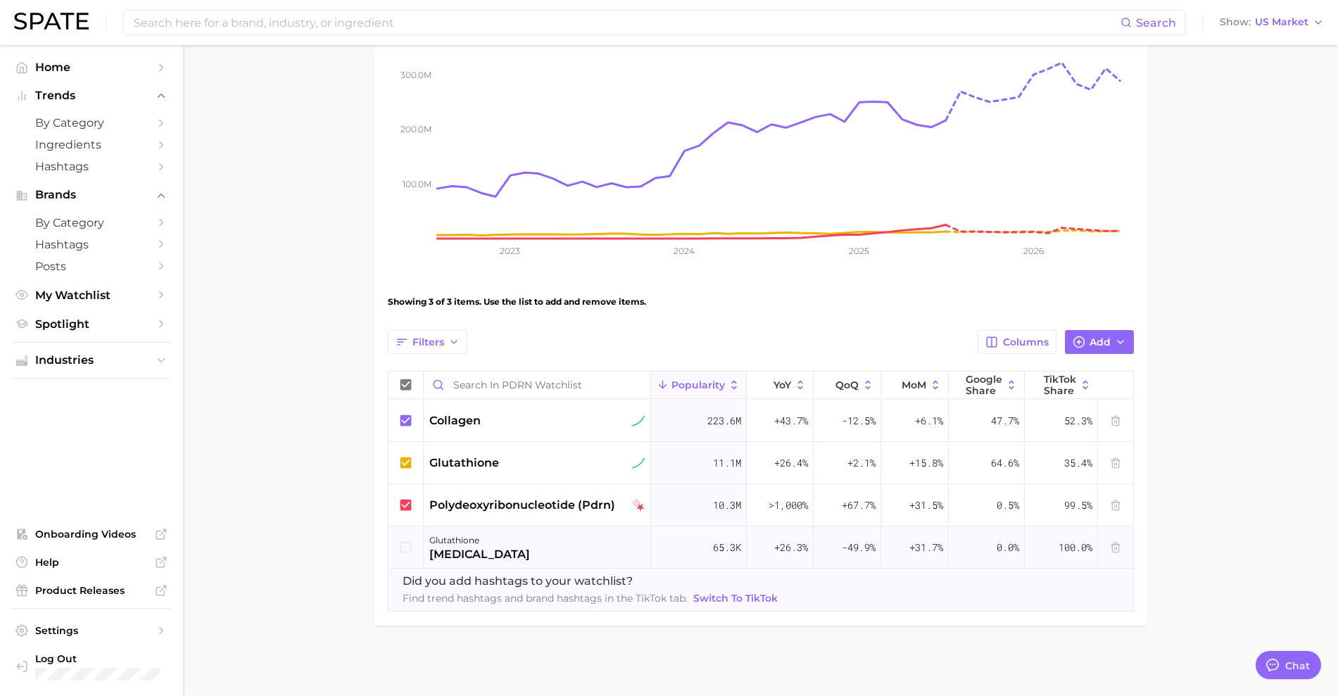
click at [407, 550] on icon at bounding box center [405, 547] width 15 height 15
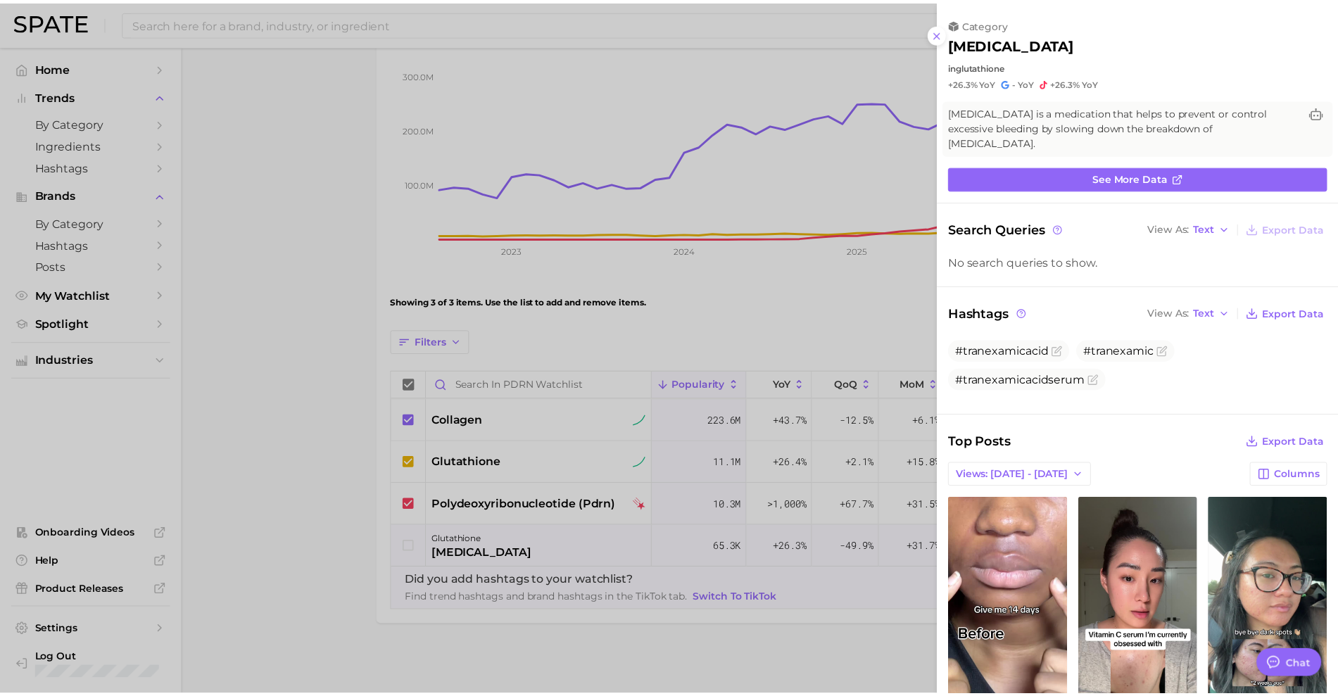
scroll to position [0, 0]
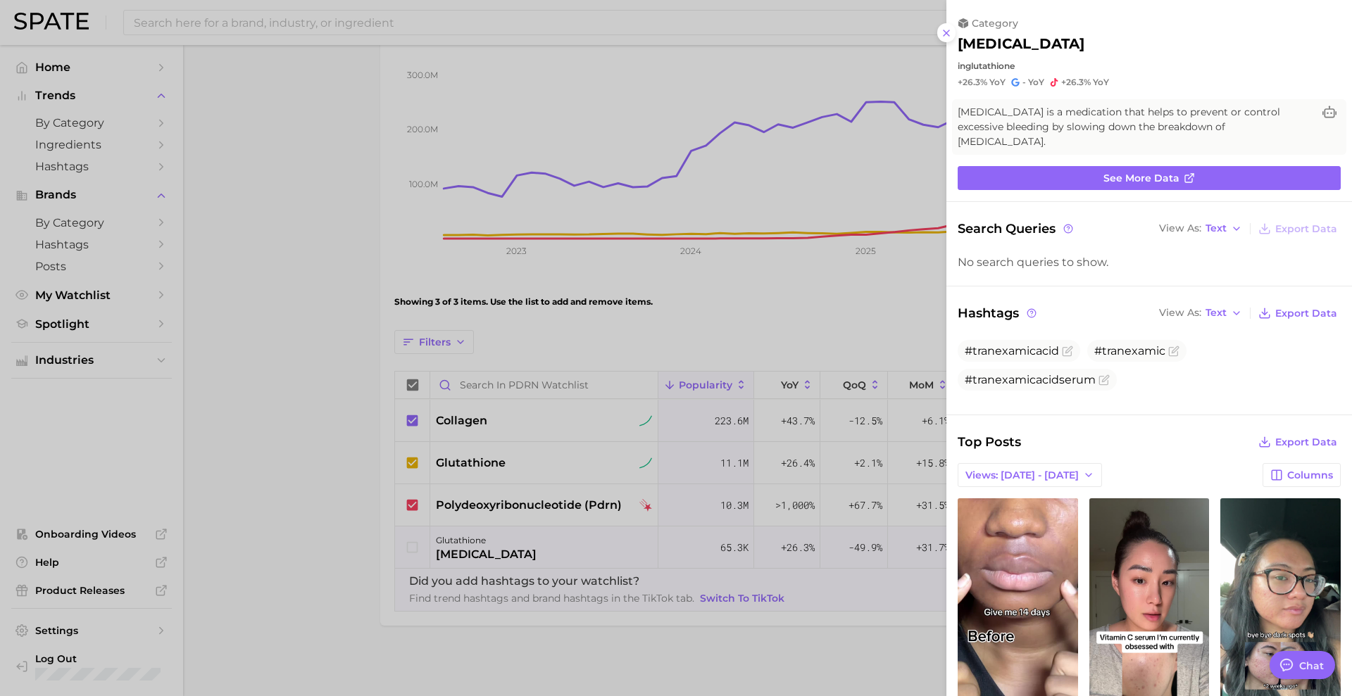
click at [407, 550] on div at bounding box center [676, 348] width 1352 height 696
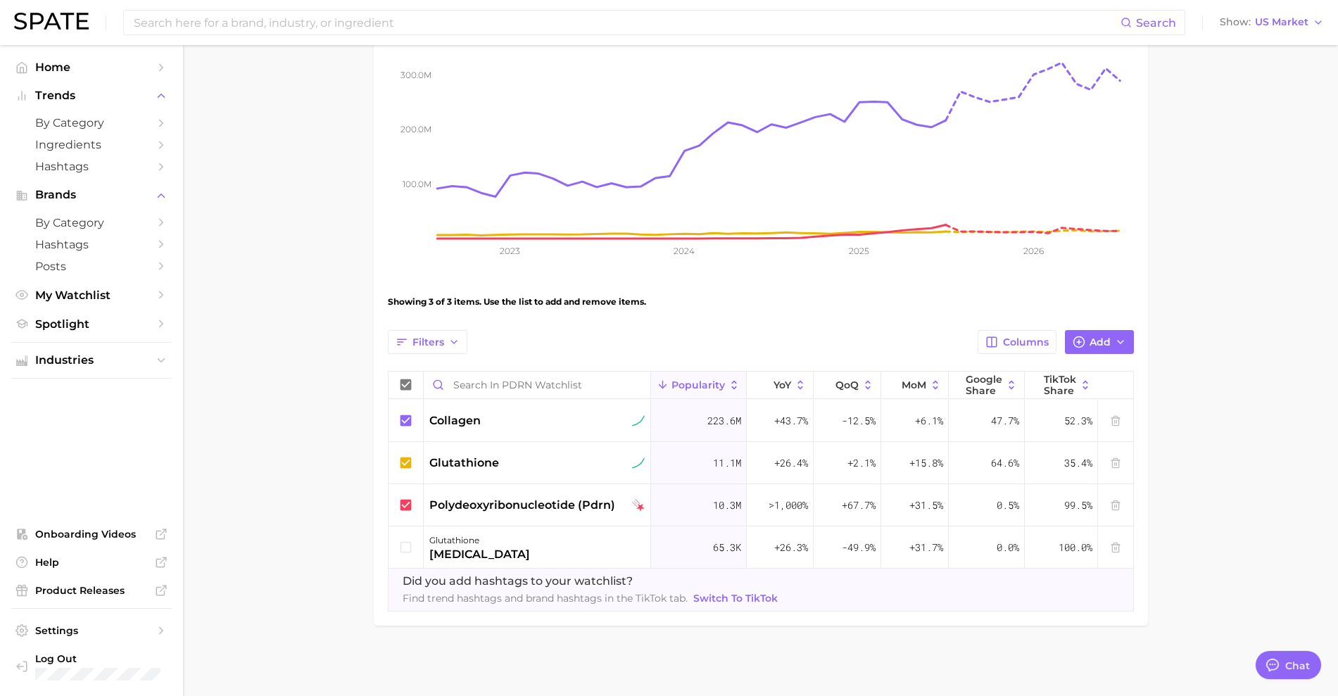
click at [300, 505] on main "PDRN watchlist Settings Overview Google TikTok View Combined Export Data 245.0m…" at bounding box center [760, 260] width 1155 height 871
click at [403, 386] on icon at bounding box center [405, 384] width 15 height 15
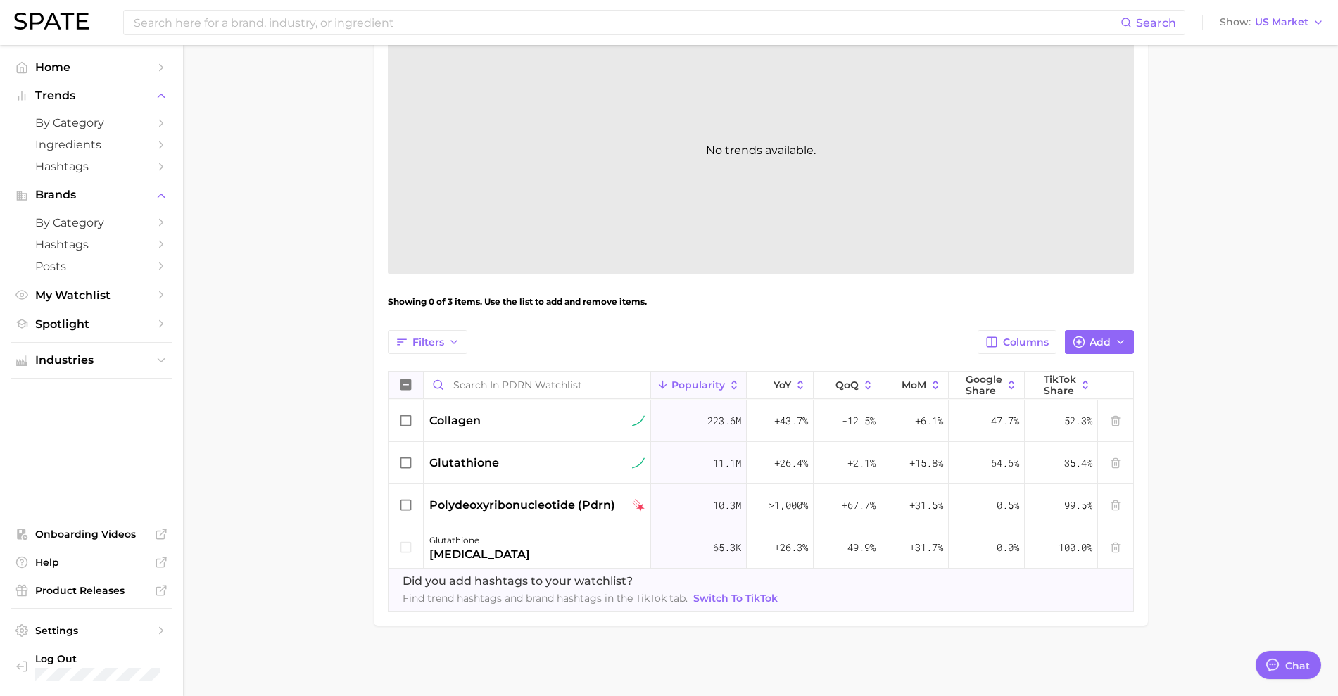
click at [403, 385] on icon at bounding box center [405, 384] width 15 height 15
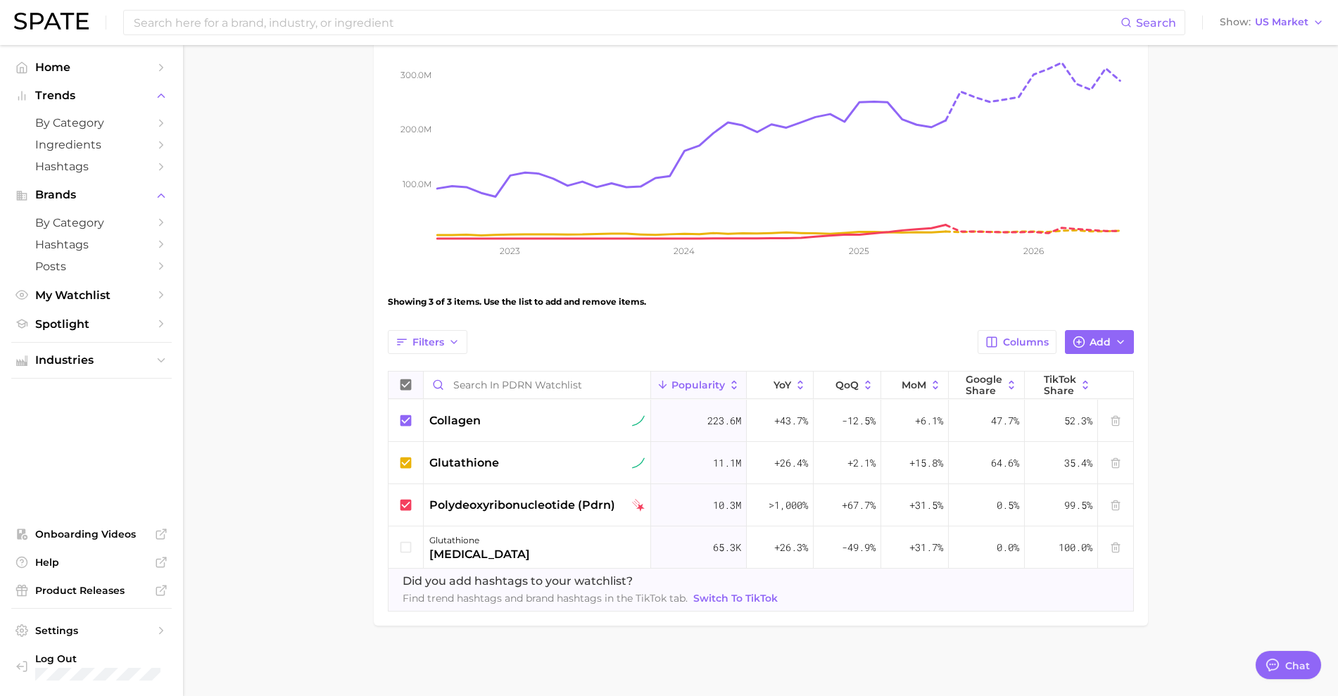
click at [333, 388] on main "PDRN watchlist Settings Overview Google TikTok View Combined Export Data 245.0m…" at bounding box center [760, 260] width 1155 height 871
click at [1118, 354] on div "Filters Columns Add Popularity YoY QoQ MoM Google Share TikTok Share collagen 2…" at bounding box center [761, 471] width 746 height 282
click at [1211, 367] on main "PDRN watchlist Settings Overview Google TikTok View Combined Export Data 245.0m…" at bounding box center [760, 260] width 1155 height 871
click at [1124, 344] on icon "button" at bounding box center [1120, 341] width 11 height 11
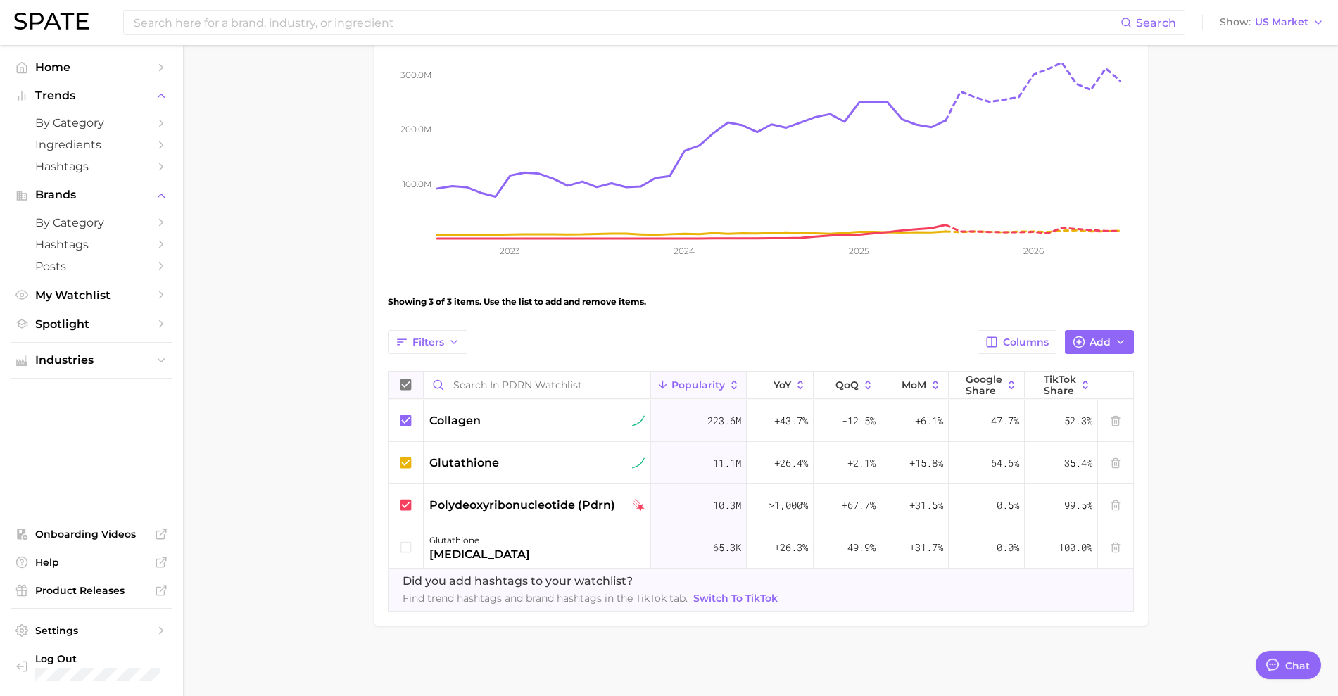
click at [1206, 348] on main "PDRN watchlist Settings Overview Google TikTok View Combined Export Data 245.0m…" at bounding box center [760, 260] width 1155 height 871
click at [1278, 373] on main "PDRN watchlist Settings Overview Google TikTok View Combined Export Data 245.0m…" at bounding box center [760, 260] width 1155 height 871
click at [1007, 340] on span "Columns" at bounding box center [1026, 342] width 46 height 12
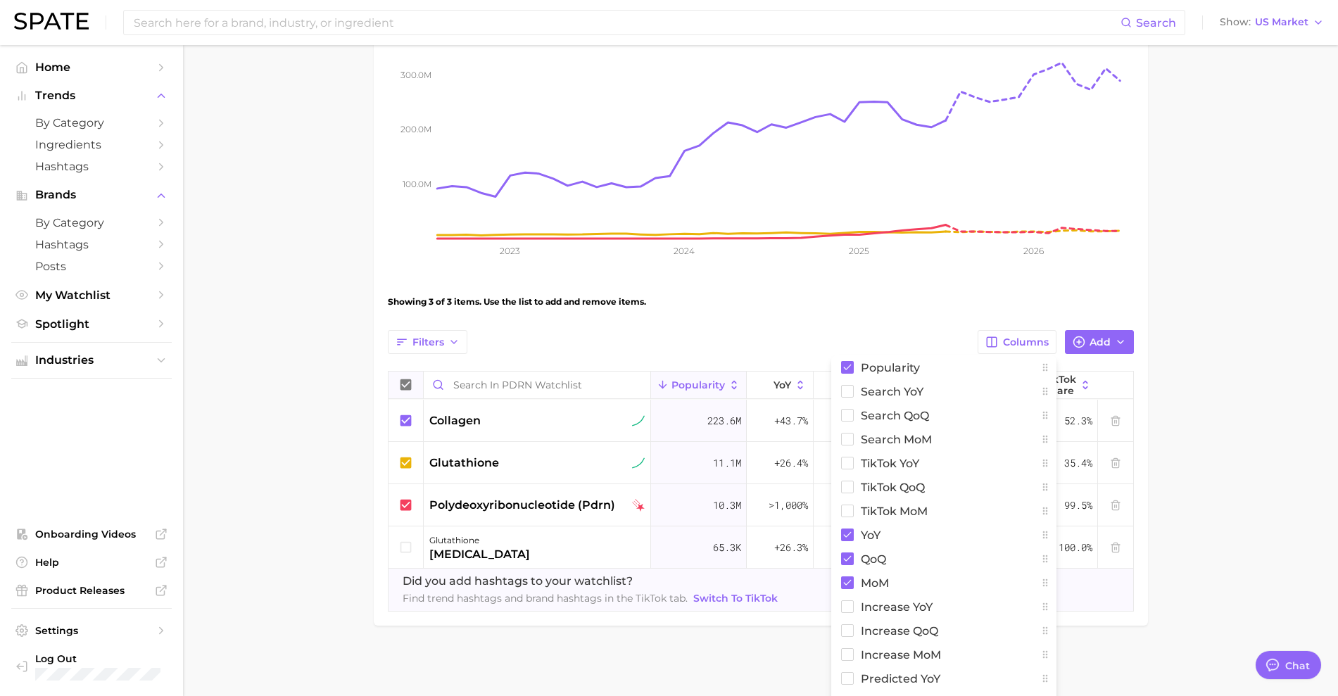
click at [1239, 379] on main "PDRN watchlist Settings Overview Google TikTok View Combined Export Data 245.0m…" at bounding box center [760, 260] width 1155 height 871
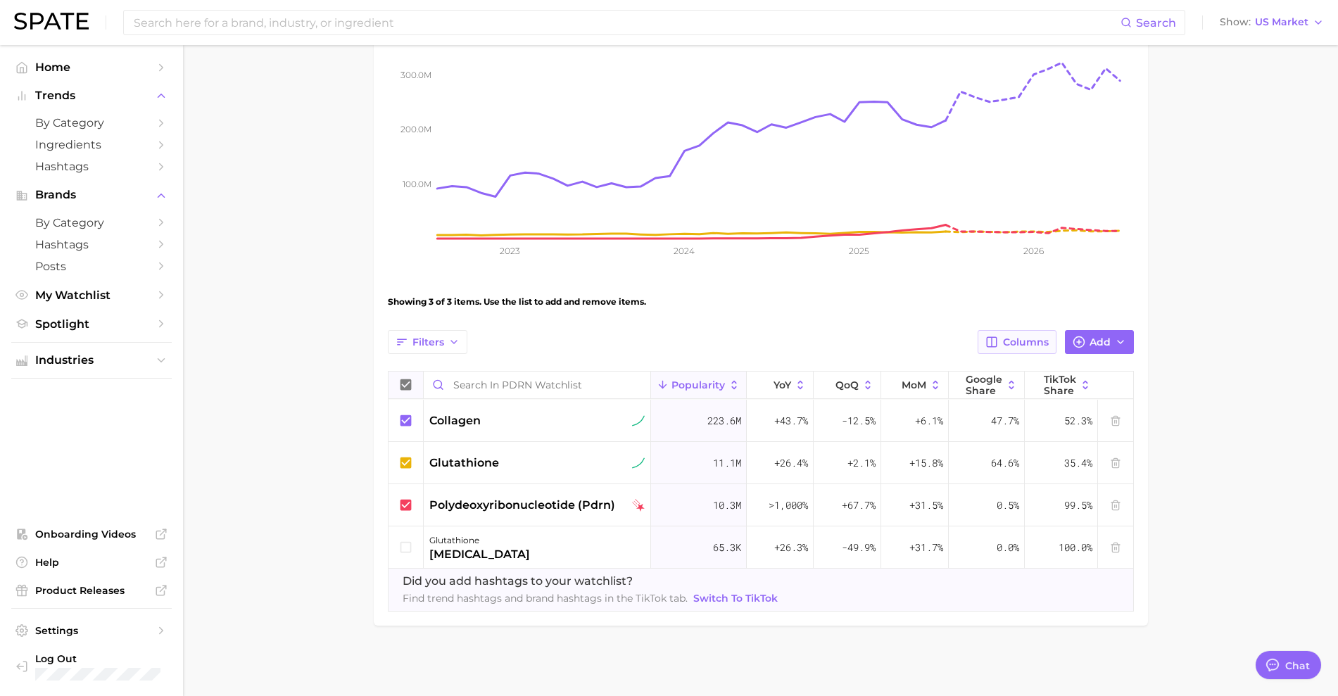
click at [1019, 344] on span "Columns" at bounding box center [1026, 342] width 46 height 12
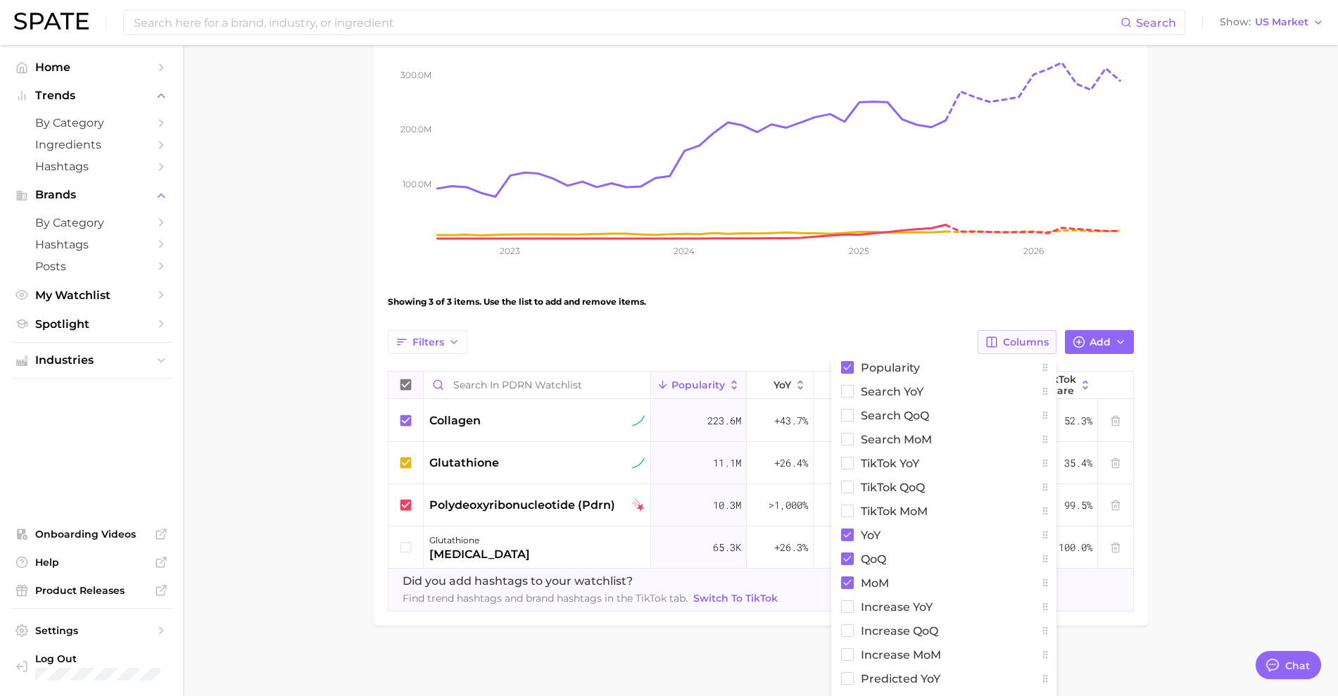
click at [1019, 344] on span "Columns" at bounding box center [1026, 342] width 46 height 12
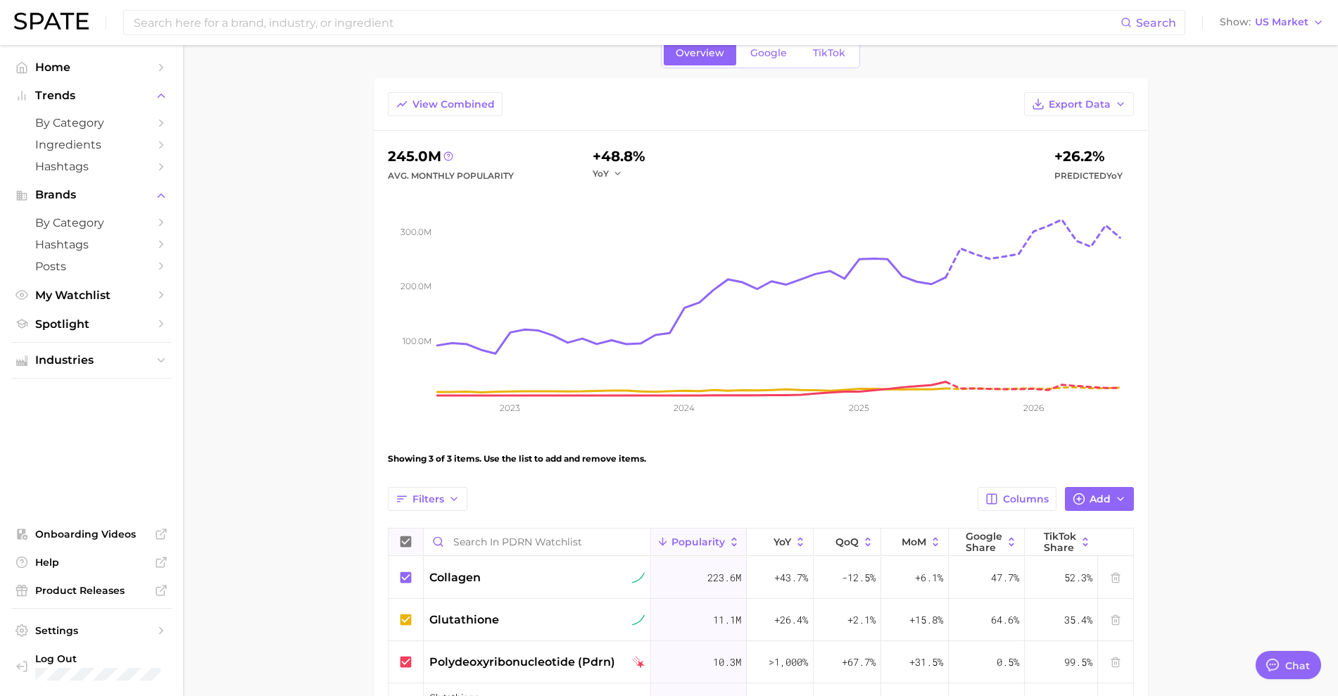
scroll to position [44, 0]
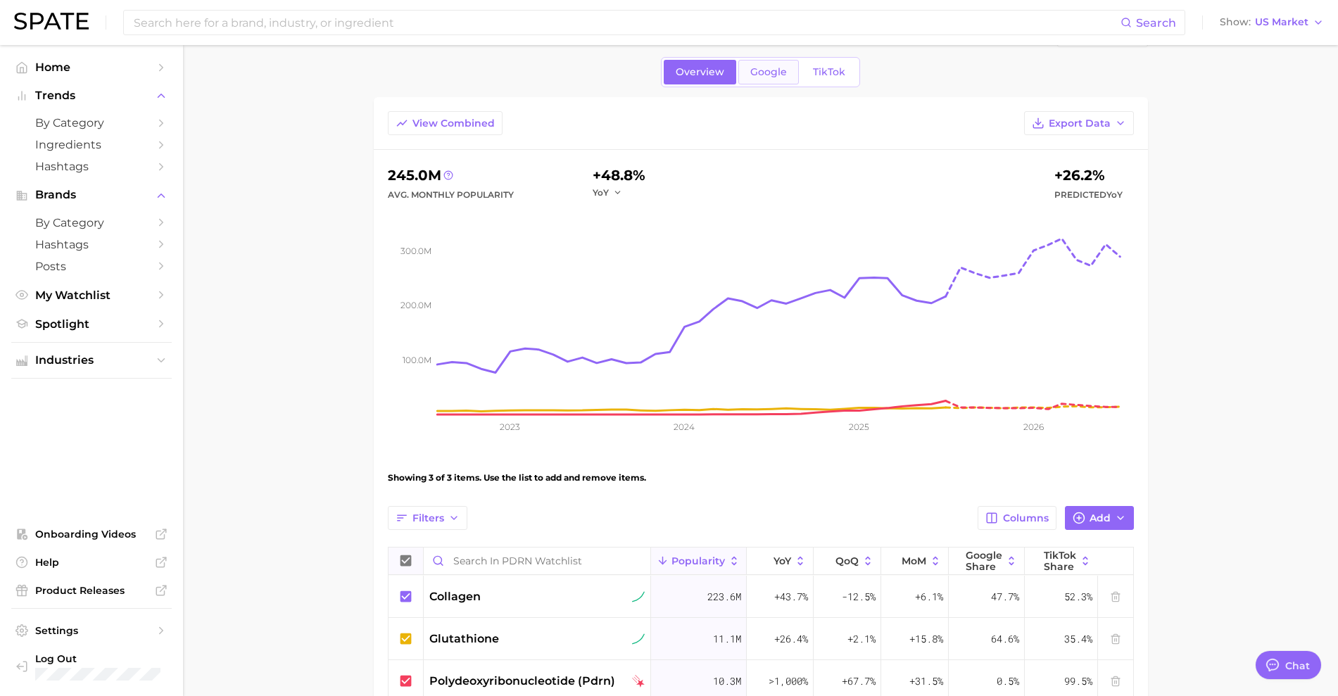
click at [767, 75] on span "Google" at bounding box center [768, 72] width 37 height 12
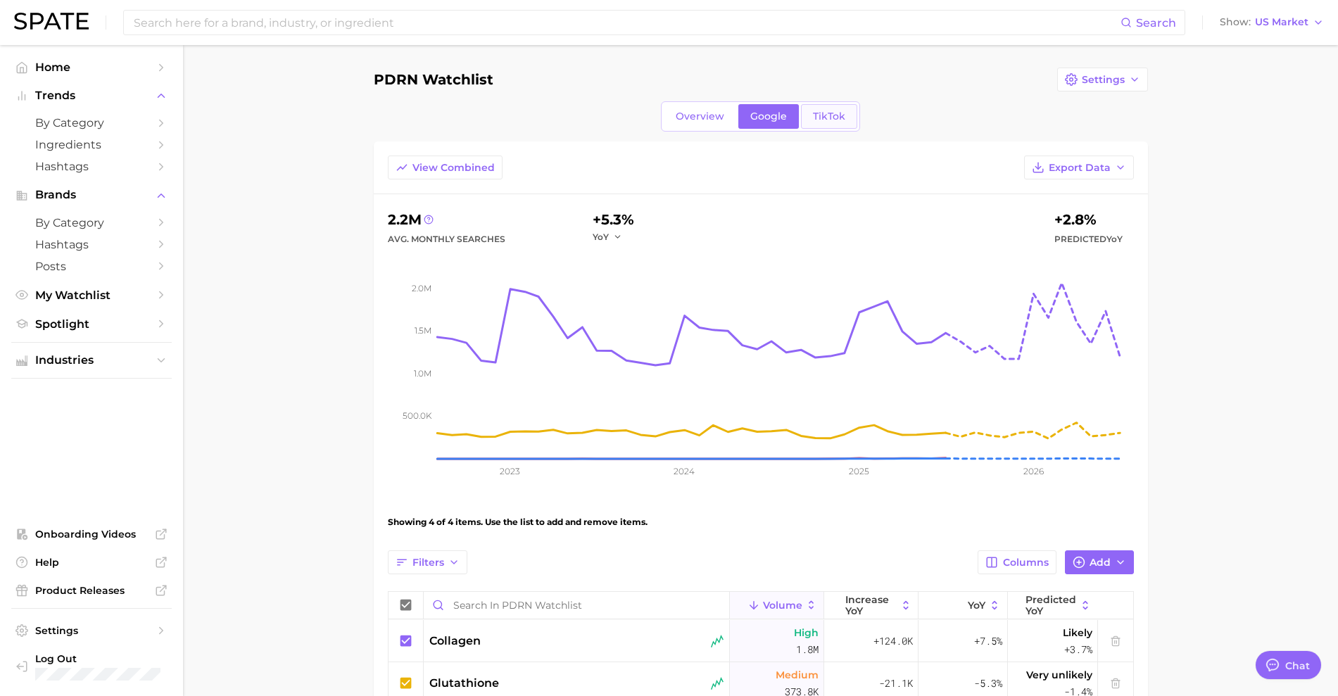
click at [828, 112] on span "TikTok" at bounding box center [829, 117] width 32 height 12
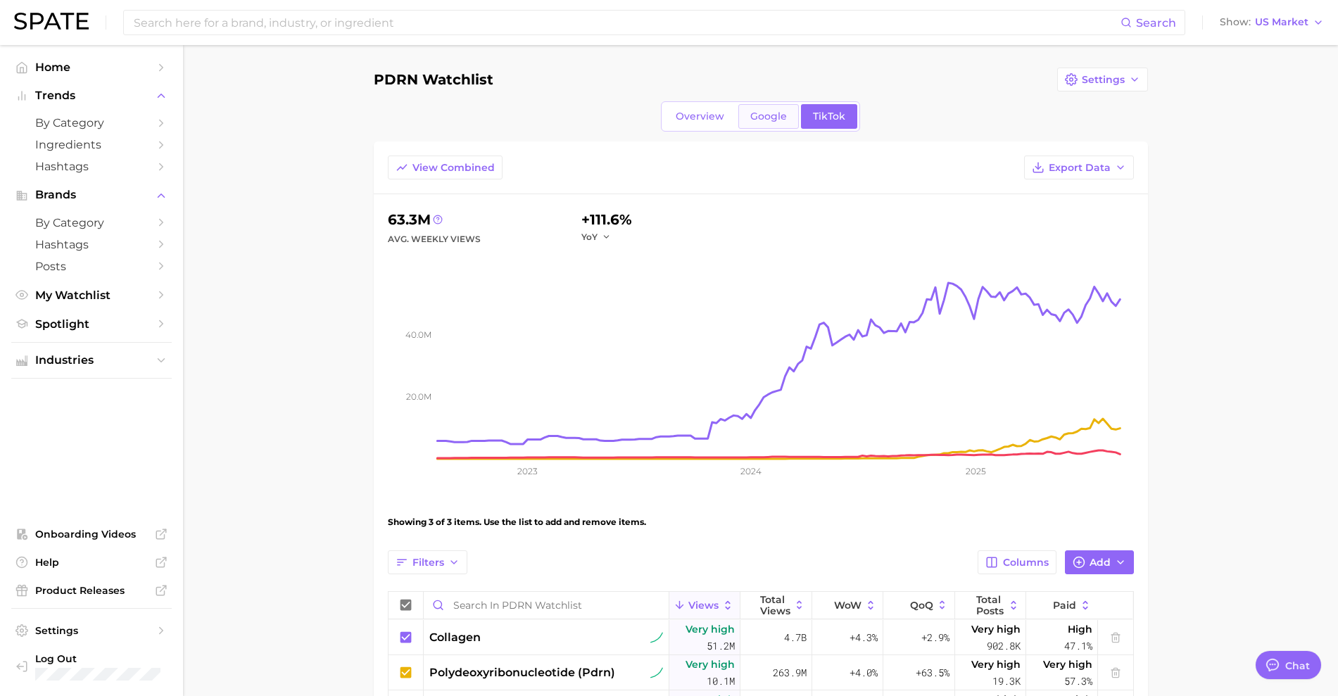
click at [780, 118] on span "Google" at bounding box center [768, 117] width 37 height 12
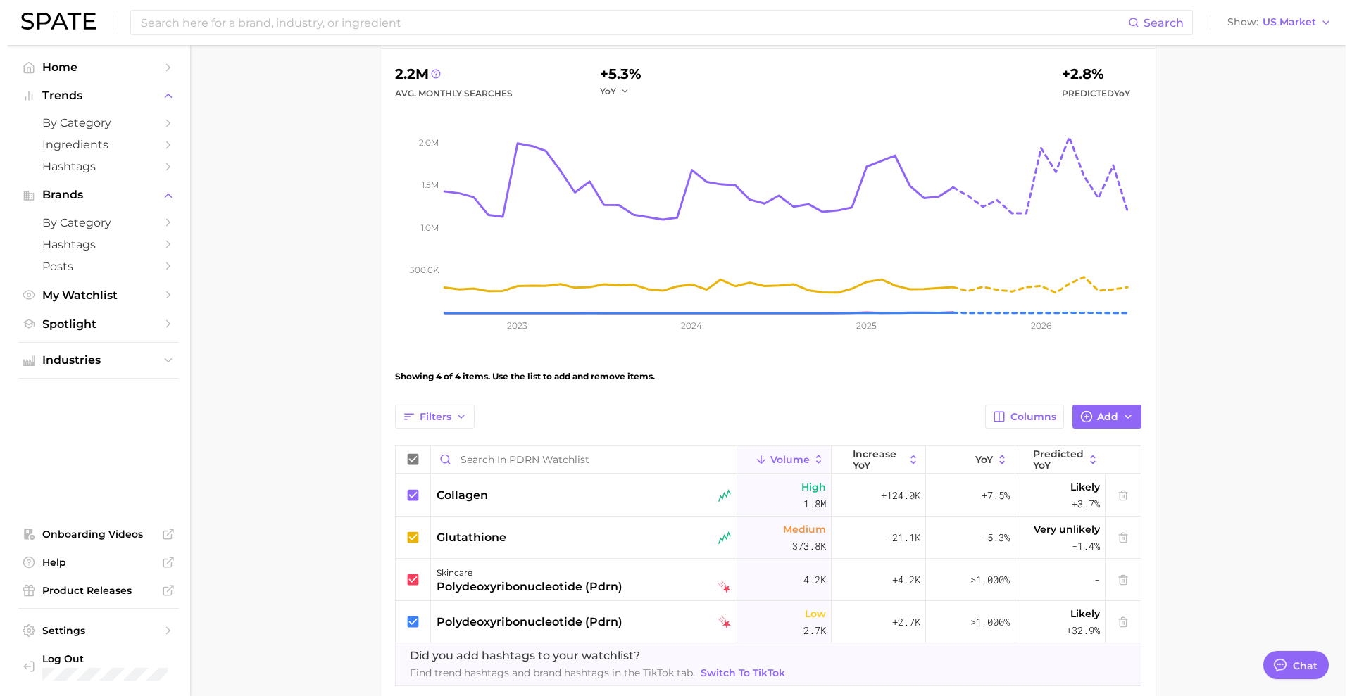
scroll to position [176, 0]
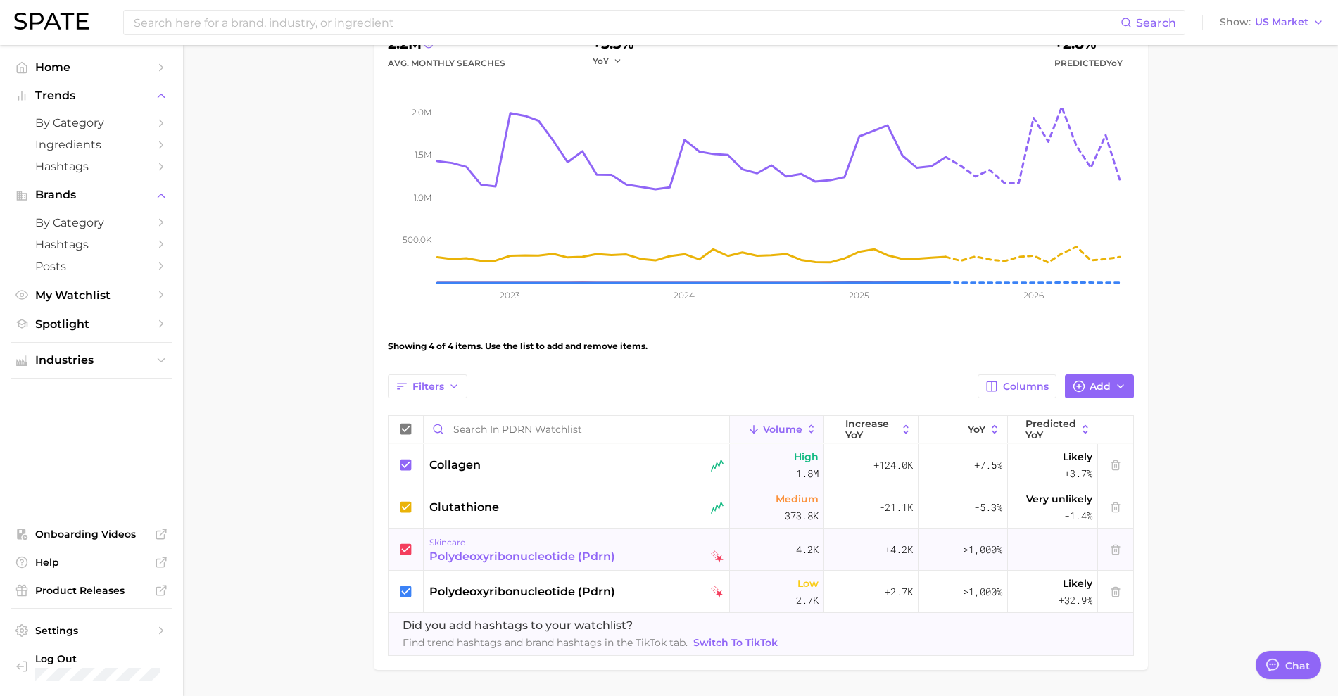
click at [467, 560] on div "polydeoxyribonucleotide (pdrn)" at bounding box center [522, 556] width 186 height 17
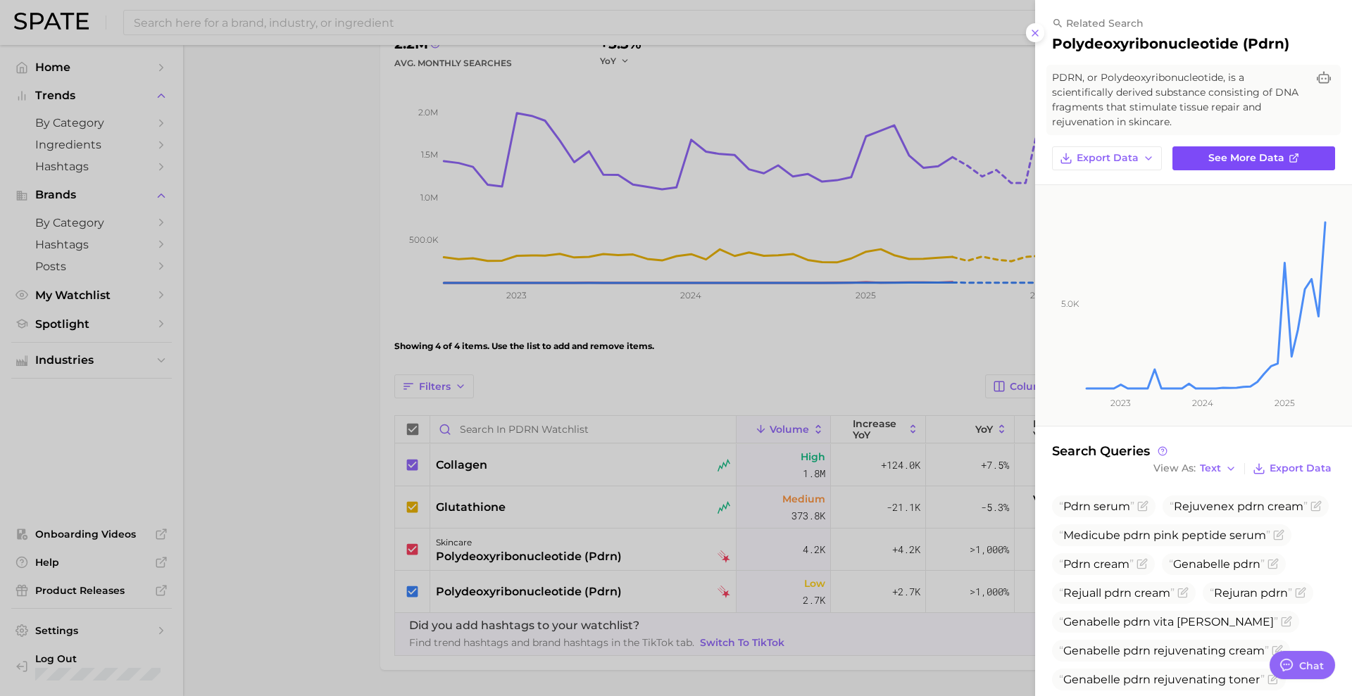
click at [1258, 158] on span "See more data" at bounding box center [1246, 158] width 76 height 12
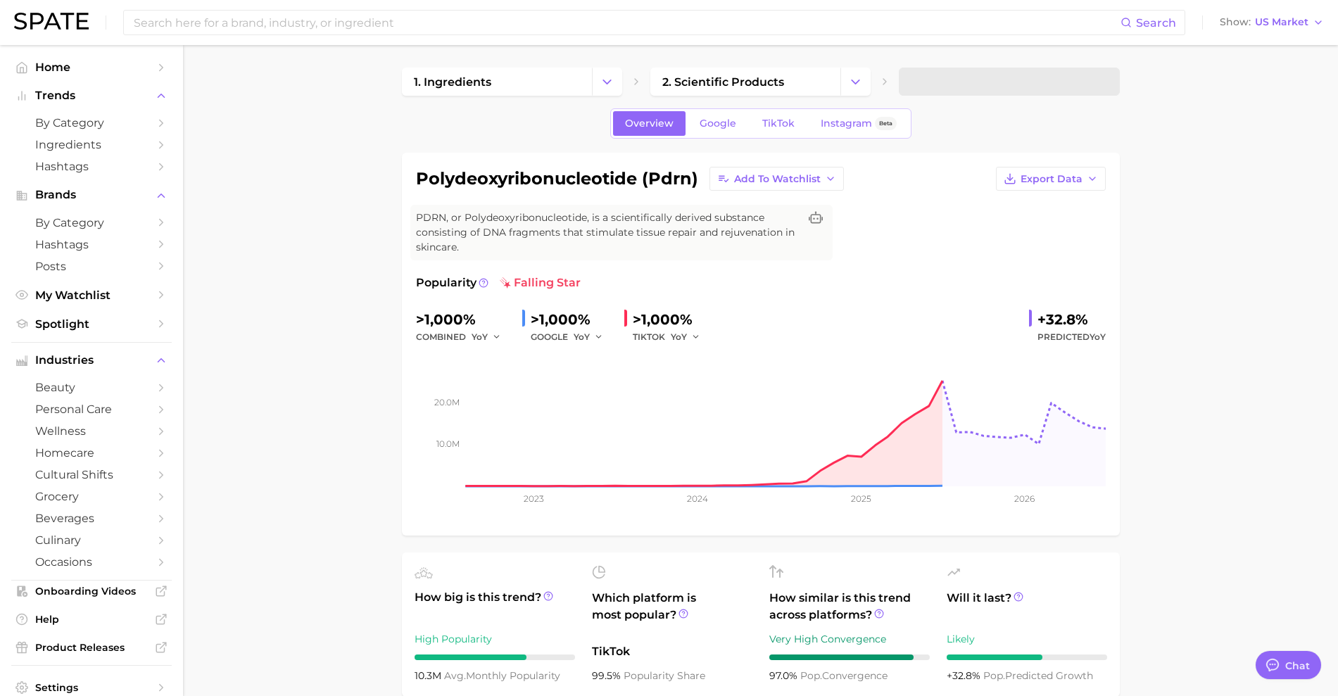
scroll to position [176, 0]
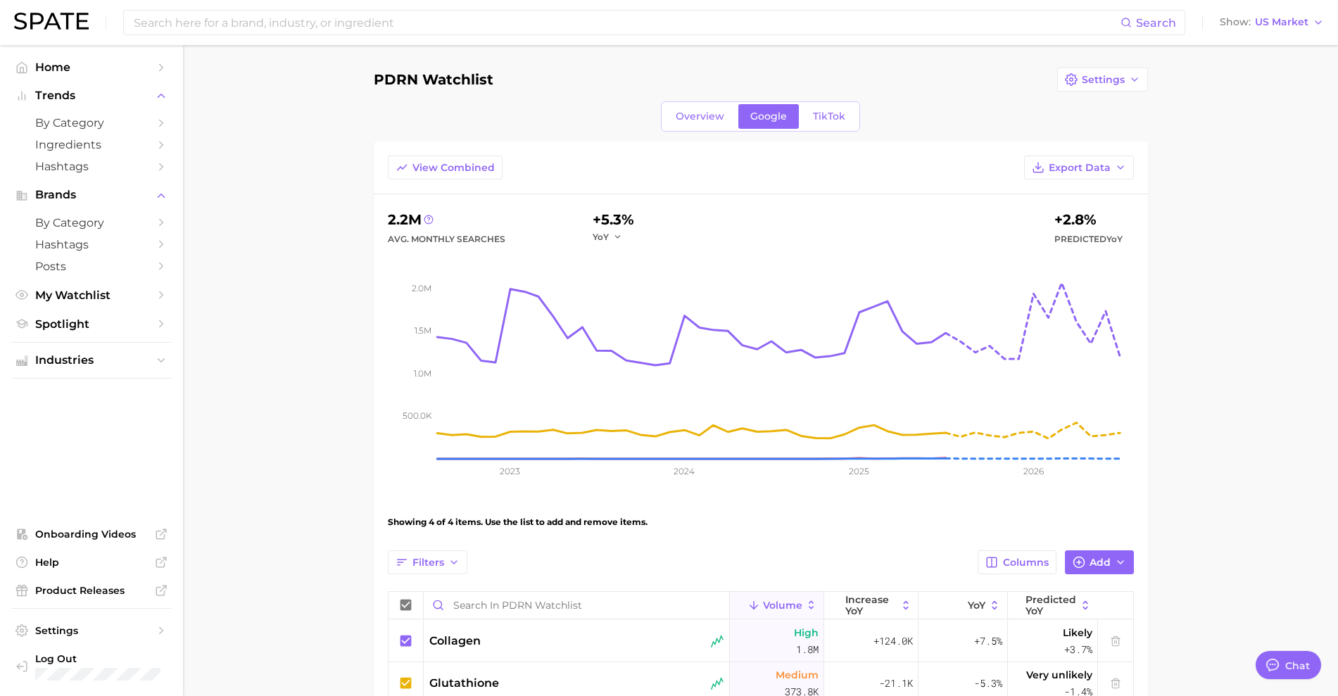
scroll to position [44, 0]
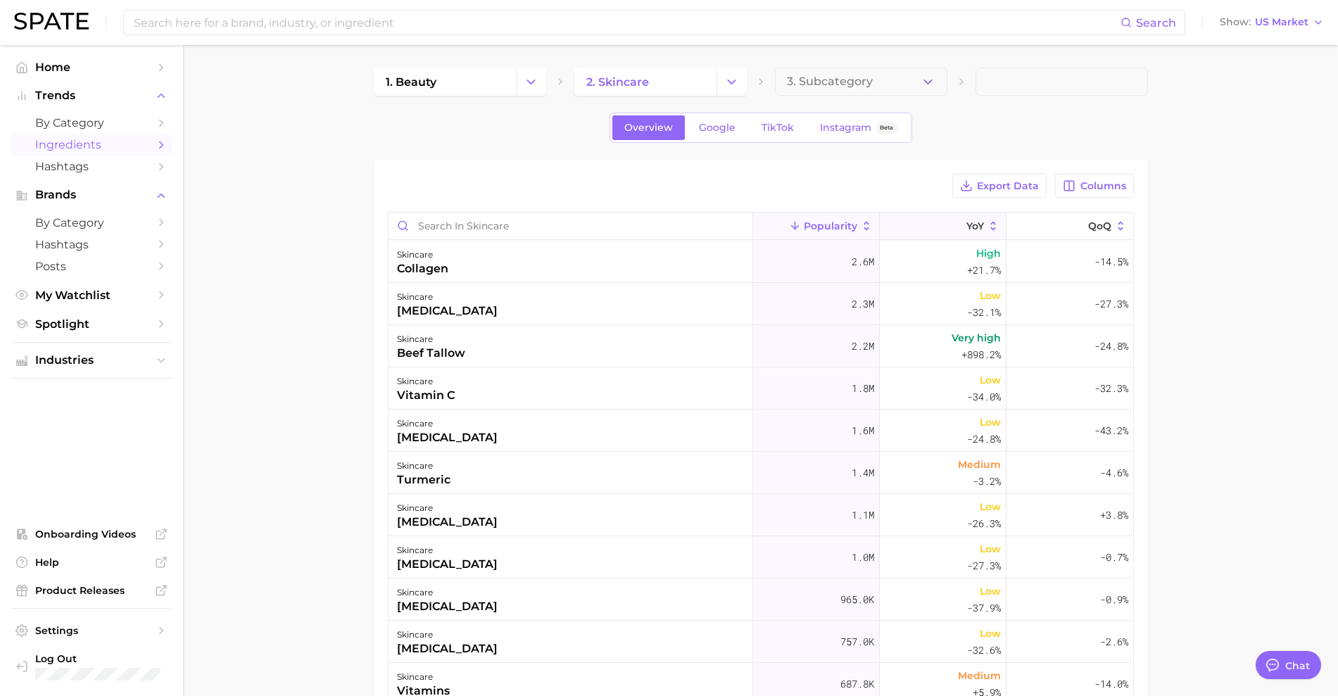
click at [906, 222] on button "YoY" at bounding box center [943, 226] width 127 height 27
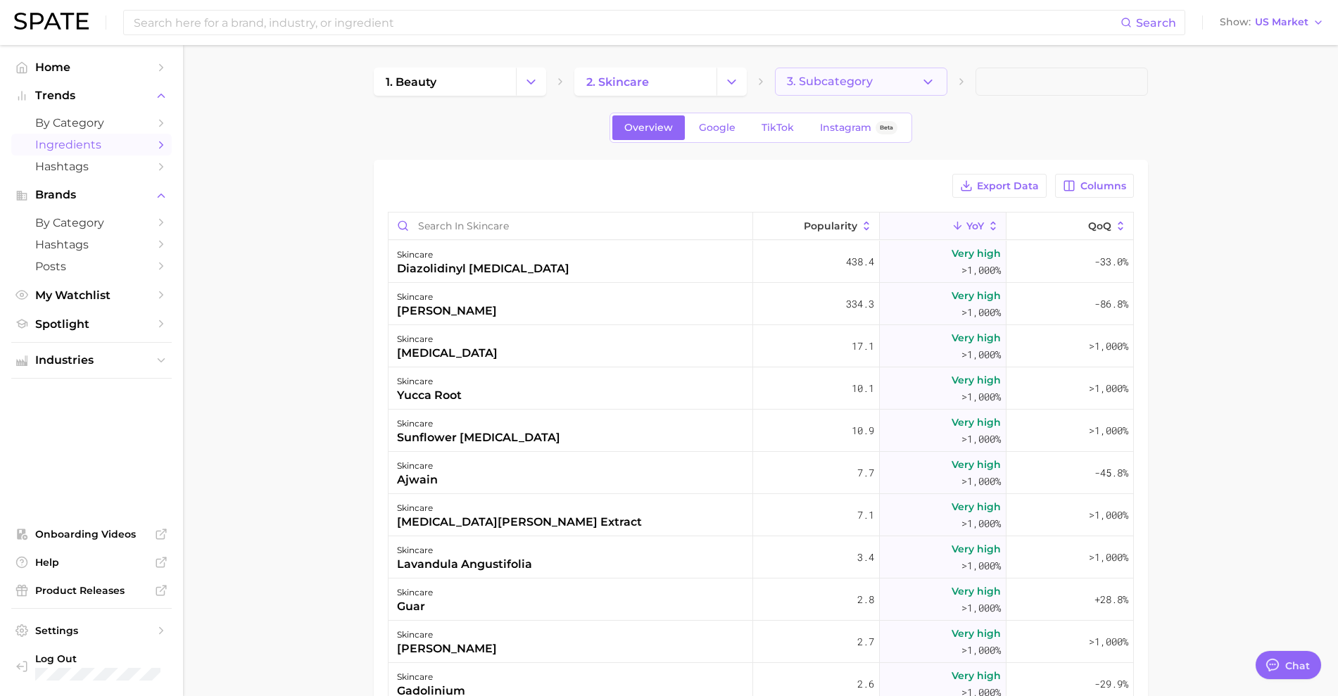
click at [926, 77] on icon "button" at bounding box center [928, 82] width 15 height 15
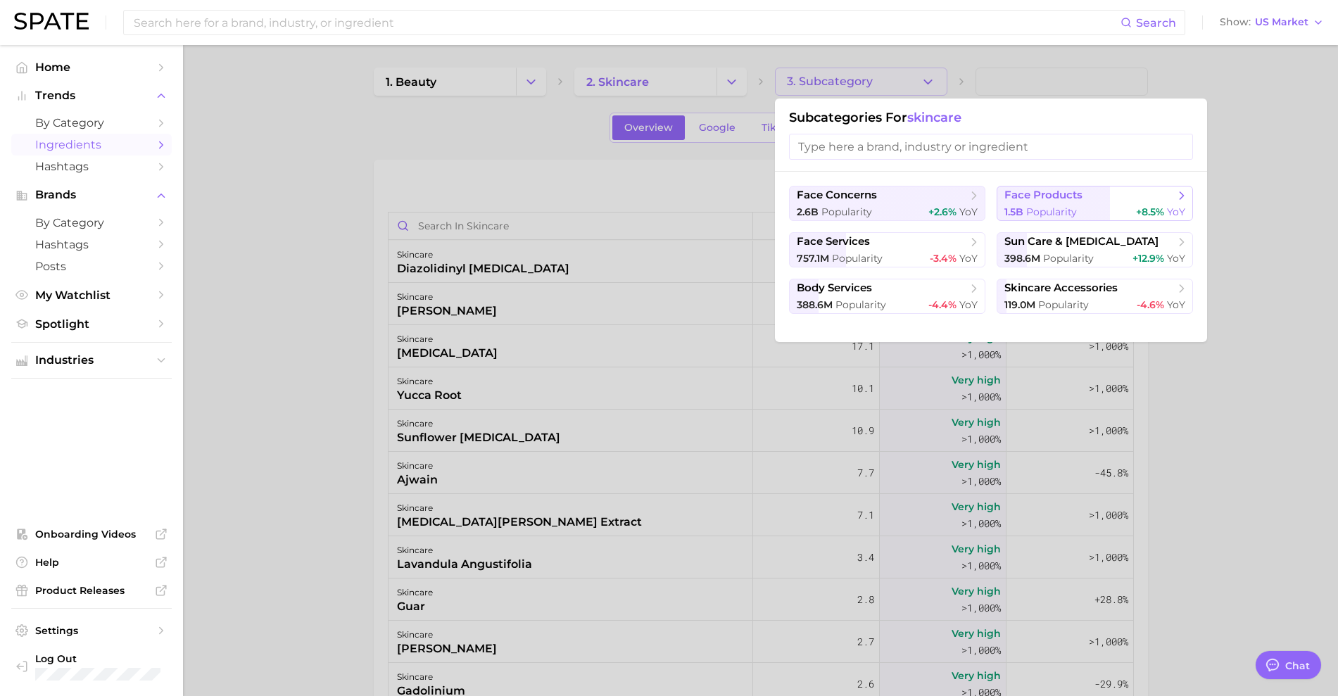
click at [1049, 189] on span "face products" at bounding box center [1043, 195] width 78 height 13
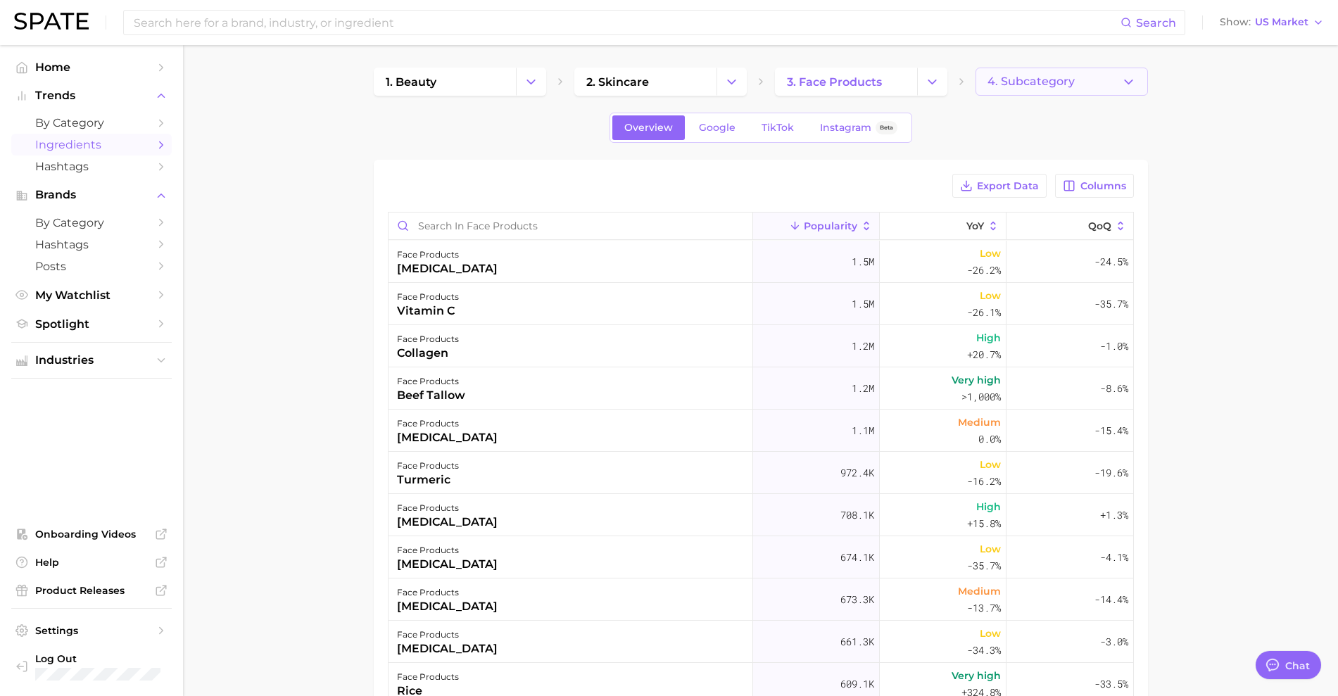
click at [1044, 85] on span "4. Subcategory" at bounding box center [1031, 81] width 87 height 13
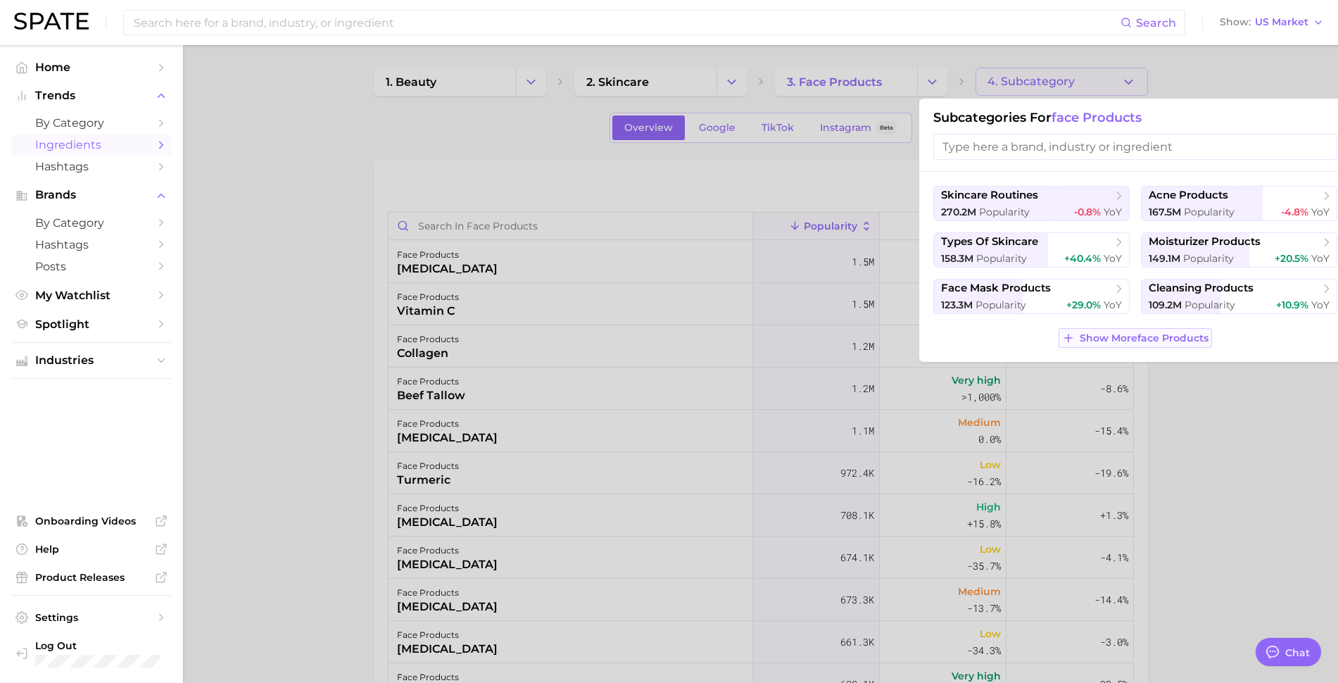
click at [1118, 334] on span "Show More face products" at bounding box center [1144, 338] width 129 height 12
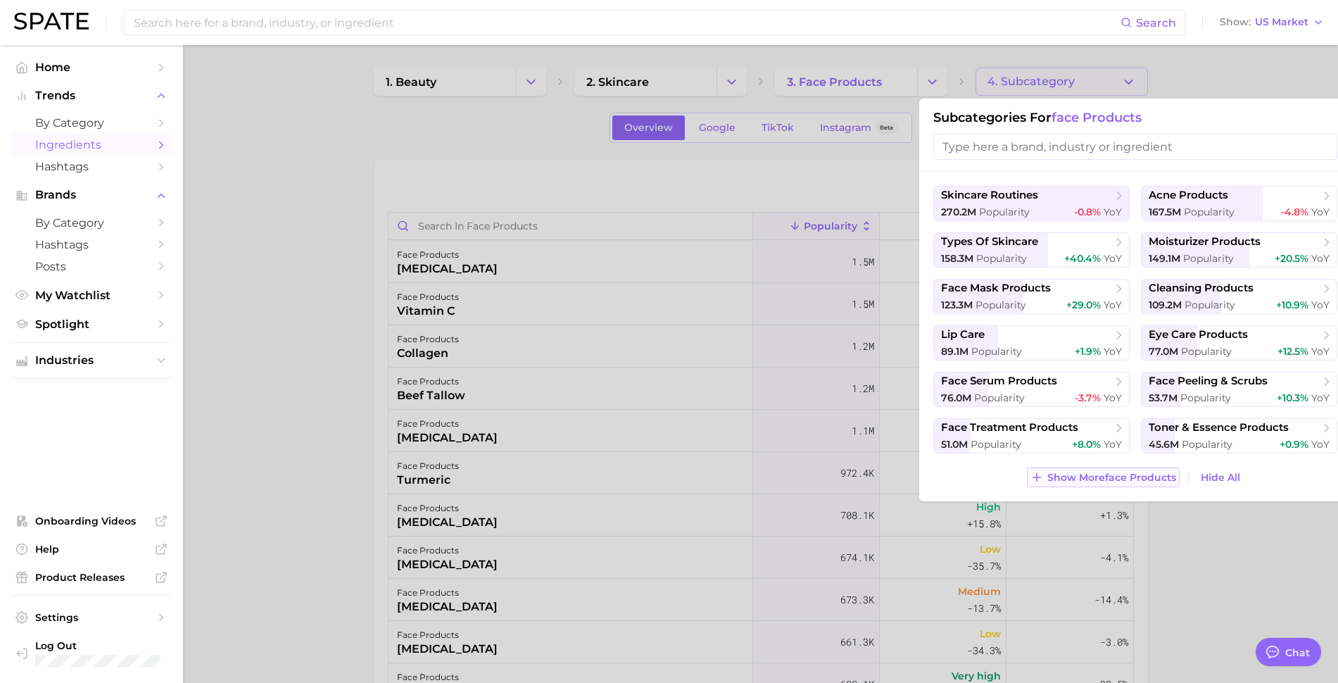
click at [1115, 484] on button "Show More face products" at bounding box center [1103, 477] width 153 height 20
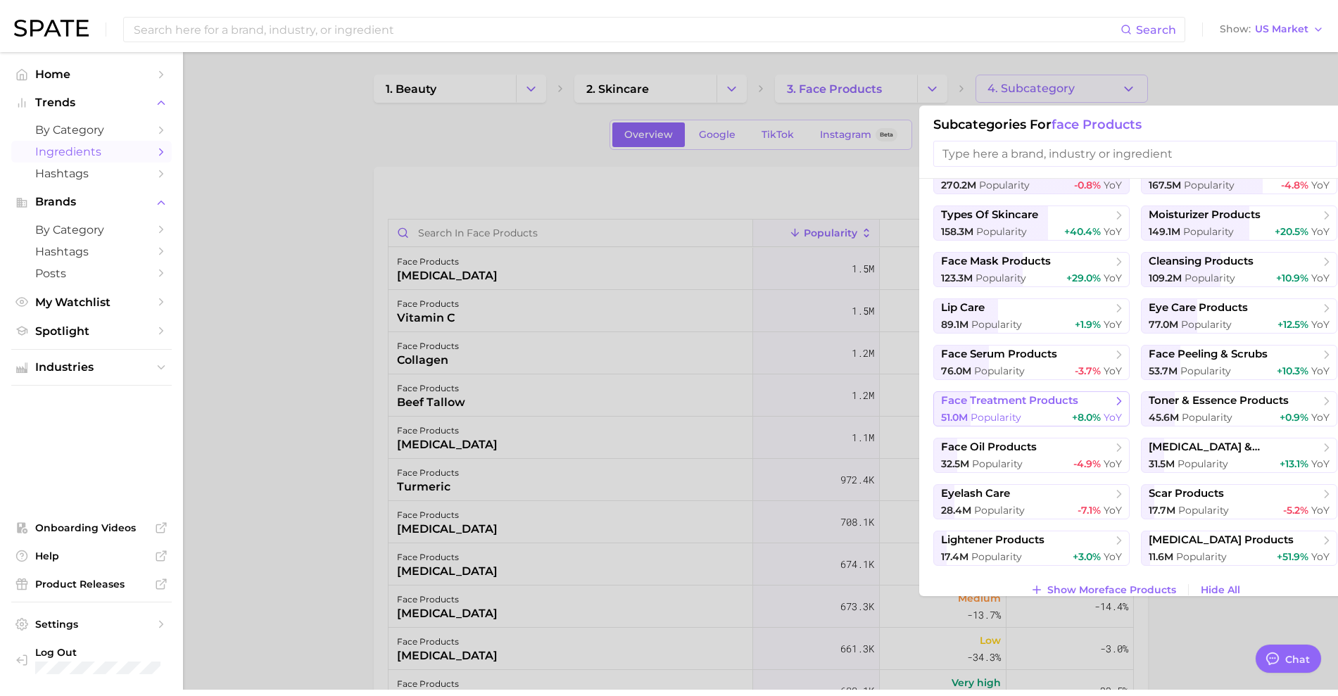
scroll to position [51, 0]
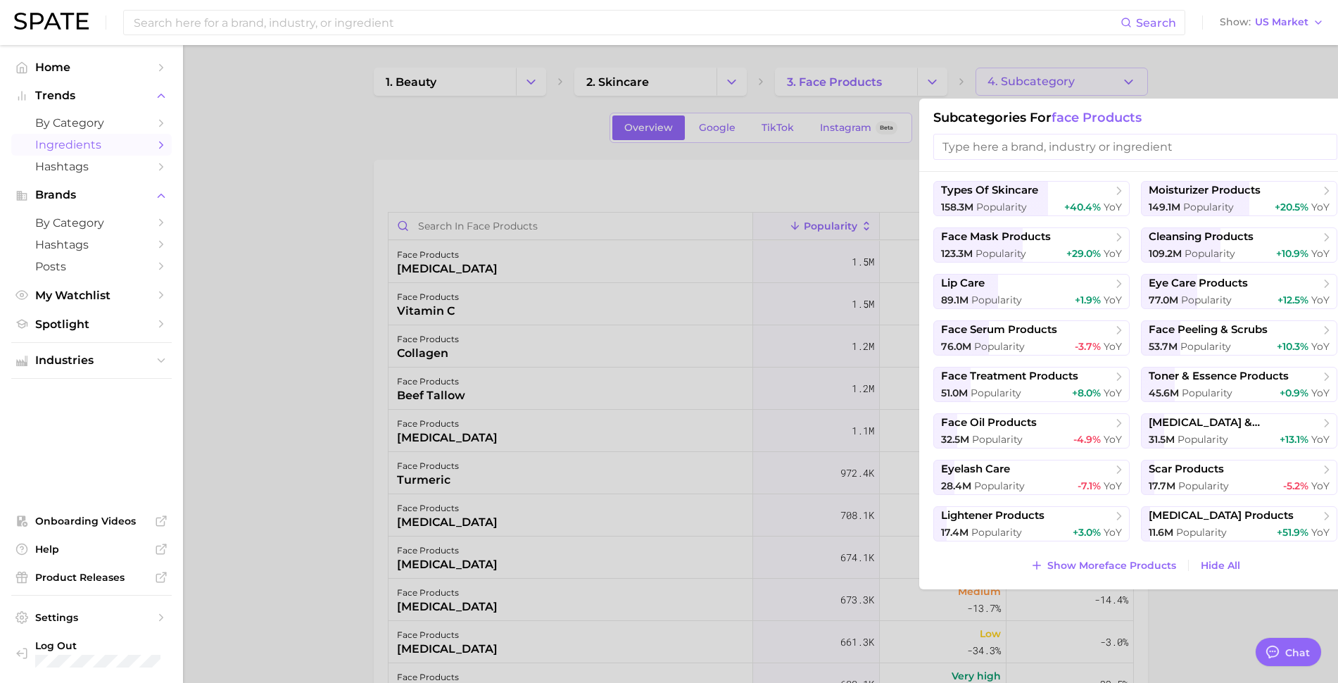
click at [719, 165] on div at bounding box center [669, 341] width 1338 height 683
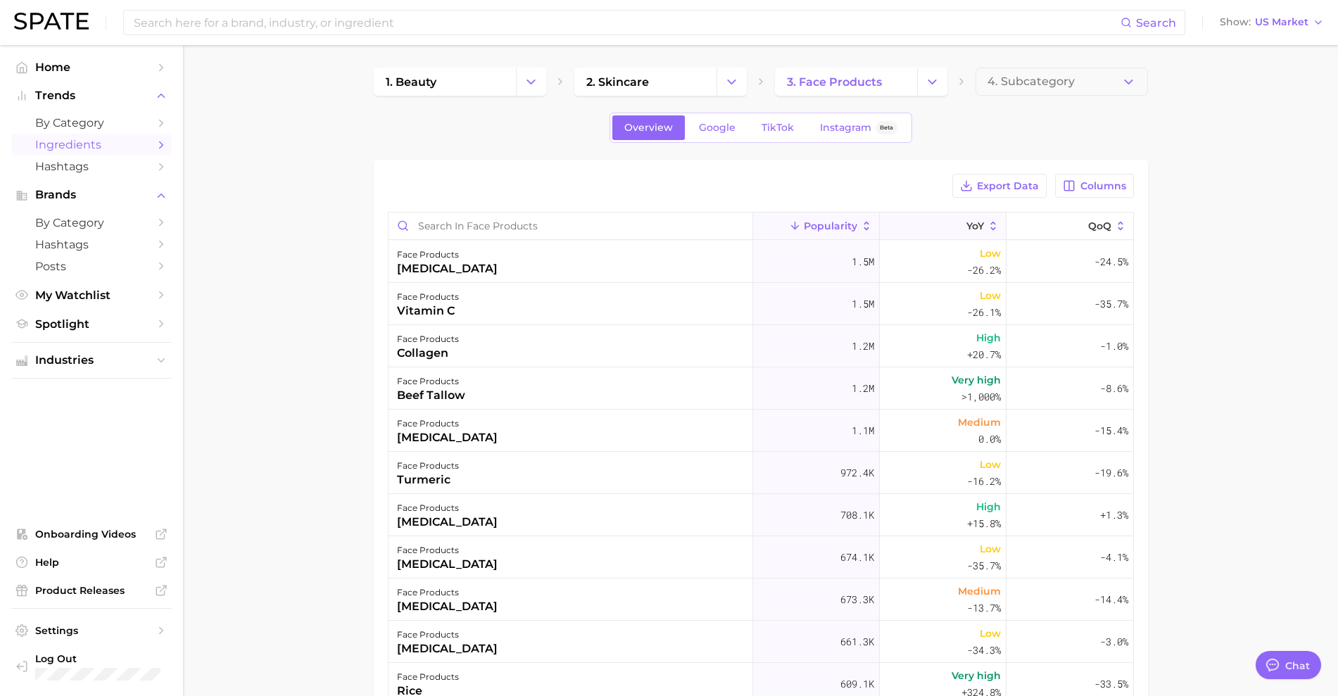
click at [927, 221] on button "YoY" at bounding box center [943, 226] width 127 height 27
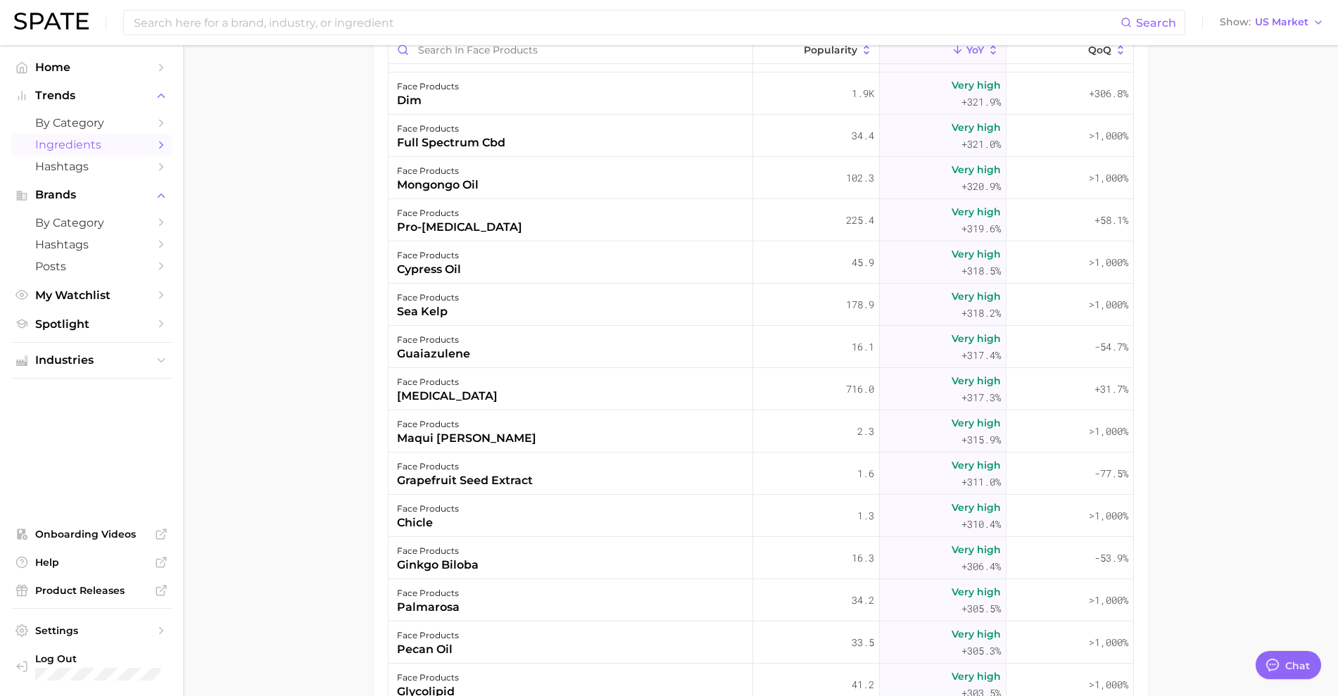
scroll to position [15134, 0]
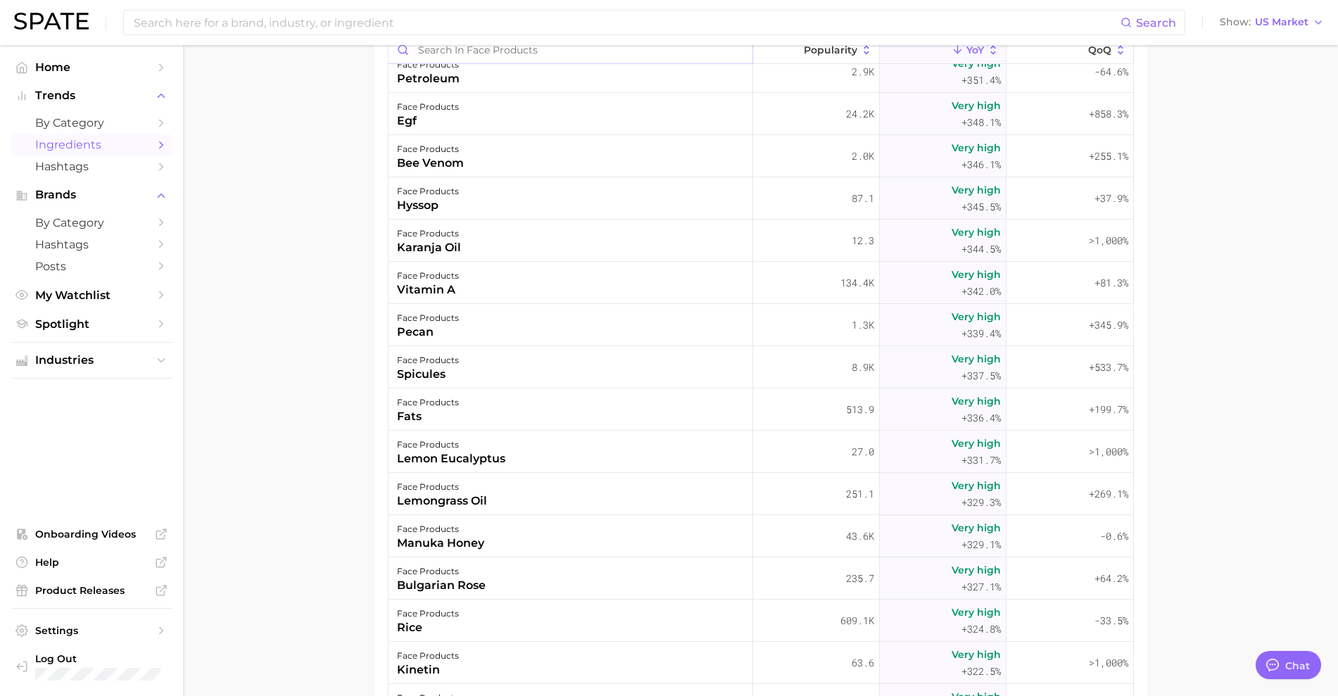
click at [534, 50] on input "Search in face products" at bounding box center [571, 50] width 364 height 27
type input "pdrn"
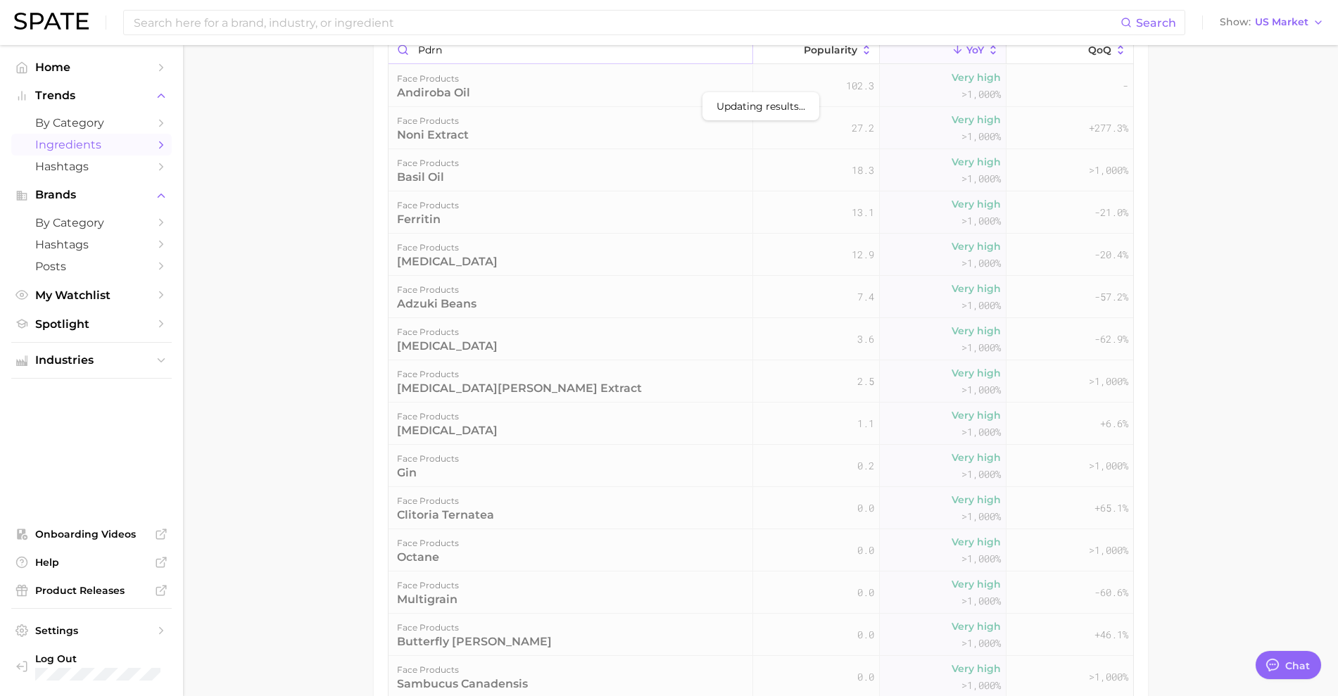
scroll to position [0, 0]
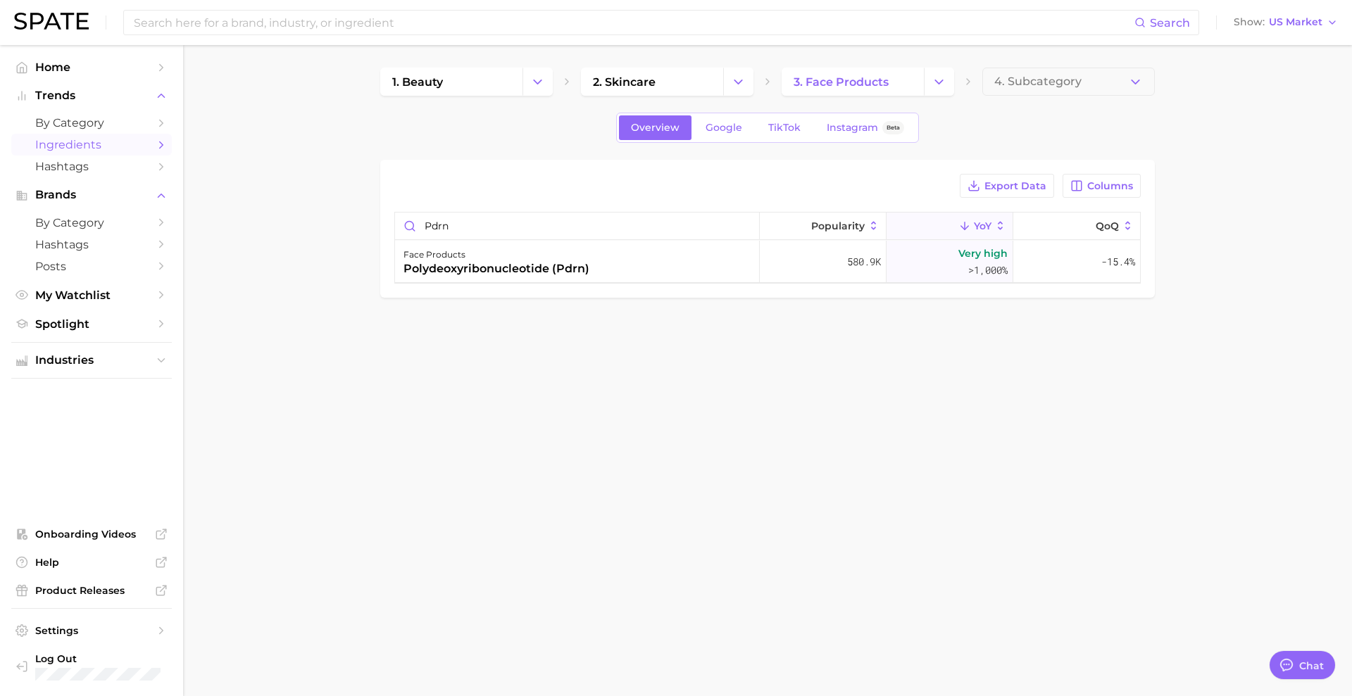
click at [899, 412] on body "Search Show US Market Home Trends by Category Ingredients Hashtags Brands by Ca…" at bounding box center [676, 348] width 1352 height 696
click at [301, 150] on main "1. beauty 2. skincare 3. face products 4. Subcategory Overview Google TikTok In…" at bounding box center [767, 206] width 1168 height 323
click at [479, 274] on div "polydeoxyribonucleotide (pdrn)" at bounding box center [496, 268] width 186 height 17
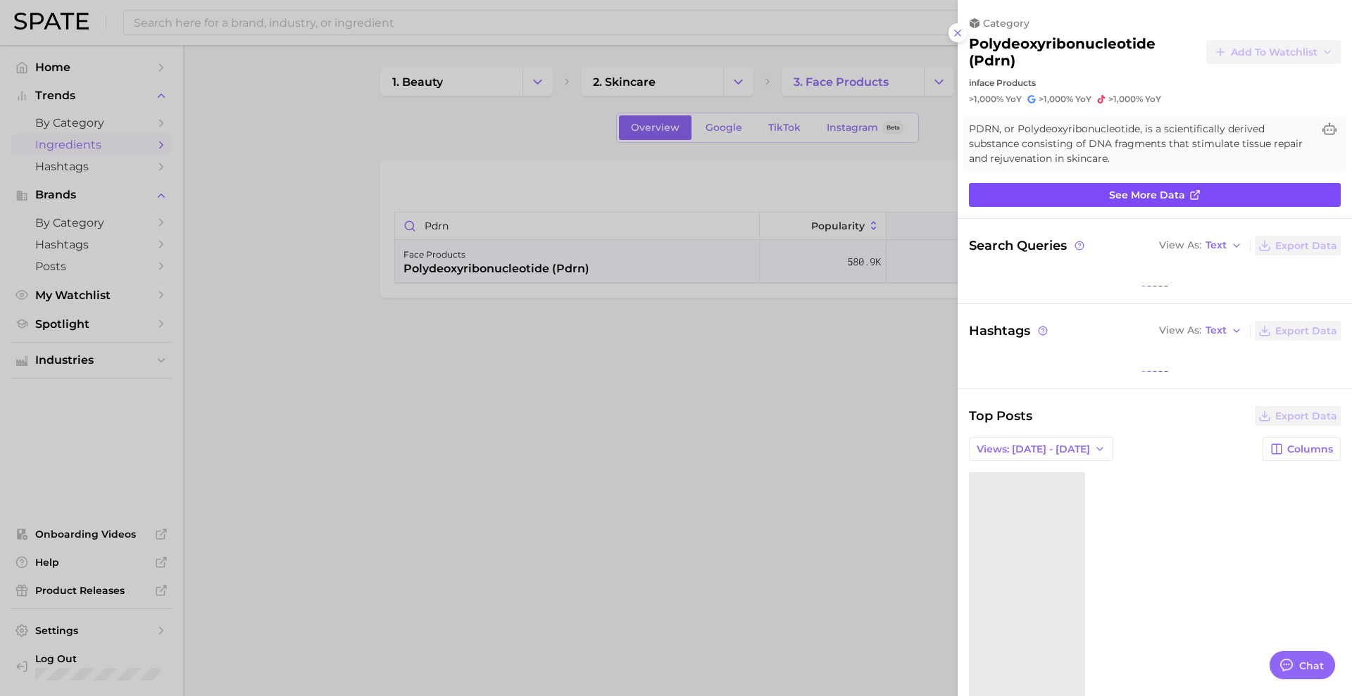
click at [1057, 188] on link "See more data" at bounding box center [1155, 195] width 372 height 24
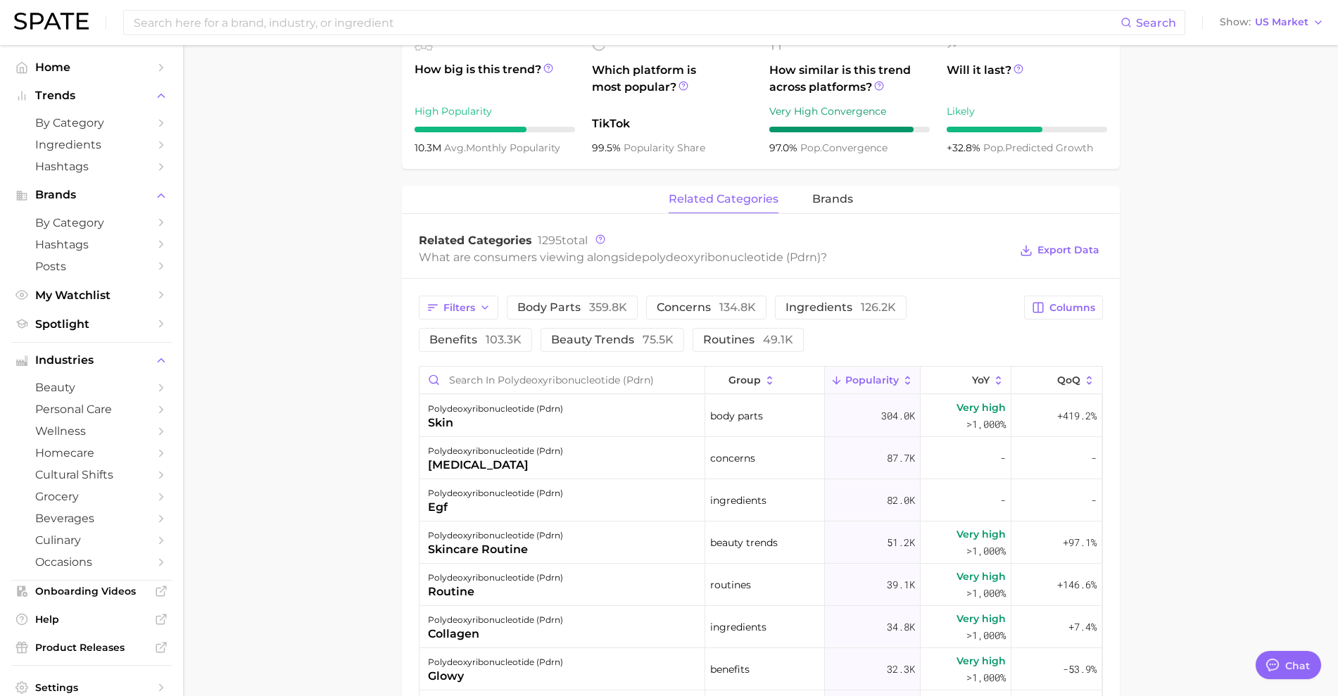
scroll to position [704, 0]
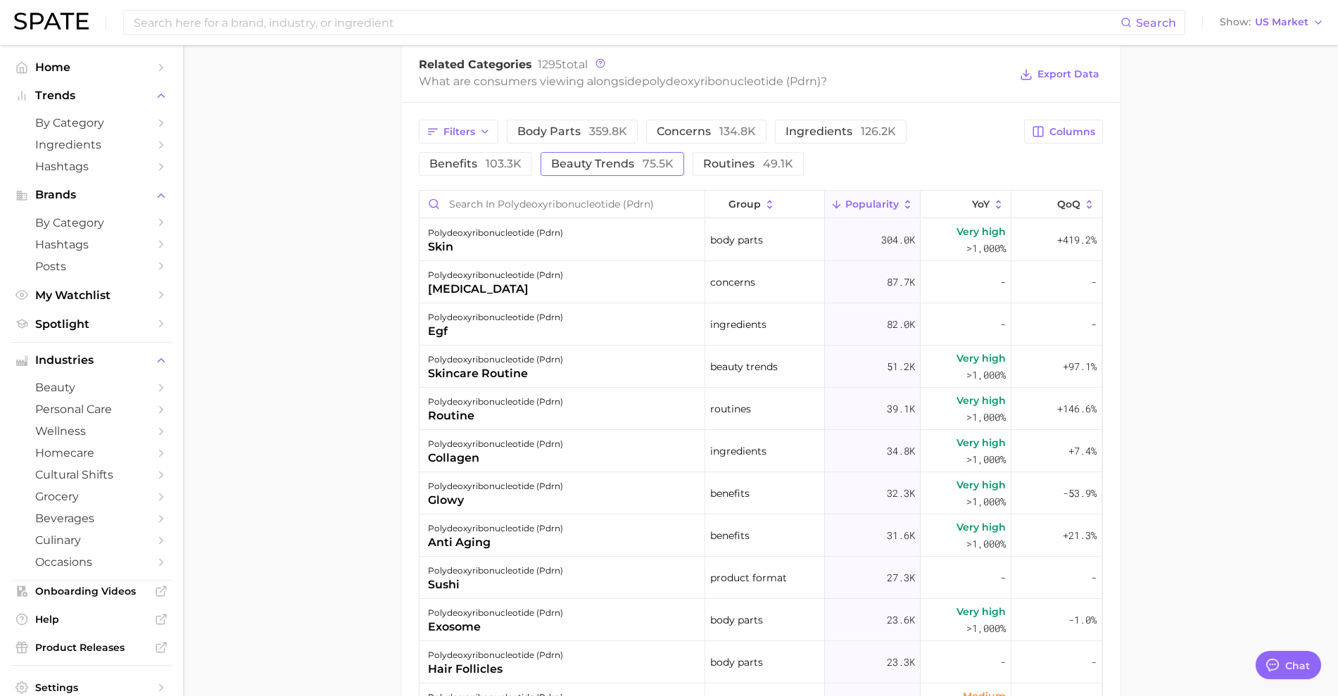
click at [591, 162] on span "beauty trends 75.5k" at bounding box center [612, 163] width 122 height 11
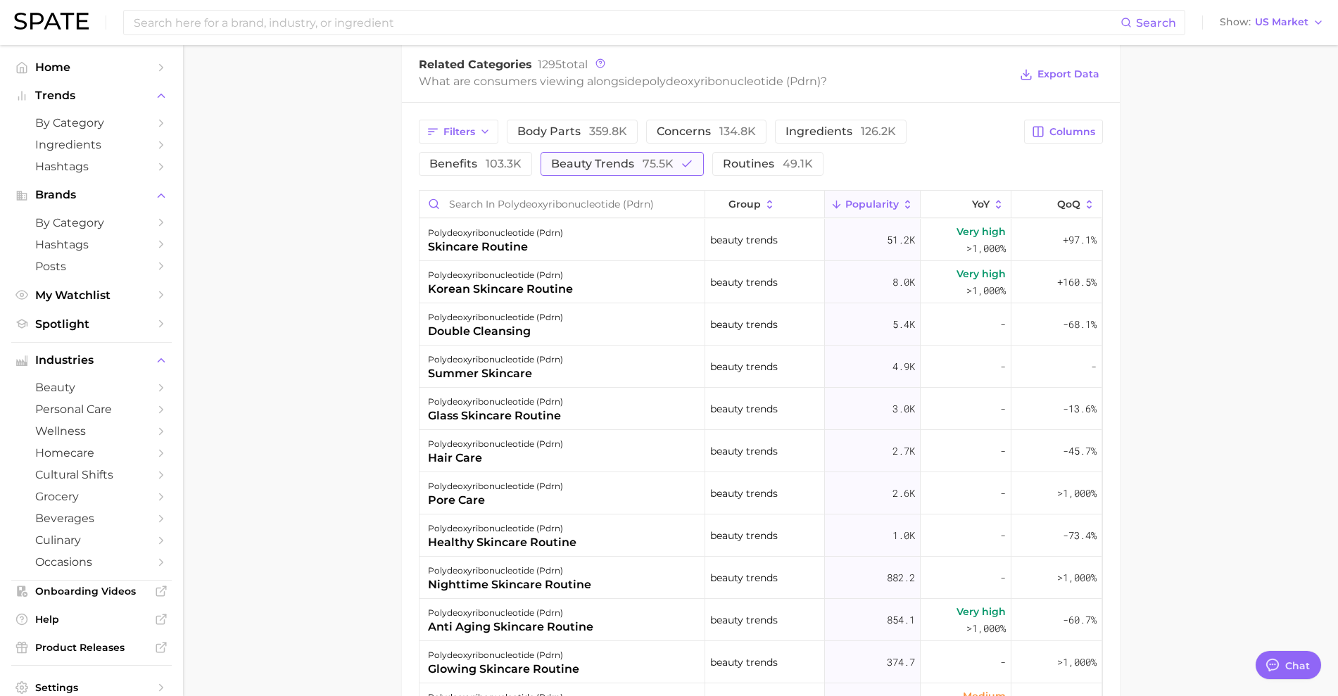
click at [627, 158] on span "beauty trends 75.5k" at bounding box center [612, 163] width 122 height 11
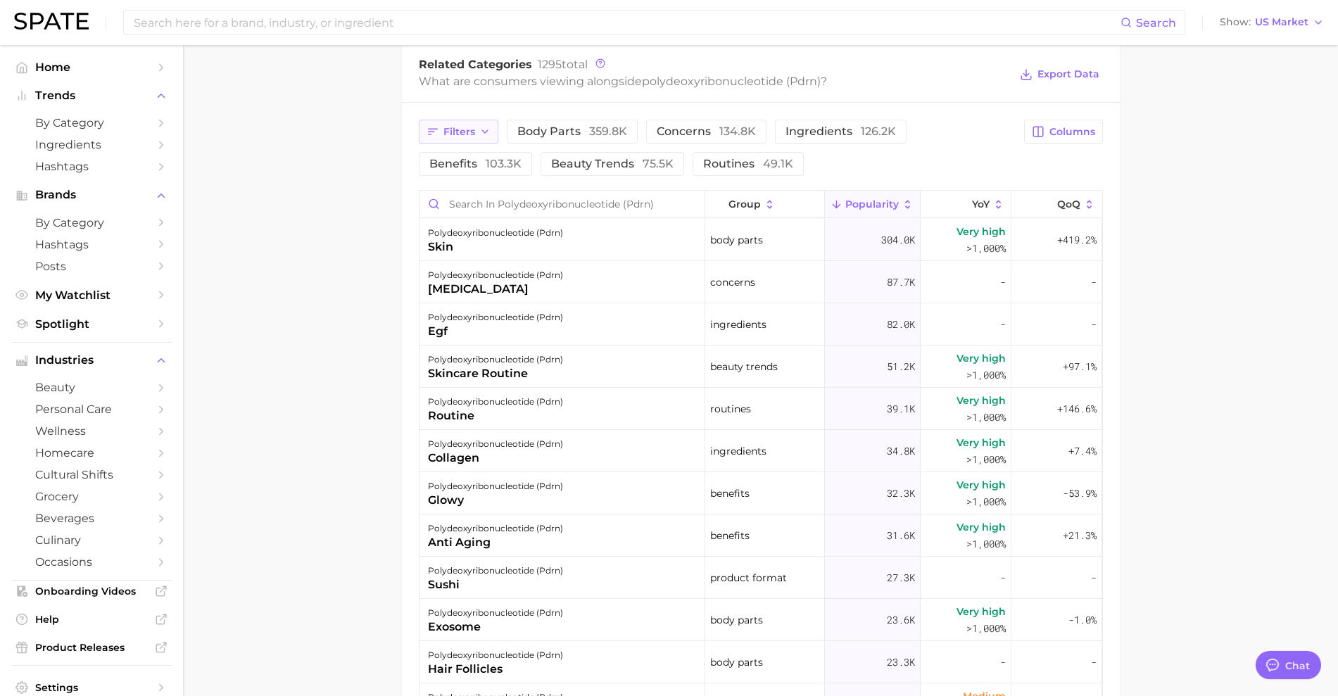
click at [482, 139] on button "Filters" at bounding box center [459, 132] width 80 height 24
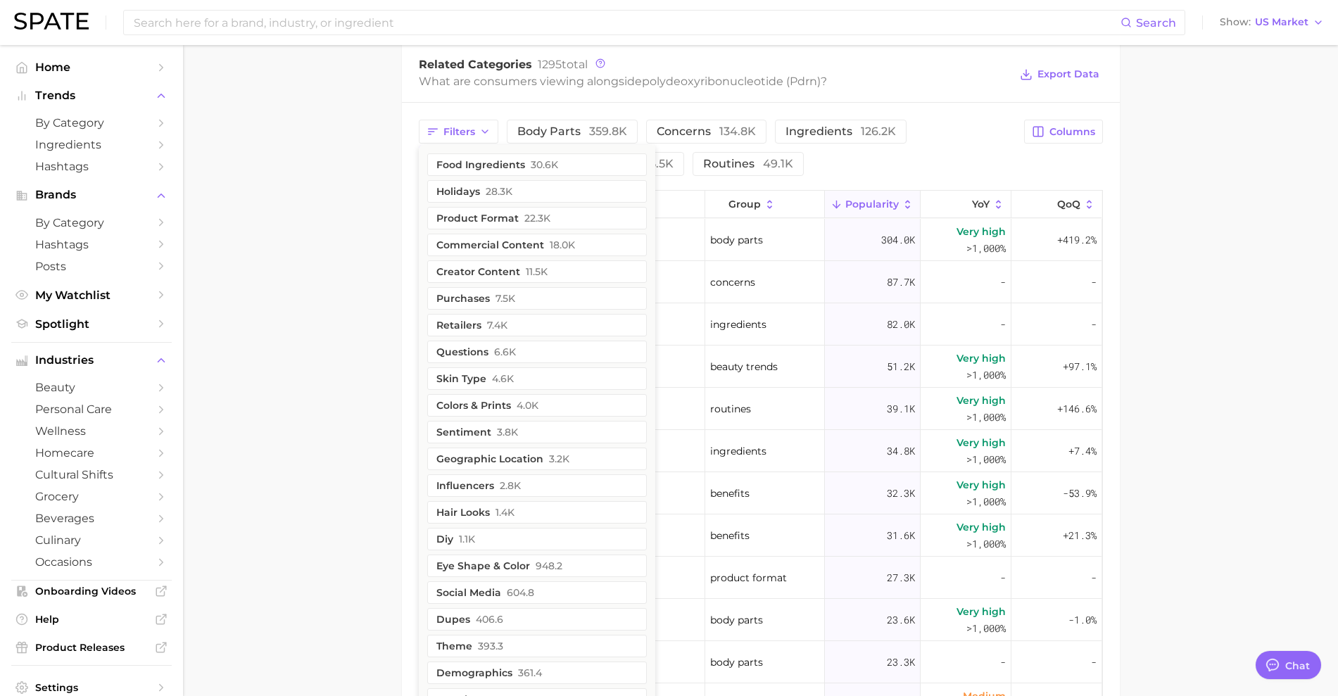
click at [1274, 213] on main "1. ingredients 2. scientific products 3. polydeoxyribonucleotide (pdrn) Overvie…" at bounding box center [760, 157] width 1155 height 1632
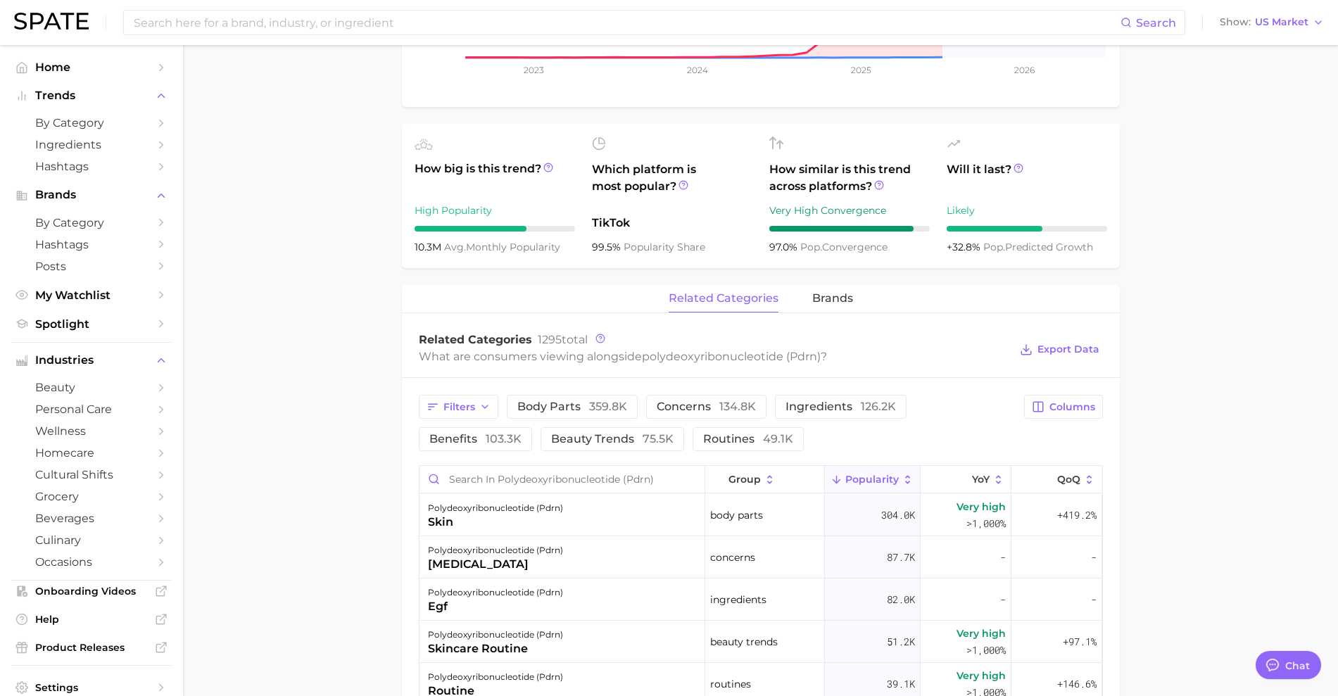
scroll to position [352, 0]
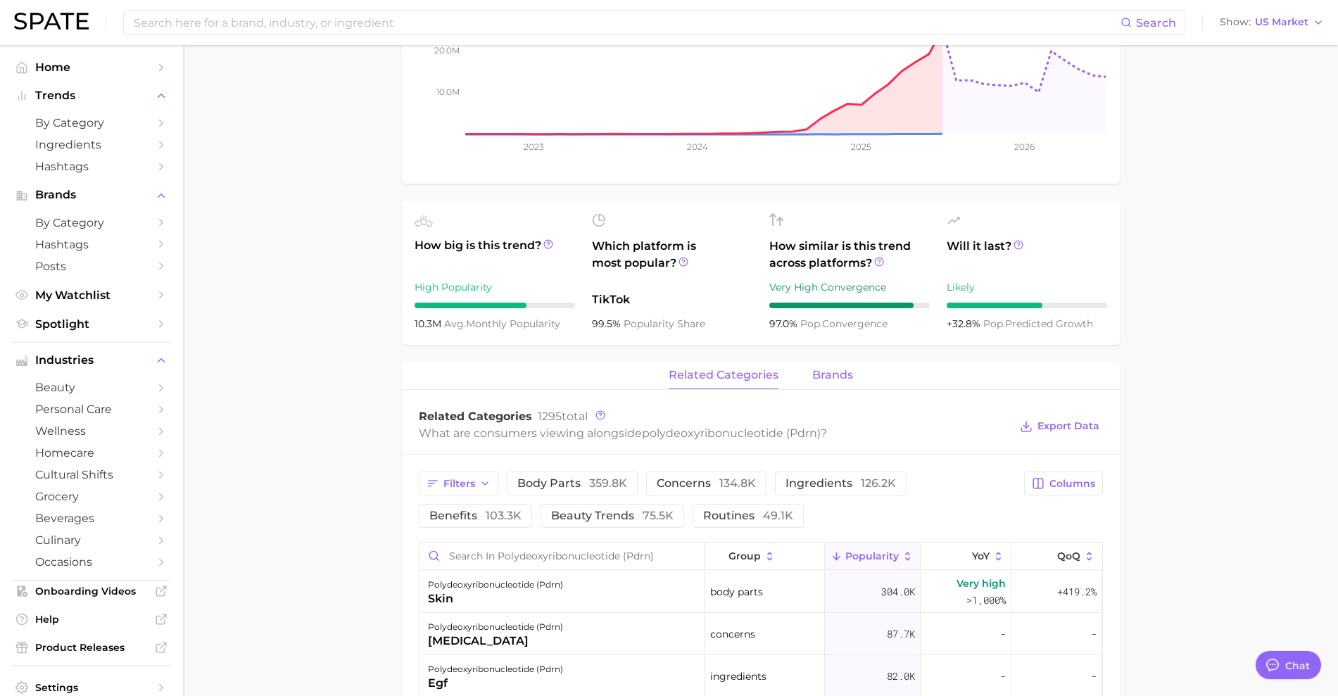
click at [812, 374] on span "brands" at bounding box center [832, 375] width 41 height 13
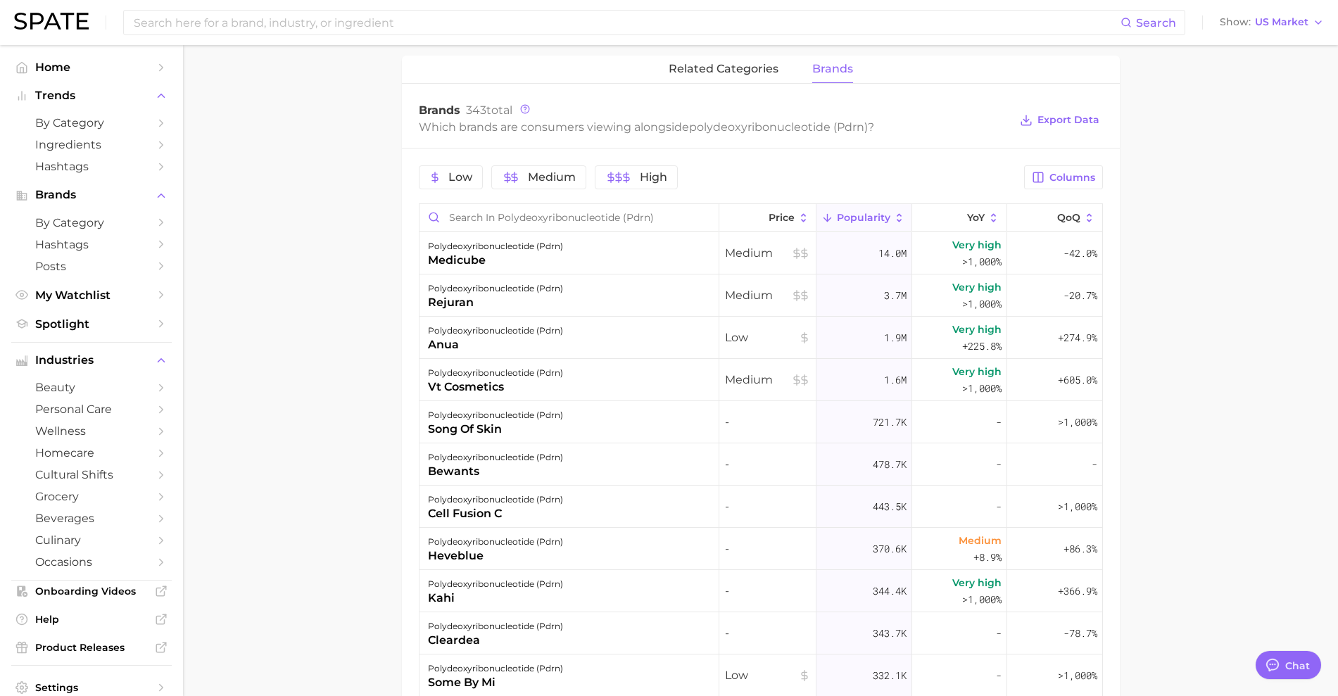
scroll to position [704, 0]
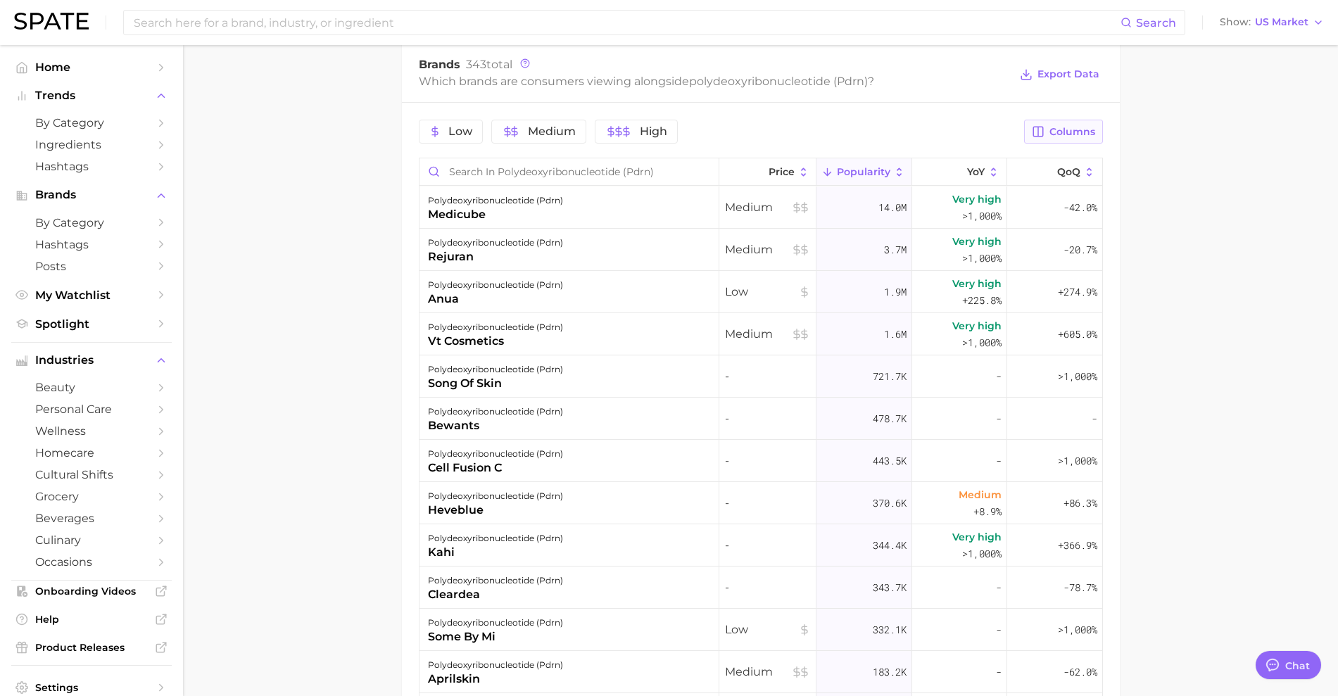
click at [1035, 124] on button "Columns" at bounding box center [1063, 132] width 78 height 24
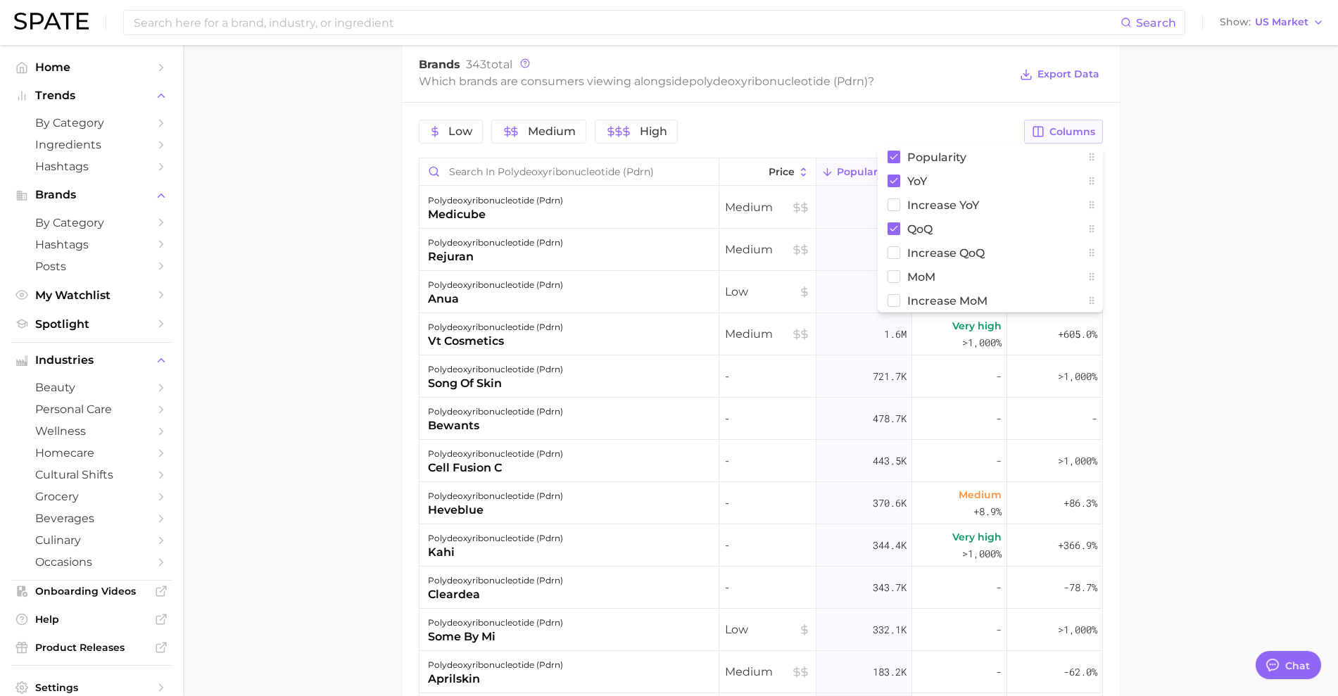
click at [1035, 124] on button "Columns" at bounding box center [1063, 132] width 78 height 24
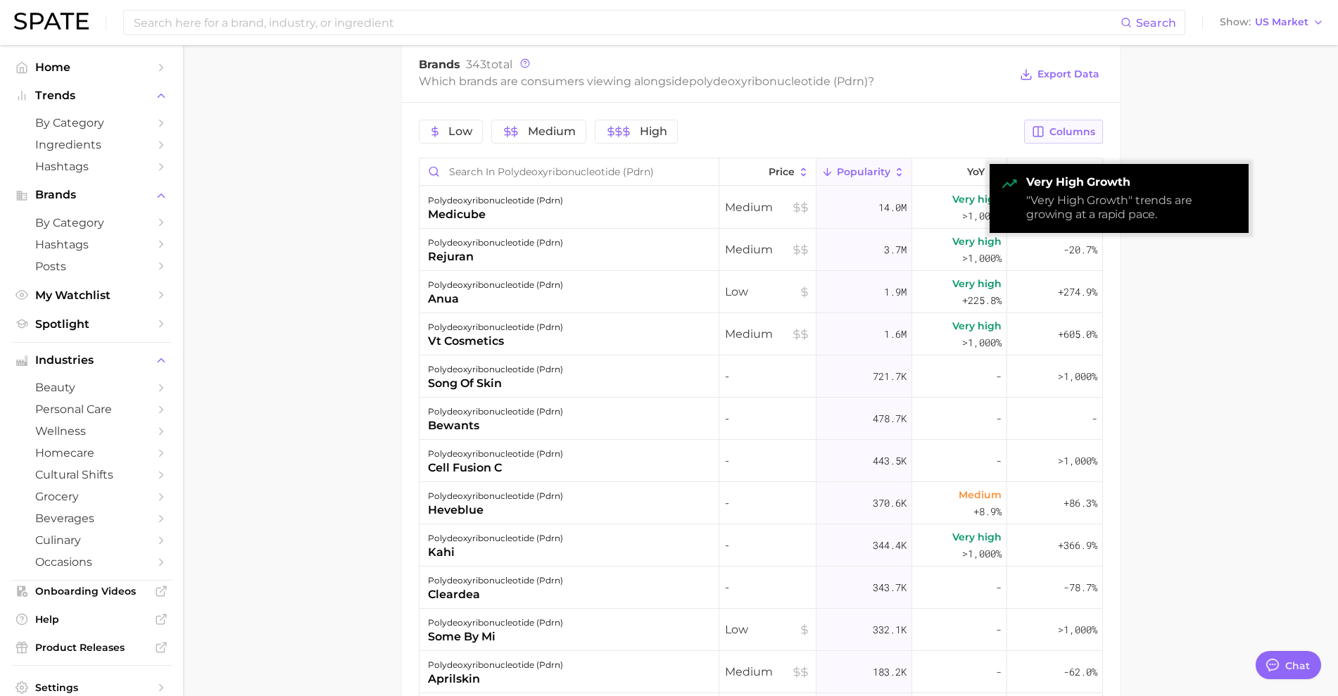
click at [1066, 131] on span "Columns" at bounding box center [1073, 132] width 46 height 12
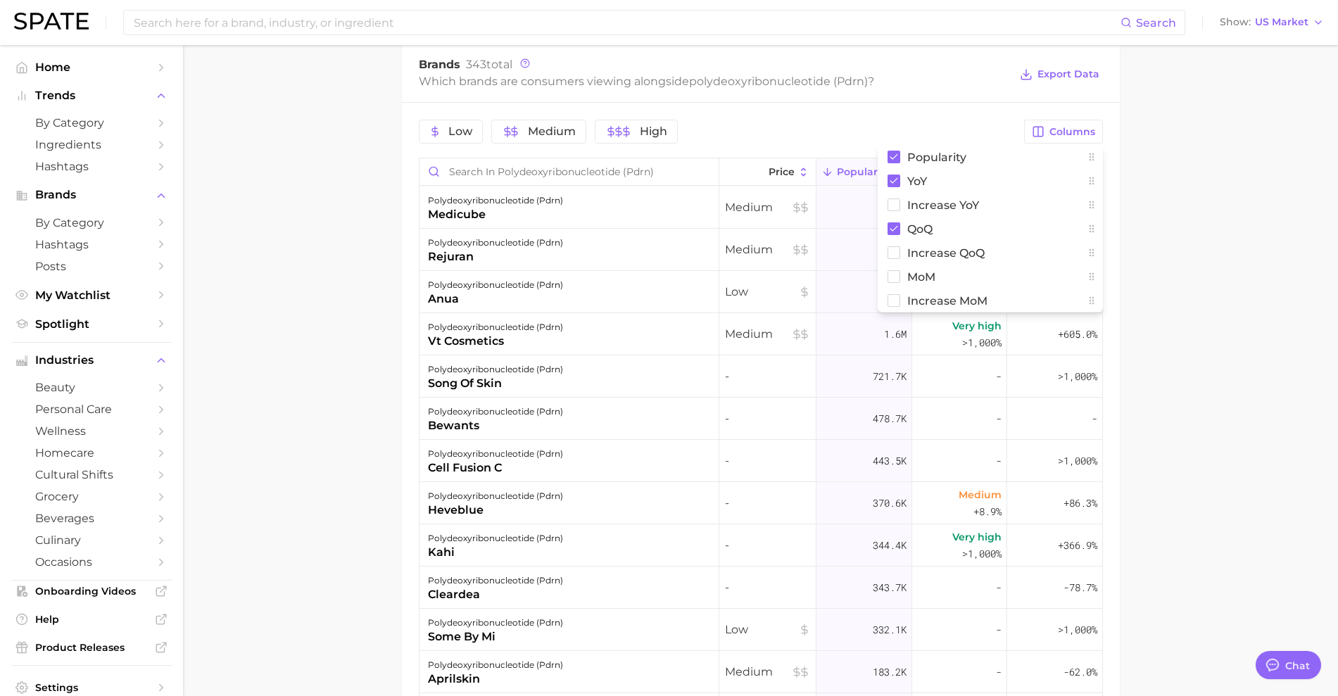
click at [795, 120] on div "Low Medium High" at bounding box center [718, 132] width 598 height 24
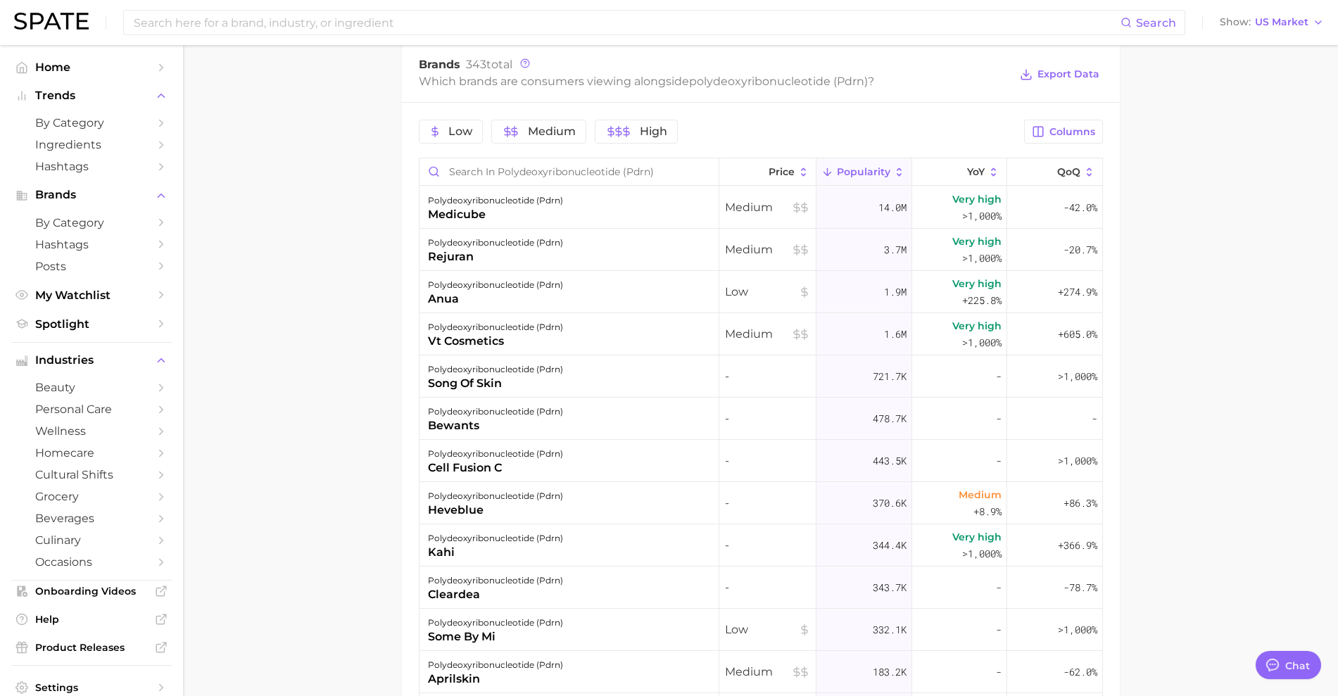
click at [1186, 298] on main "1. ingredients 2. scientific products 3. polydeoxyribonucleotide (pdrn) Overvie…" at bounding box center [760, 141] width 1155 height 1600
click at [1249, 274] on main "1. ingredients 2. scientific products 3. polydeoxyribonucleotide (pdrn) Overvie…" at bounding box center [760, 141] width 1155 height 1600
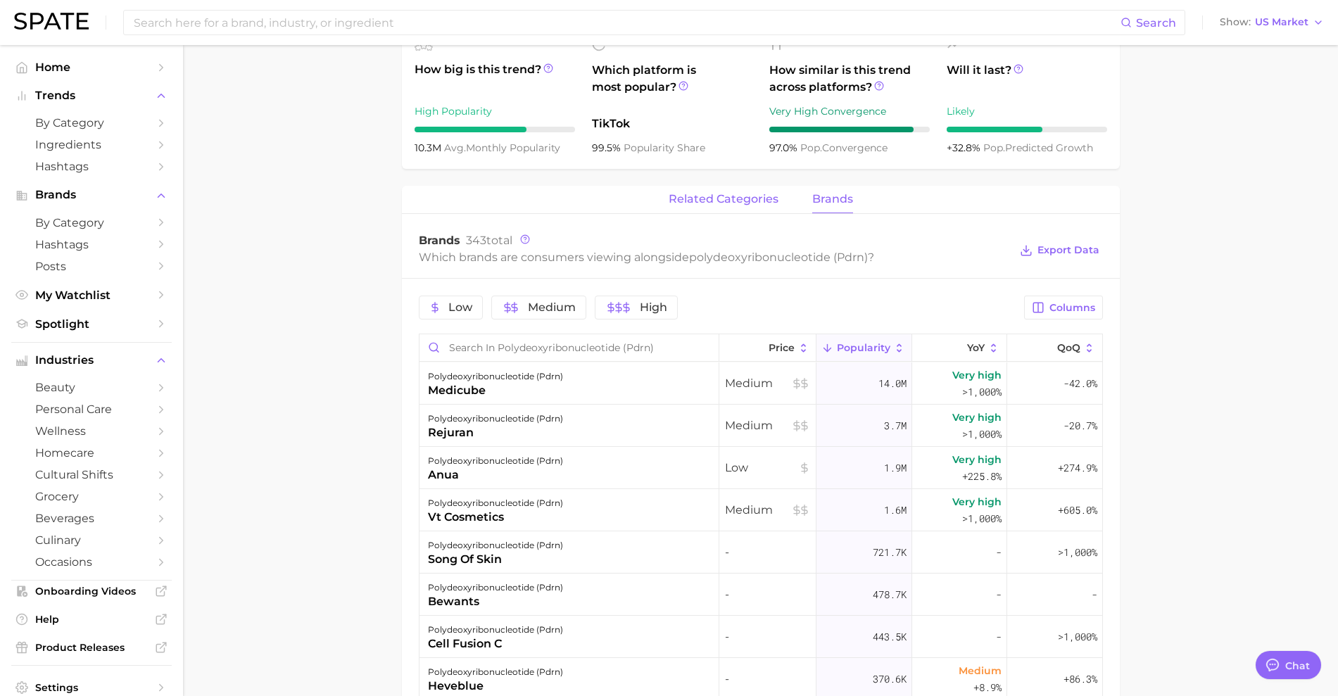
click at [714, 204] on span "related categories" at bounding box center [724, 199] width 110 height 13
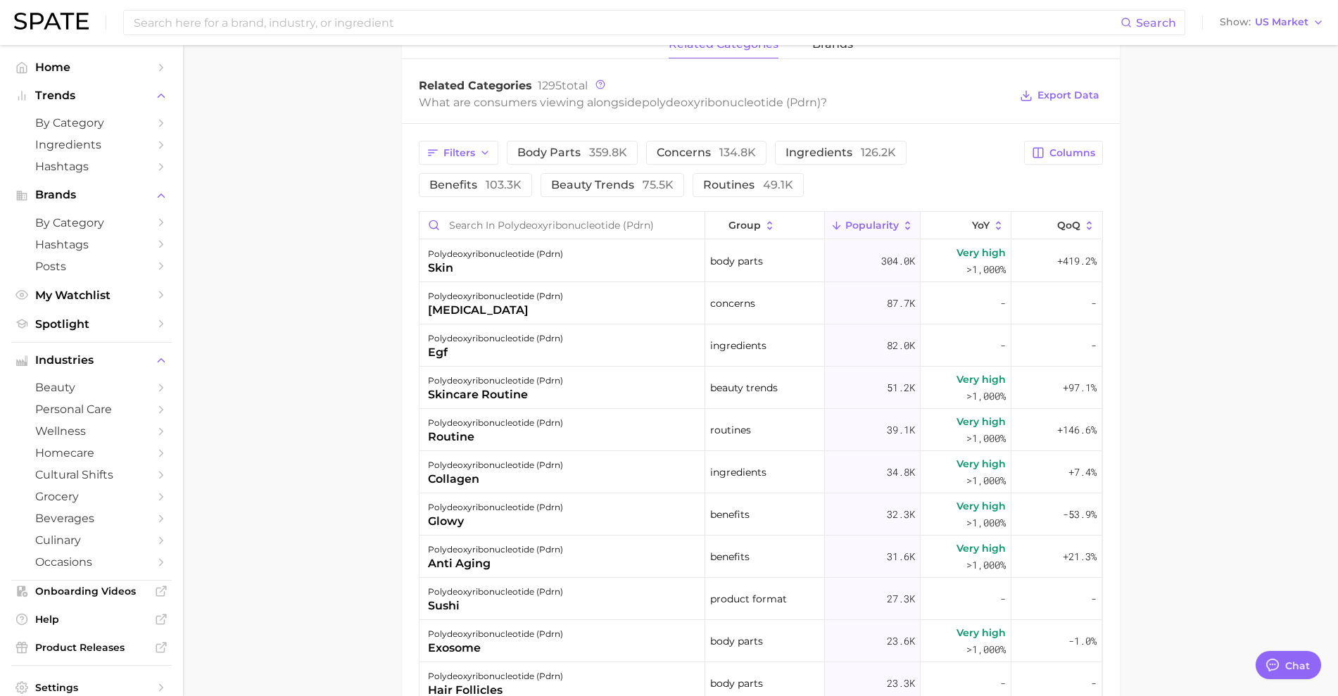
scroll to position [704, 0]
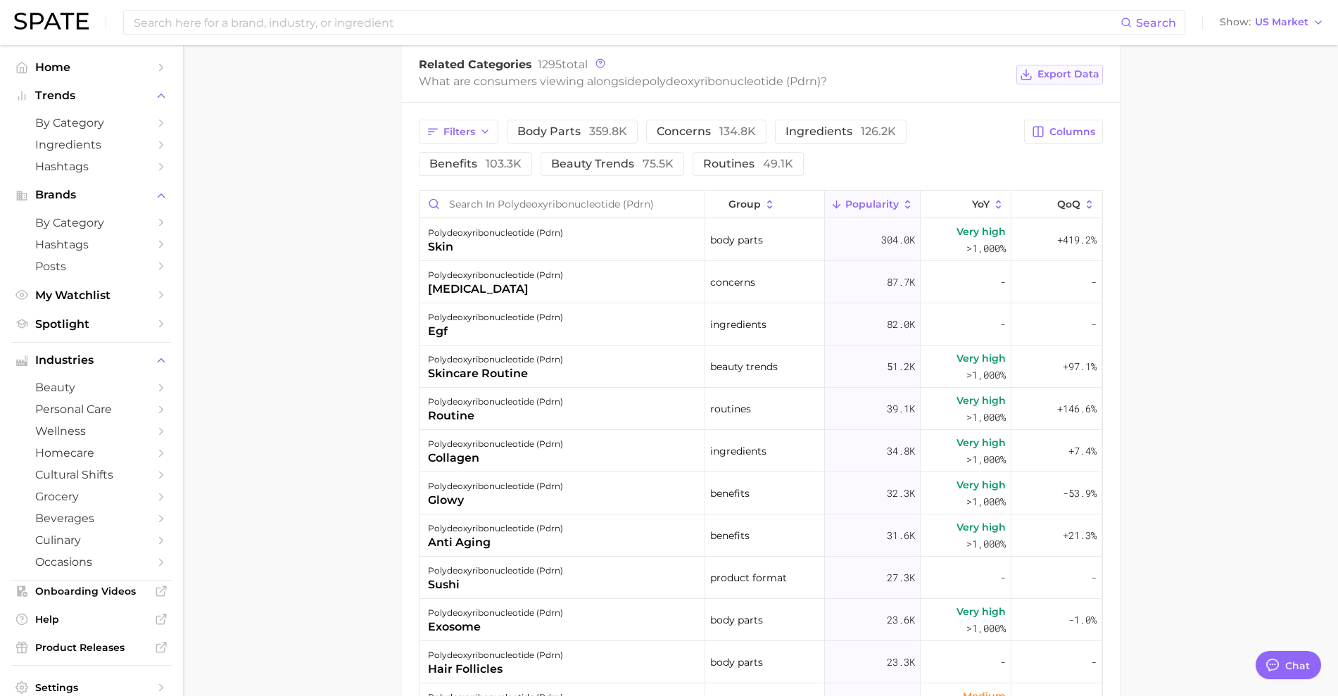
click at [1073, 82] on button "Export Data" at bounding box center [1059, 75] width 86 height 20
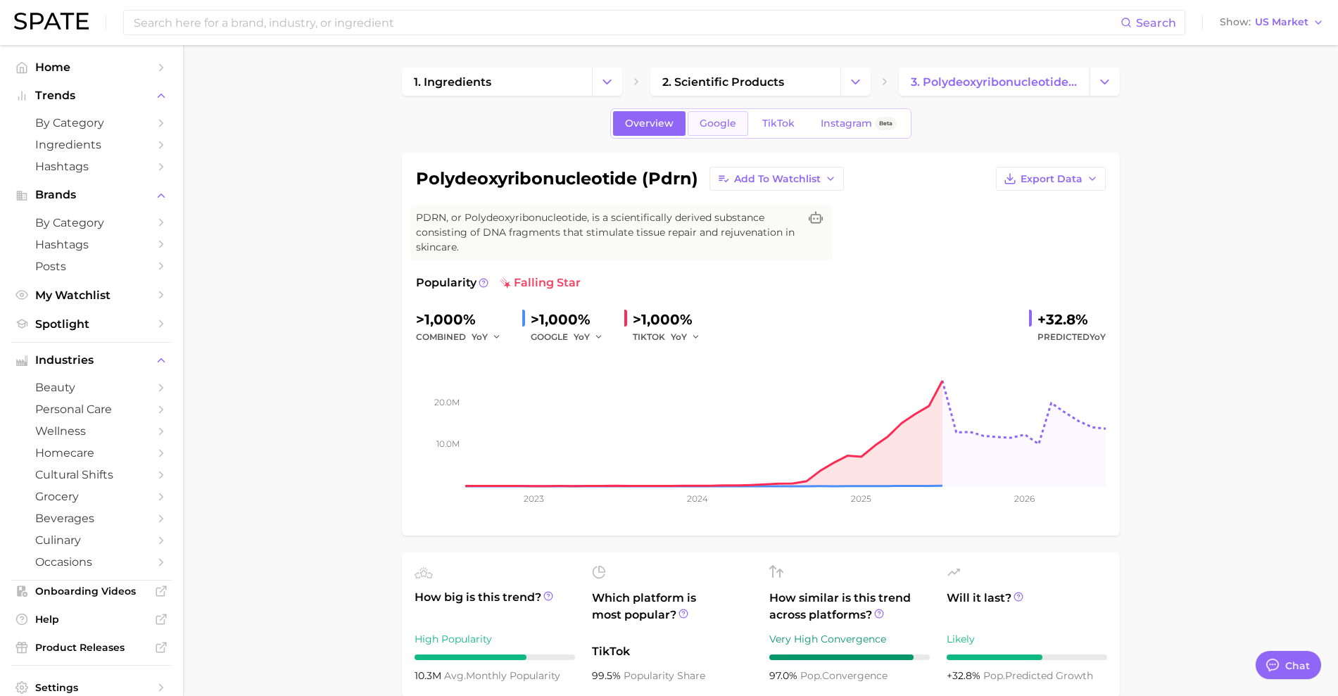
click at [736, 121] on link "Google" at bounding box center [718, 123] width 61 height 25
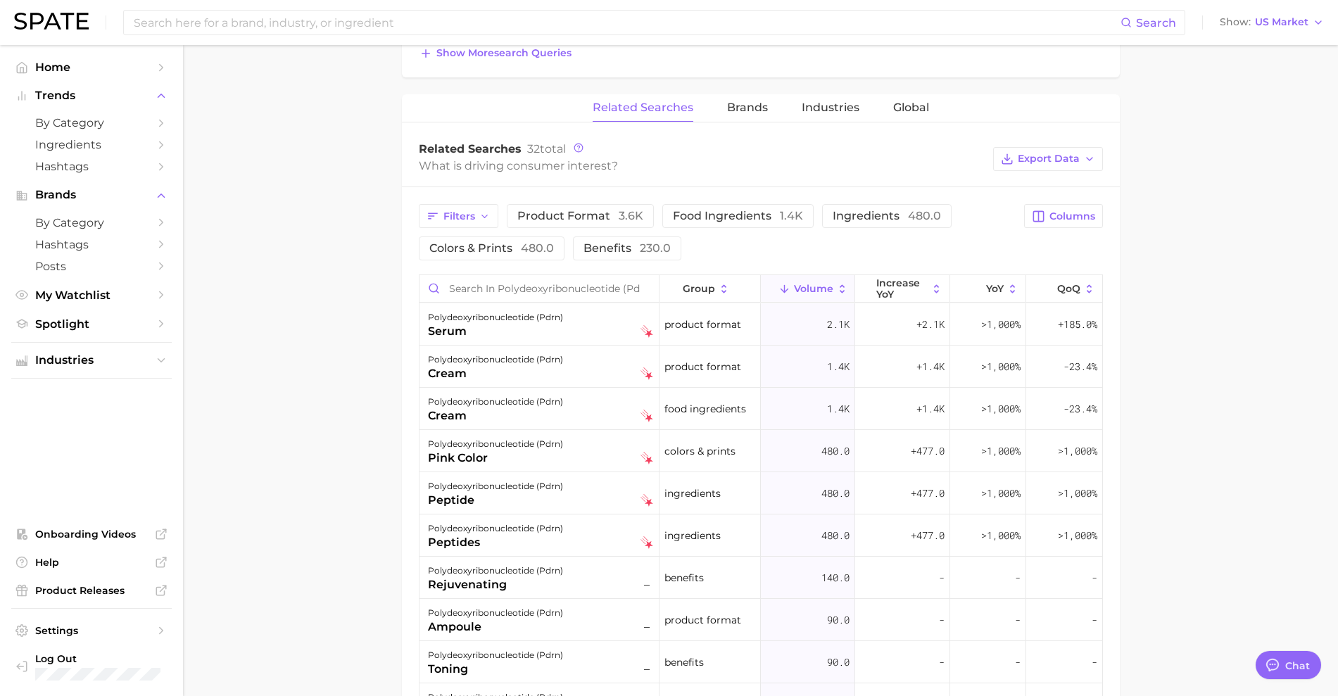
scroll to position [704, 0]
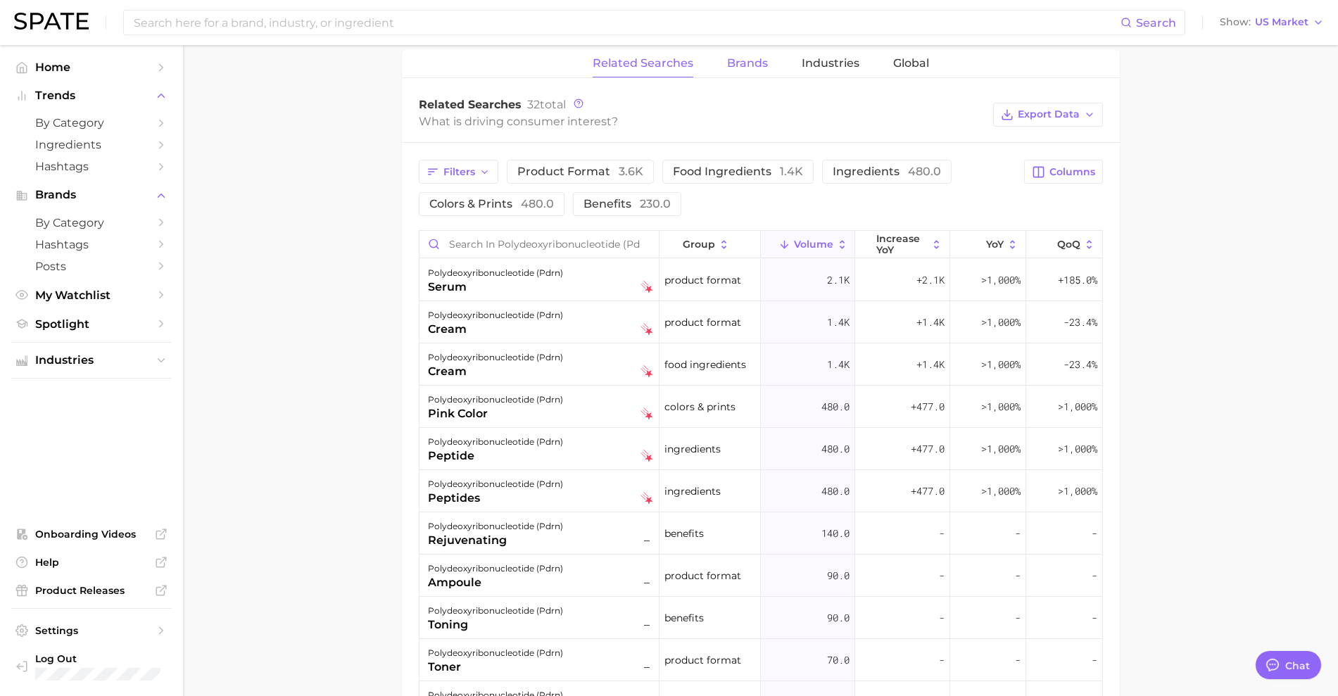
drag, startPoint x: 771, startPoint y: 66, endPoint x: 760, endPoint y: 66, distance: 12.0
click at [771, 66] on div "Related Searches Brands Industries Global" at bounding box center [761, 64] width 718 height 28
click at [760, 67] on span "Brands" at bounding box center [747, 63] width 41 height 13
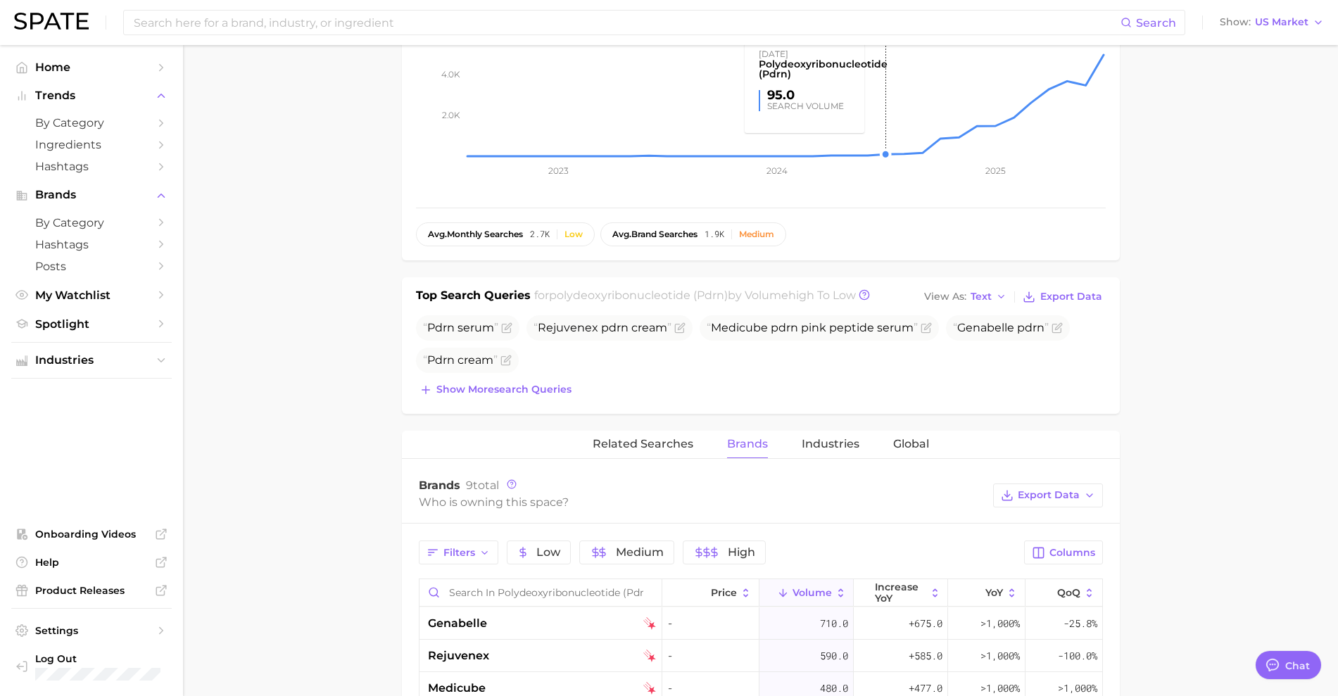
scroll to position [352, 0]
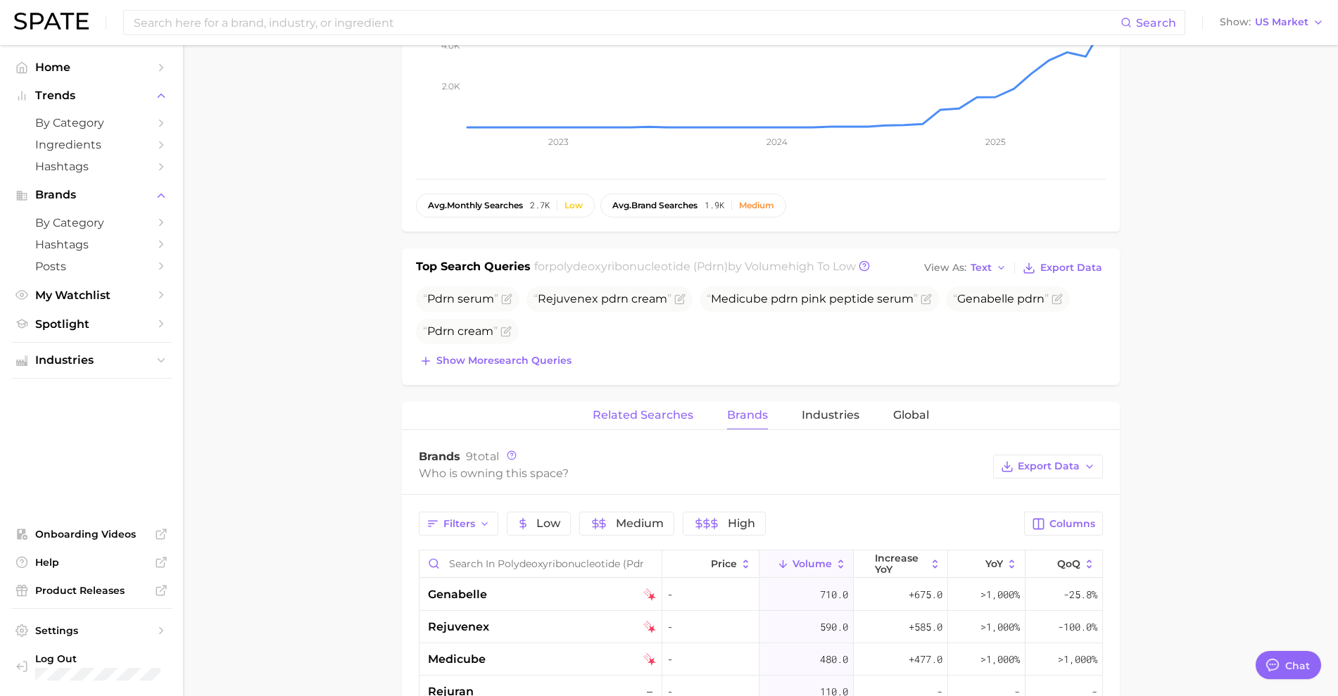
click at [648, 412] on span "Related Searches" at bounding box center [643, 415] width 101 height 13
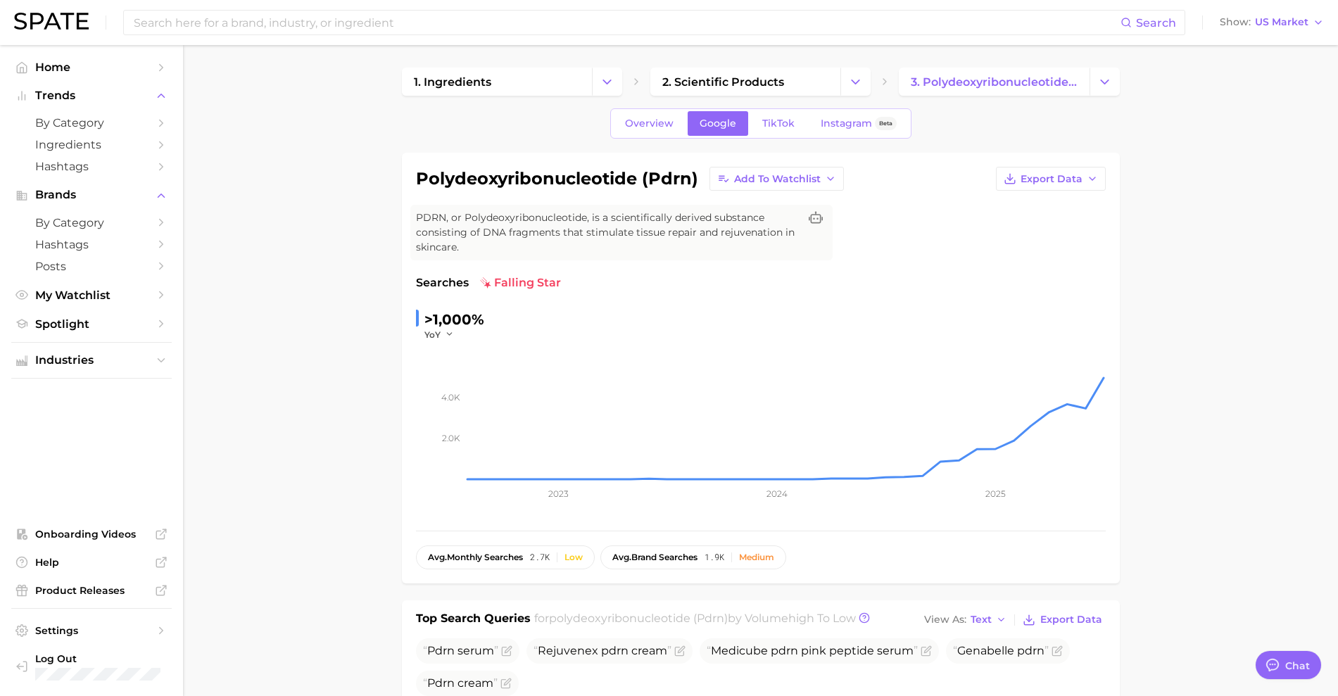
scroll to position [176, 0]
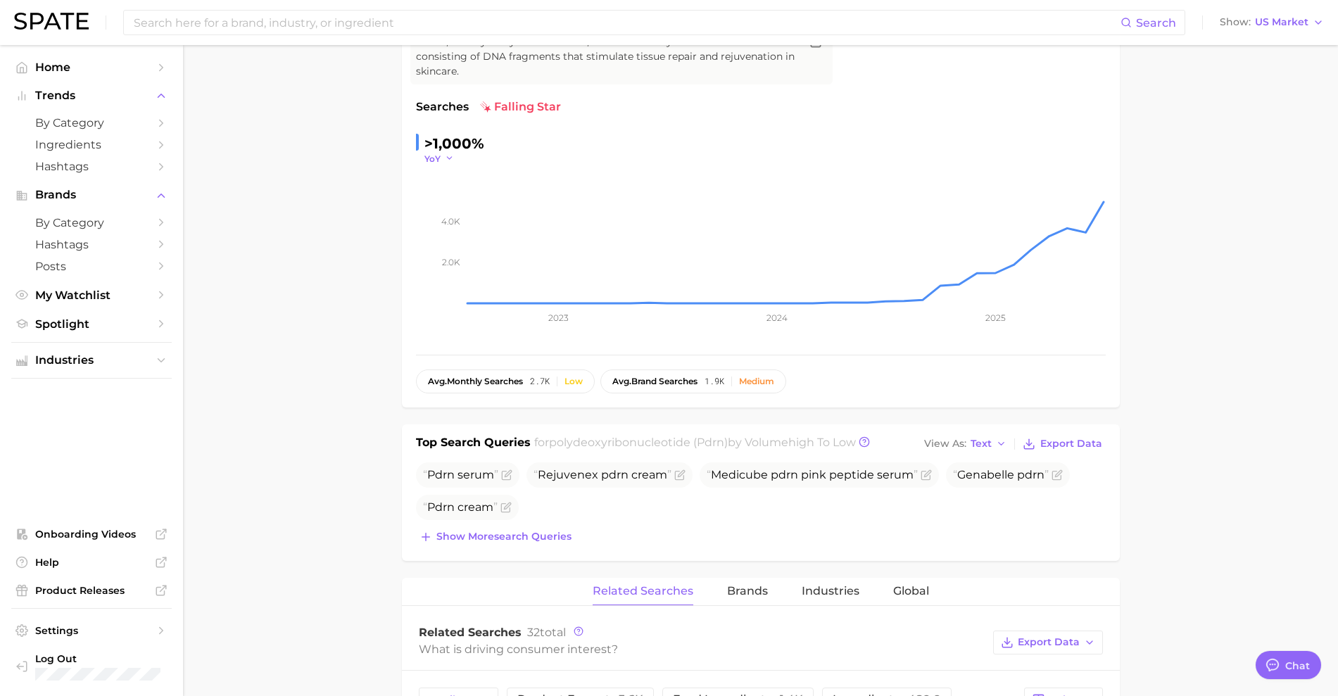
click at [445, 156] on icon "button" at bounding box center [450, 158] width 10 height 10
click at [286, 193] on main "1. ingredients 2. scientific products 3. polydeoxyribonucleotide (pdrn) Overvie…" at bounding box center [760, 705] width 1155 height 1672
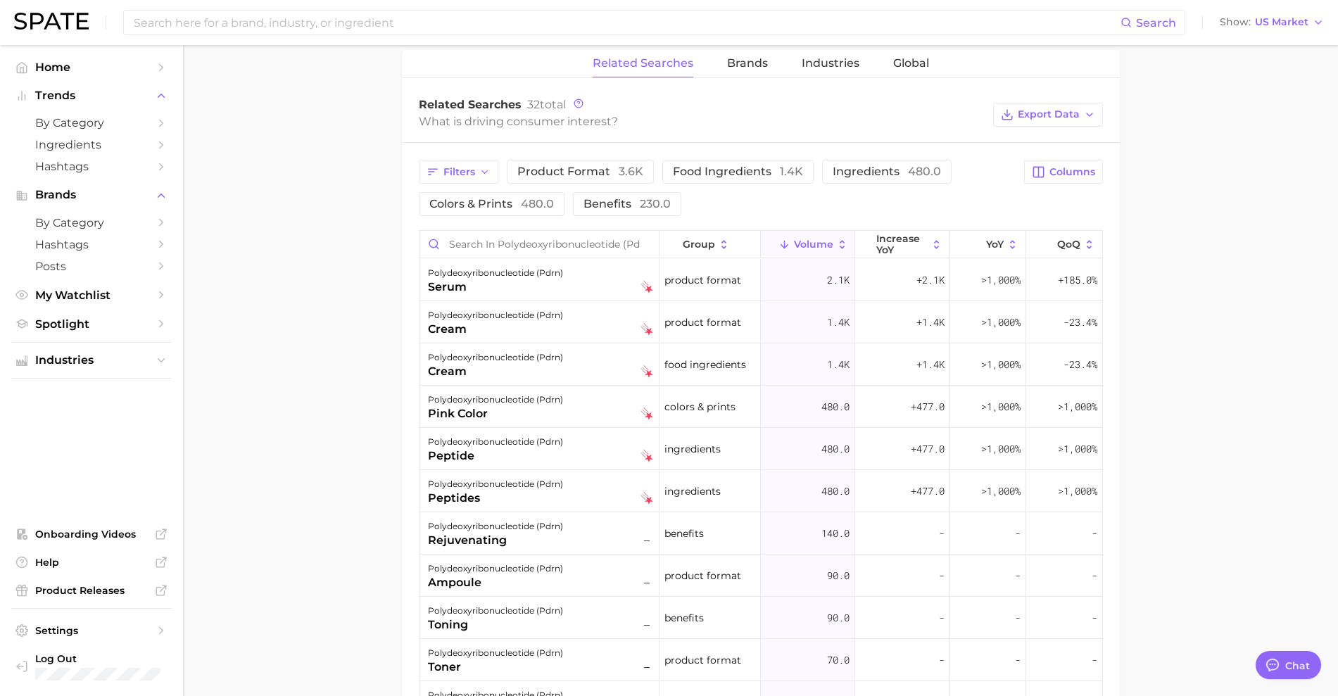
scroll to position [0, 0]
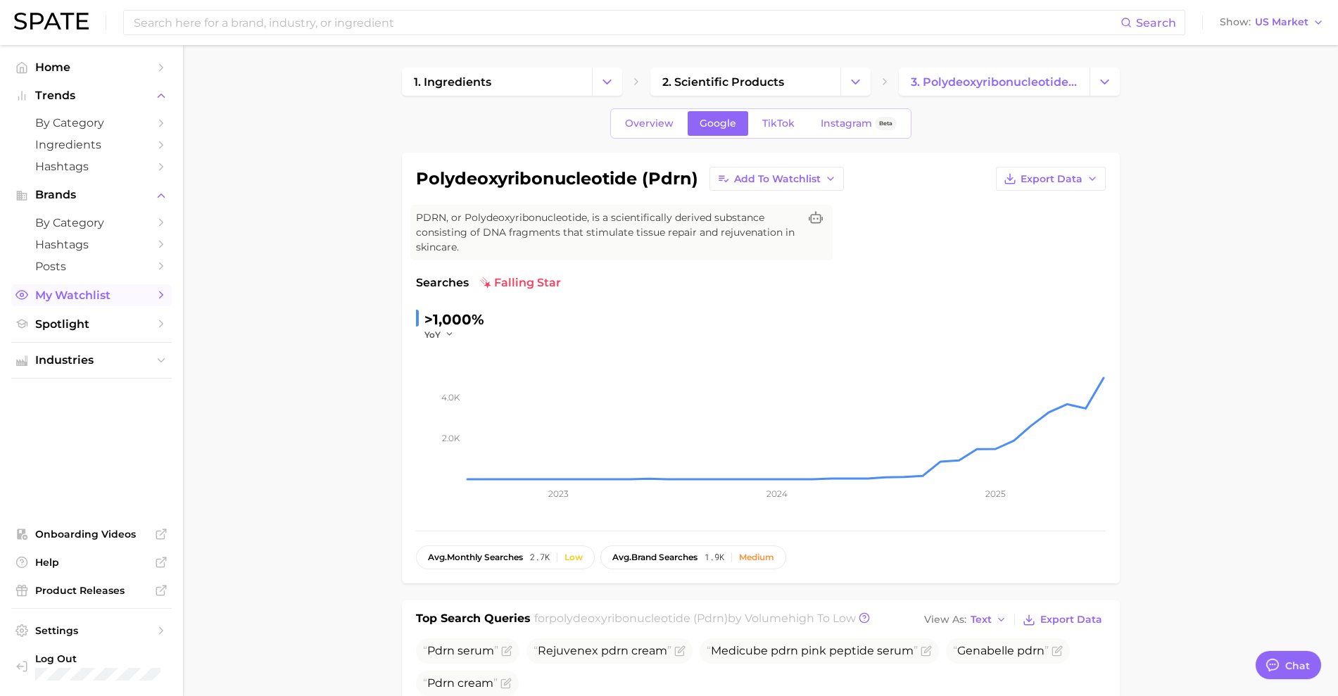
click at [96, 294] on span "My Watchlist" at bounding box center [91, 295] width 113 height 13
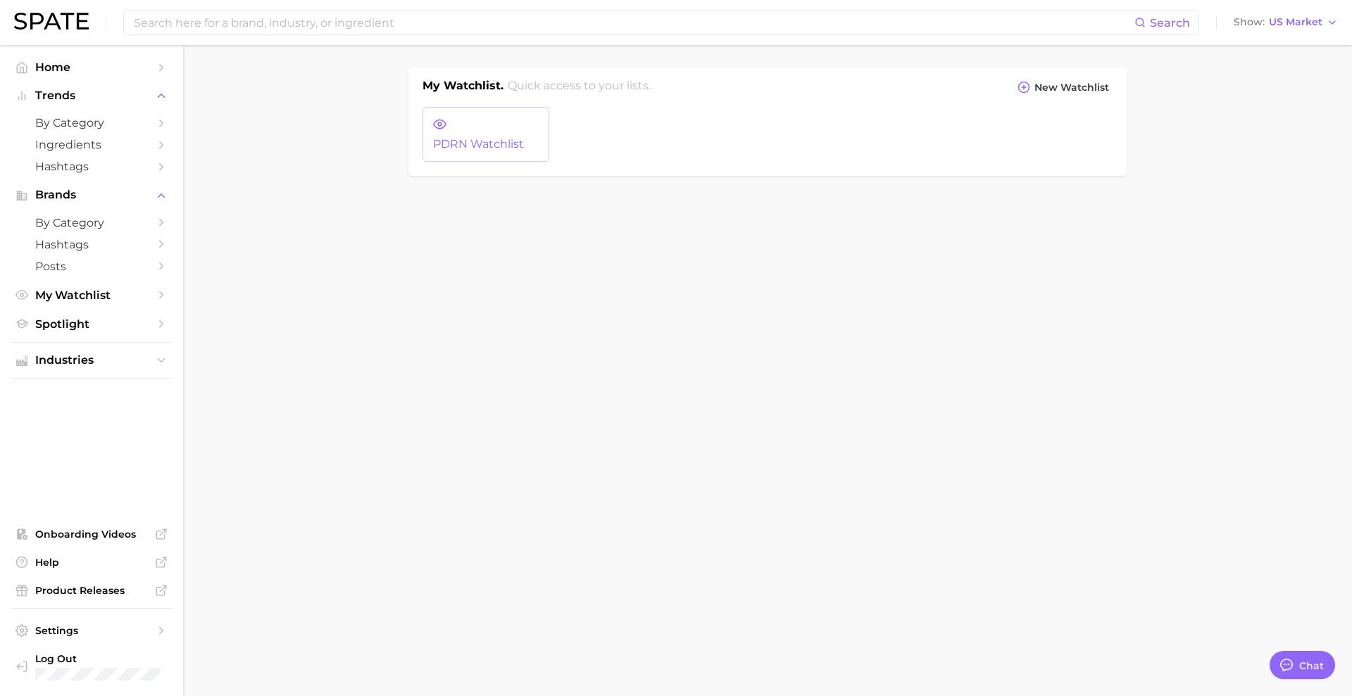
click at [472, 133] on link "PDRN watchlist" at bounding box center [485, 134] width 127 height 55
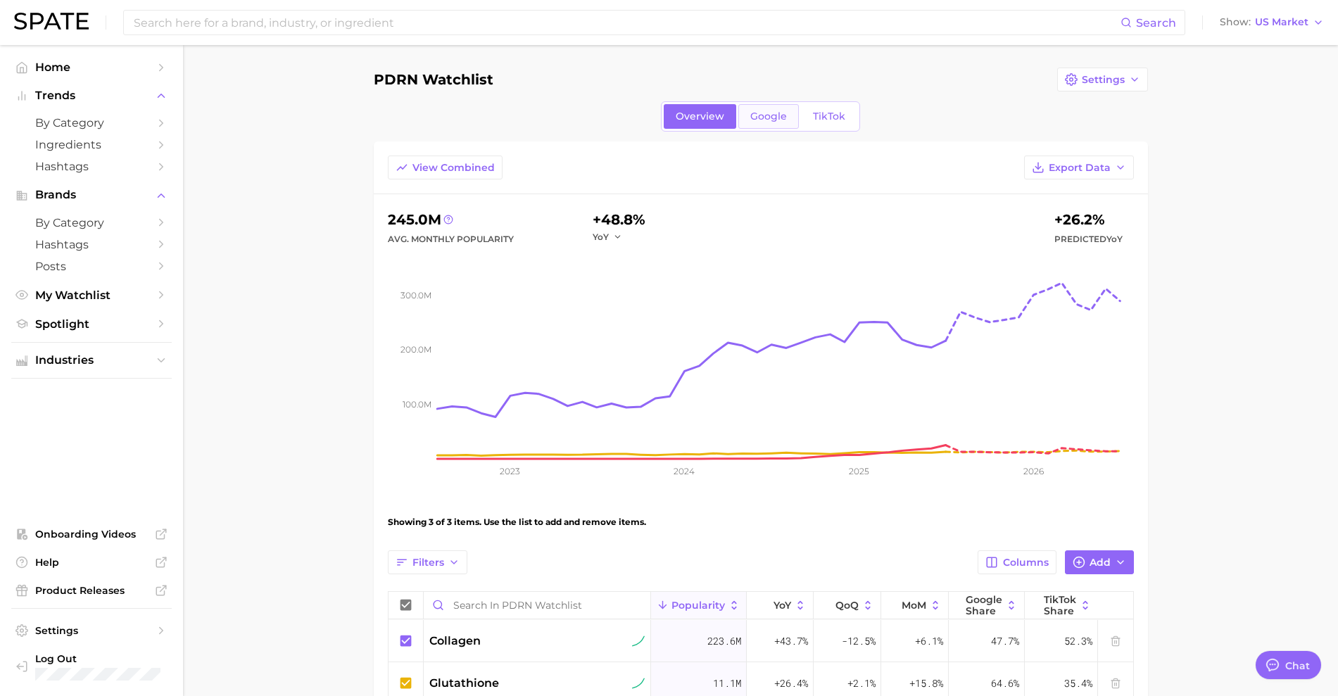
click at [773, 123] on link "Google" at bounding box center [768, 116] width 61 height 25
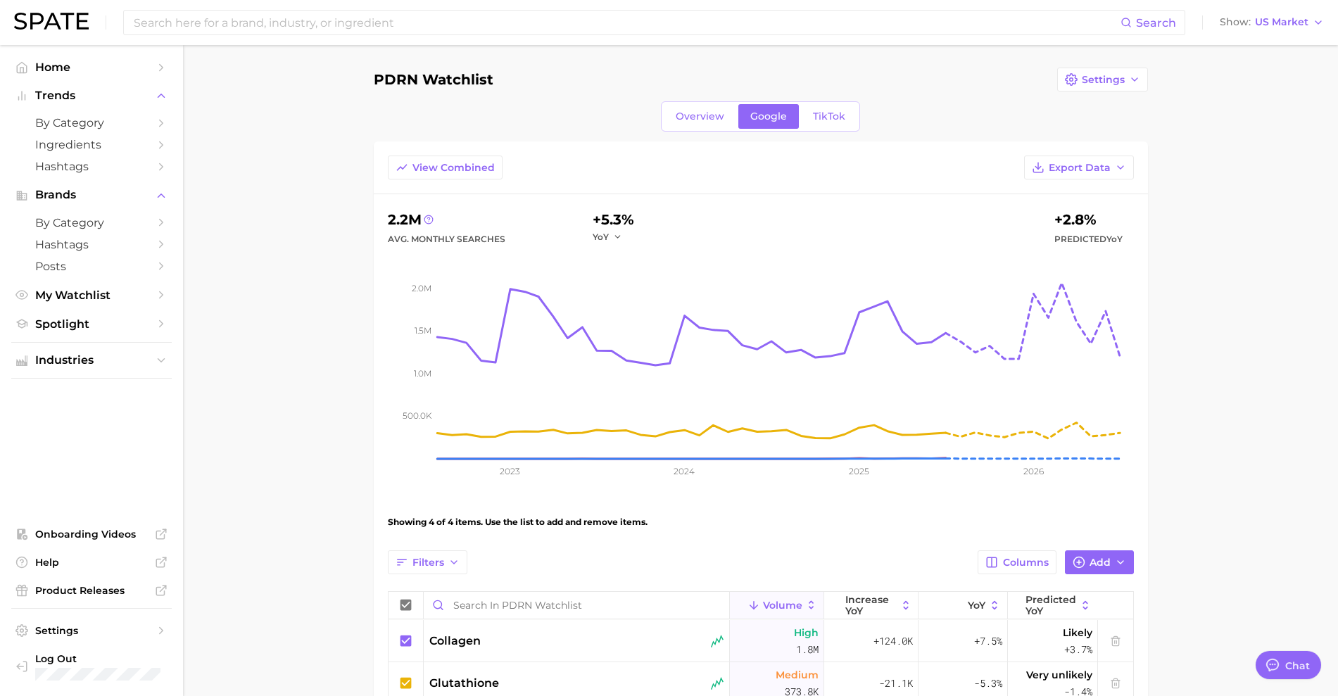
scroll to position [176, 0]
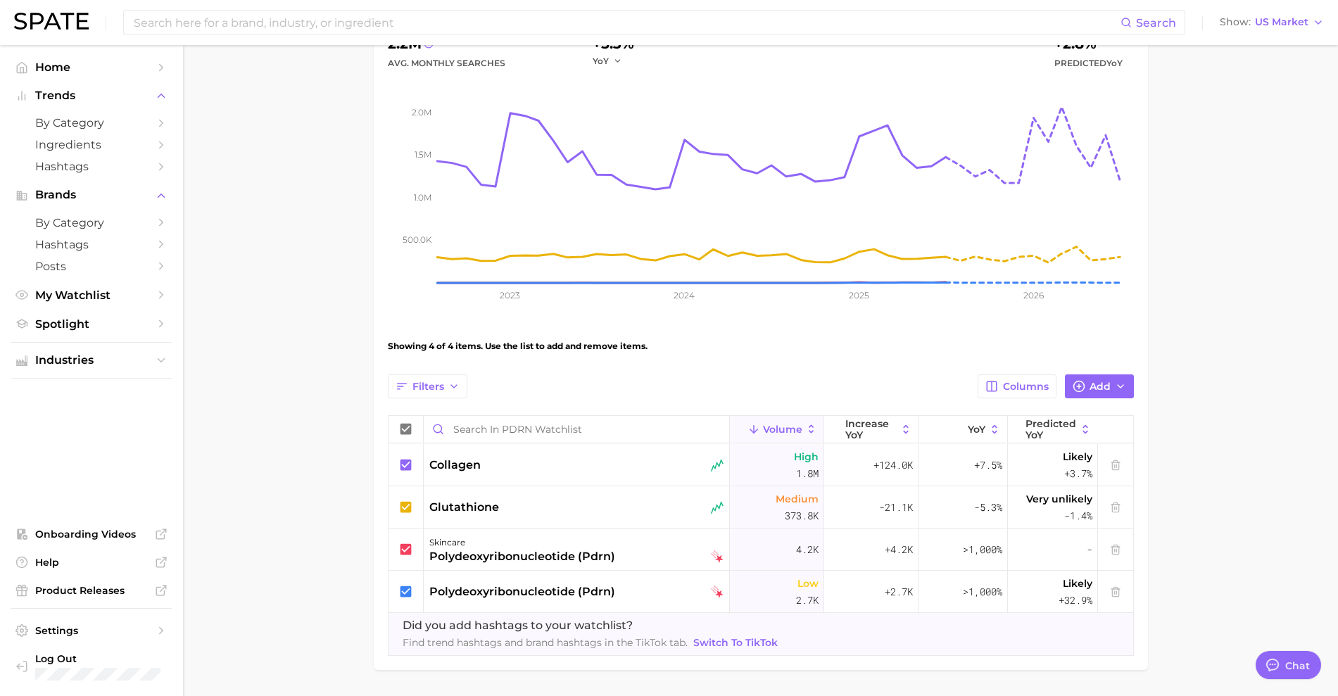
click at [1233, 321] on main "PDRN watchlist Settings Overview Google TikTok View Combined Export Data 2.2m A…" at bounding box center [760, 304] width 1155 height 871
click at [1213, 499] on main "PDRN watchlist Settings Overview Google TikTok View Combined Export Data 2.2m A…" at bounding box center [760, 304] width 1155 height 871
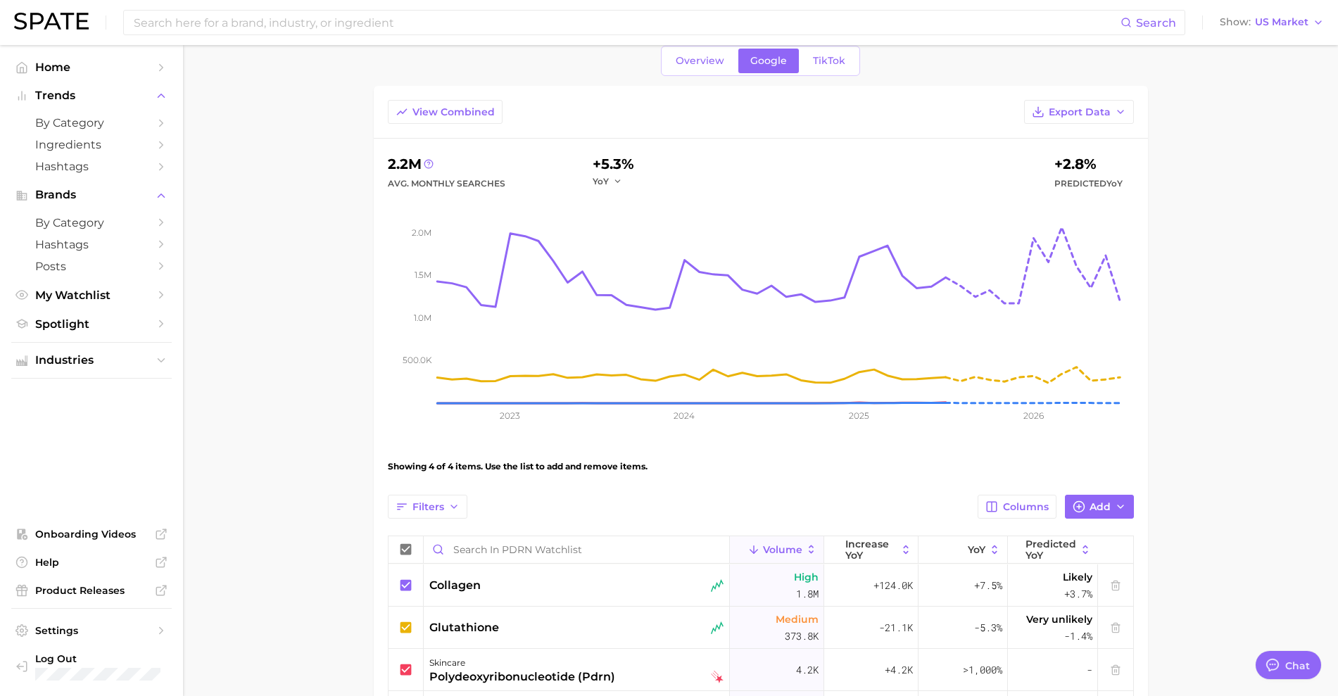
scroll to position [0, 0]
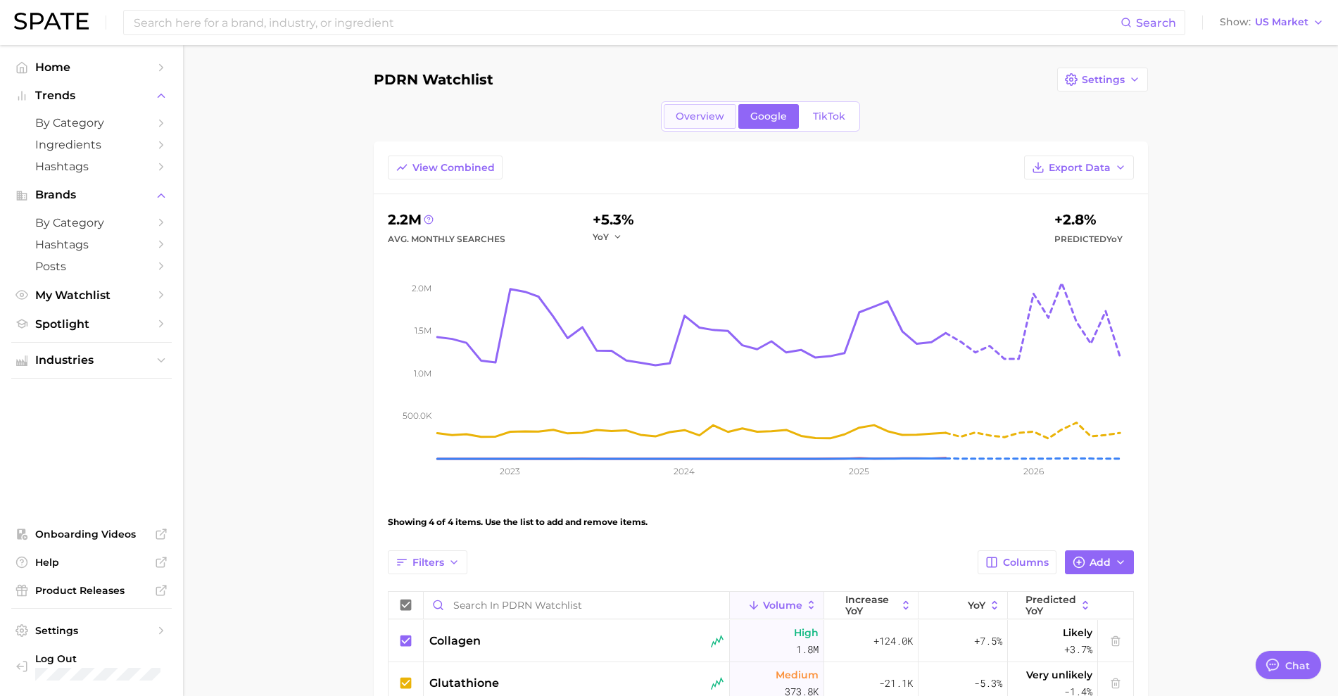
click at [680, 125] on link "Overview" at bounding box center [700, 116] width 73 height 25
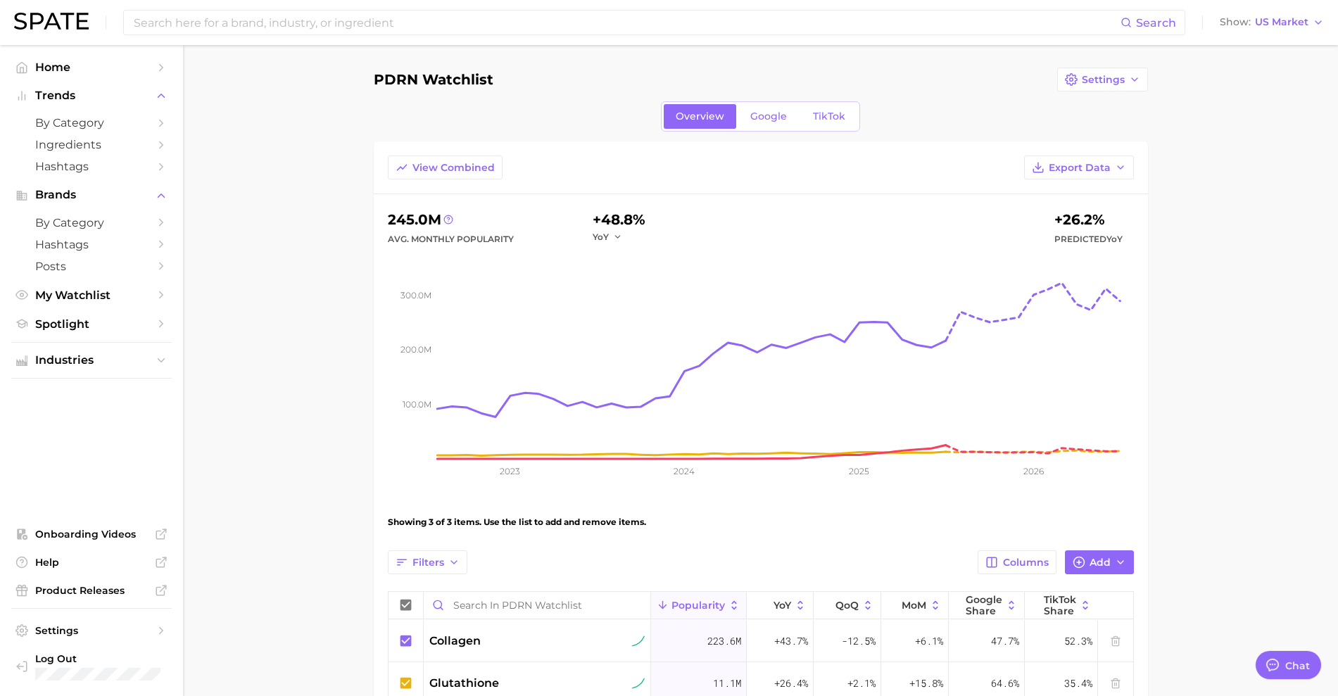
click at [757, 130] on div "Overview Google TikTok" at bounding box center [760, 116] width 199 height 30
click at [767, 120] on span "Google" at bounding box center [768, 117] width 37 height 12
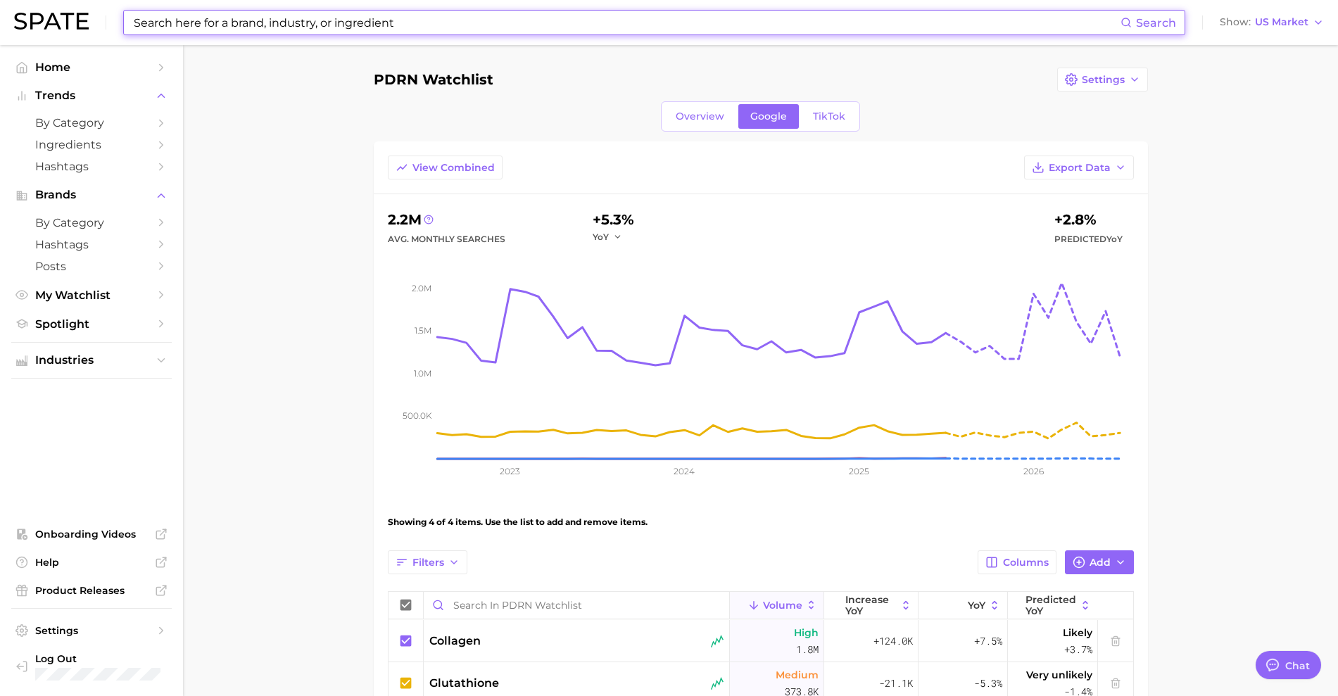
click at [401, 25] on input at bounding box center [626, 23] width 988 height 24
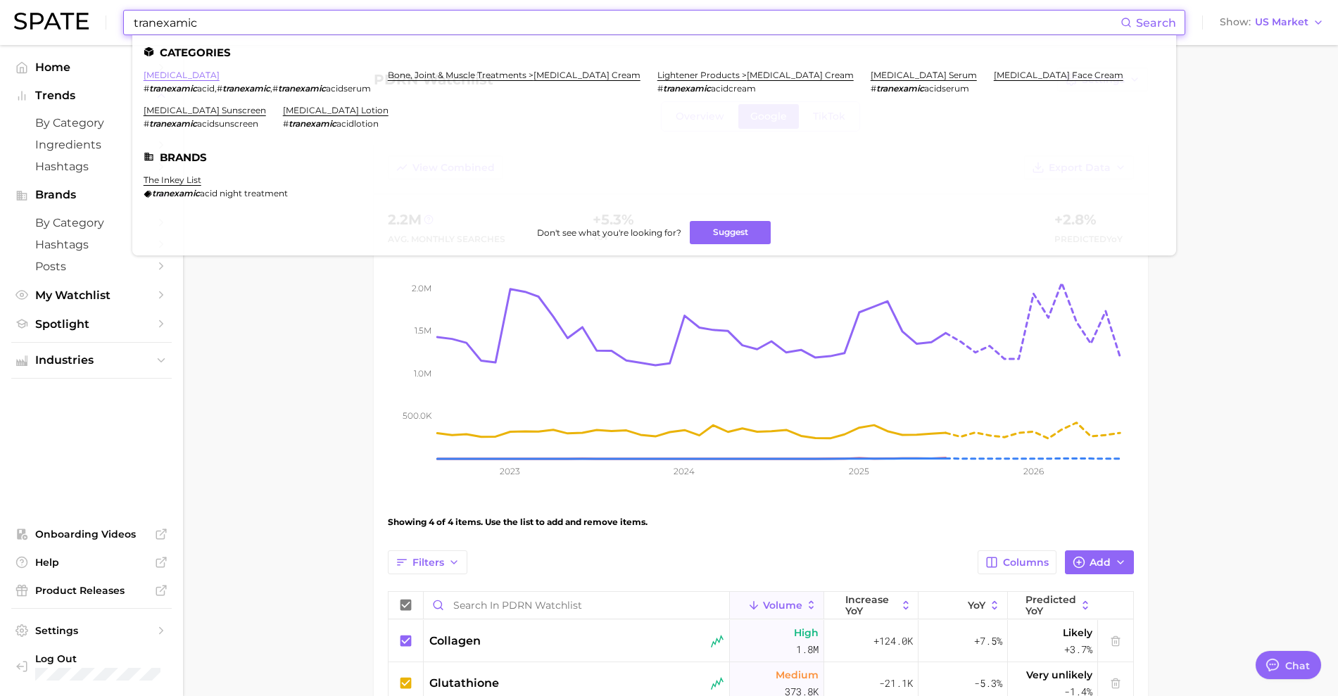
type input "tranexamic"
click at [208, 74] on link "[MEDICAL_DATA]" at bounding box center [182, 75] width 76 height 11
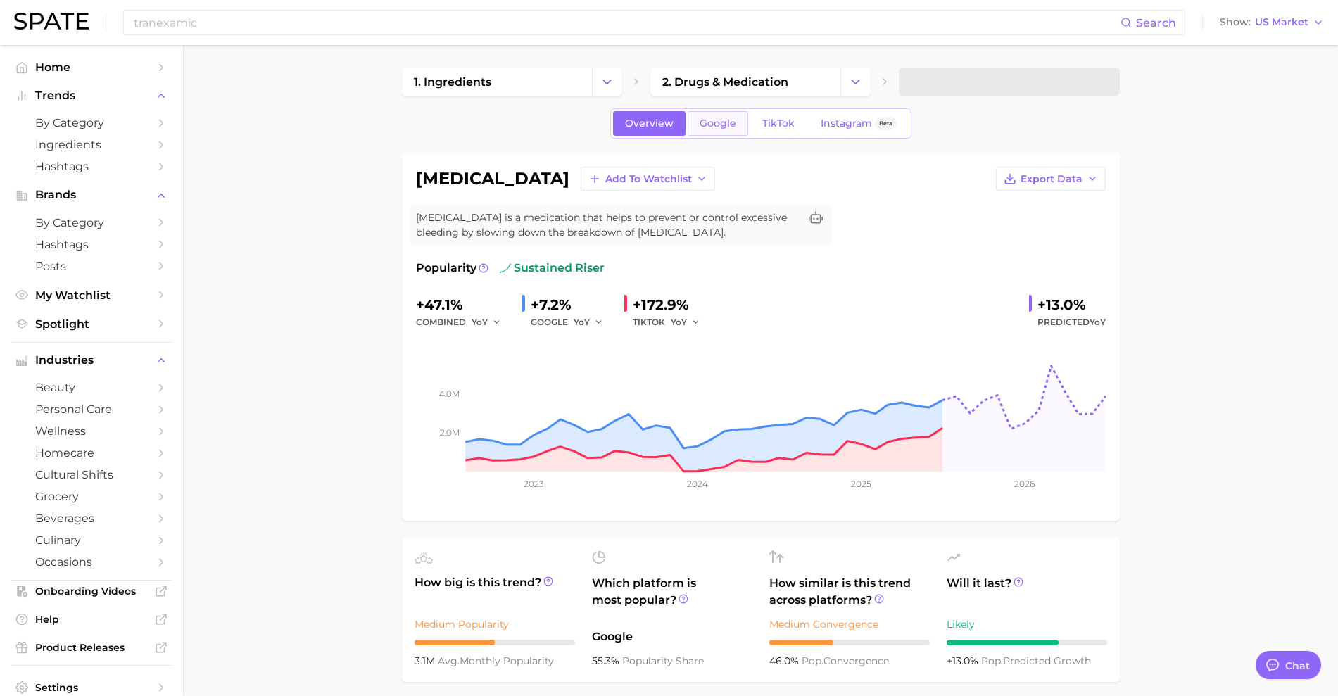
click at [721, 126] on span "Google" at bounding box center [718, 124] width 37 height 12
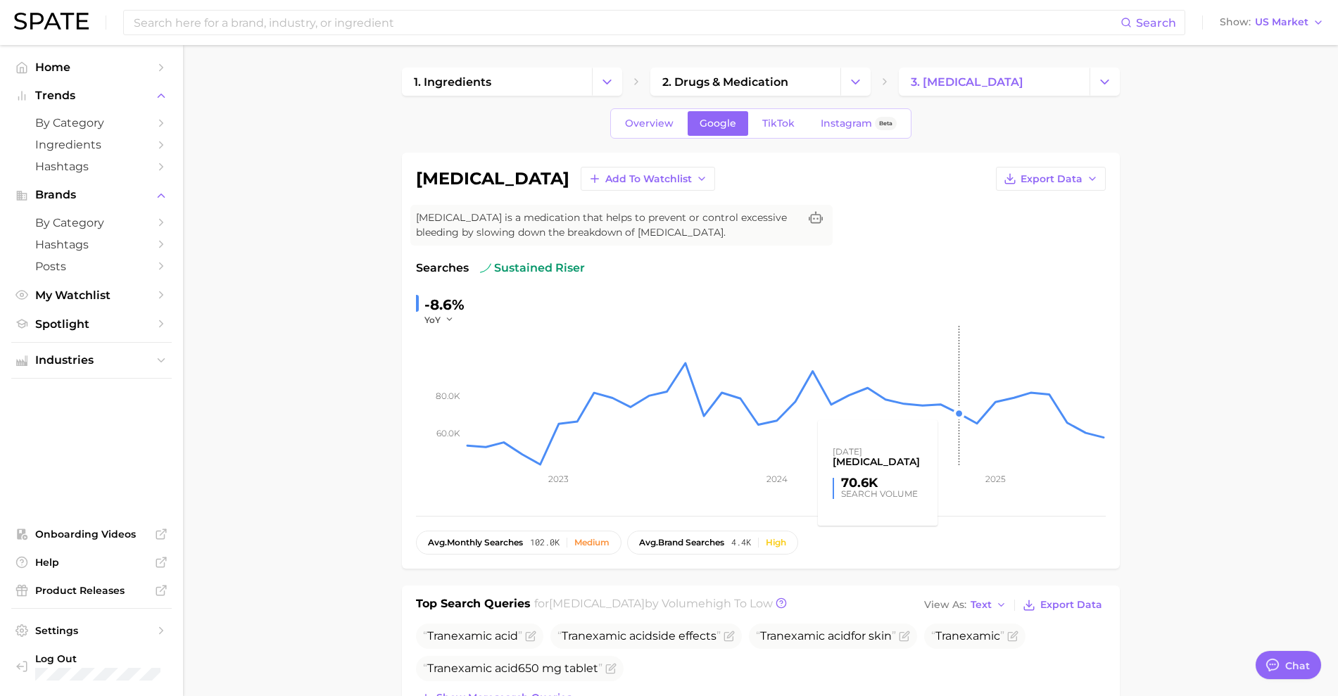
click at [968, 390] on rect at bounding box center [785, 396] width 641 height 141
click at [633, 182] on span "Add to Watchlist" at bounding box center [648, 179] width 87 height 12
click at [616, 231] on span "PDRN watchlist" at bounding box center [645, 231] width 81 height 12
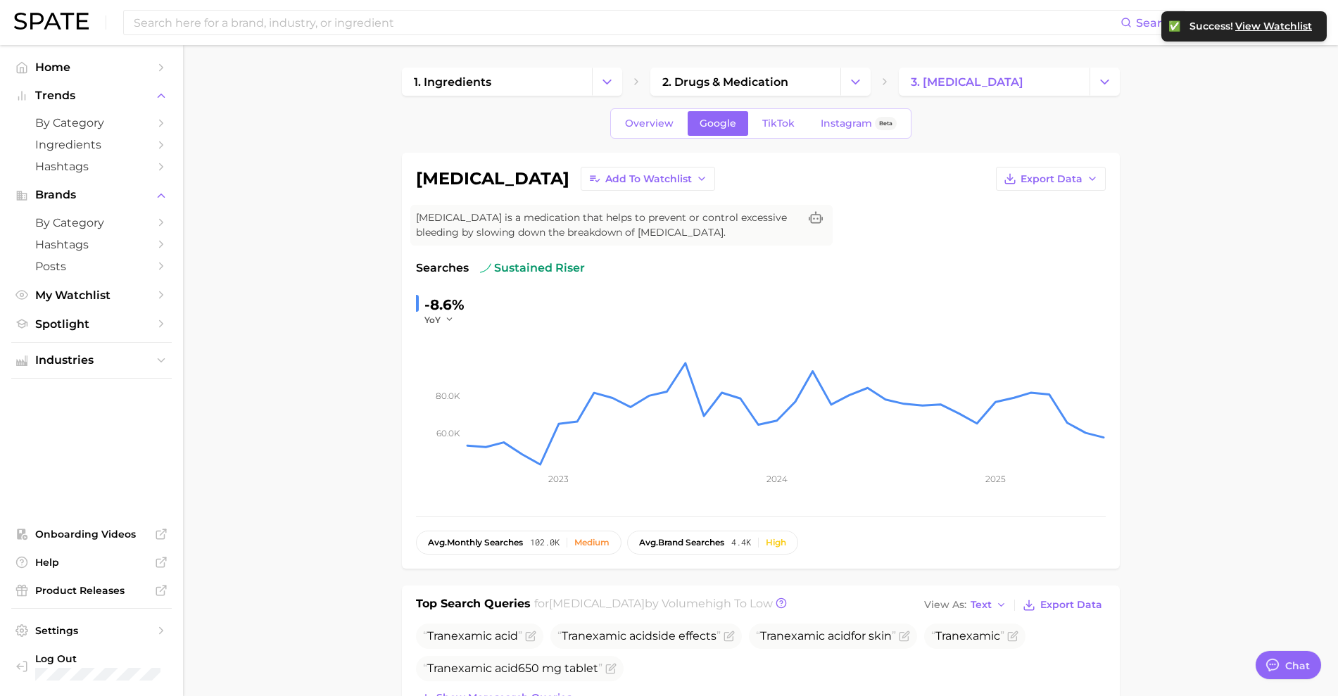
click at [1294, 29] on span "View Watchlist" at bounding box center [1273, 26] width 77 height 12
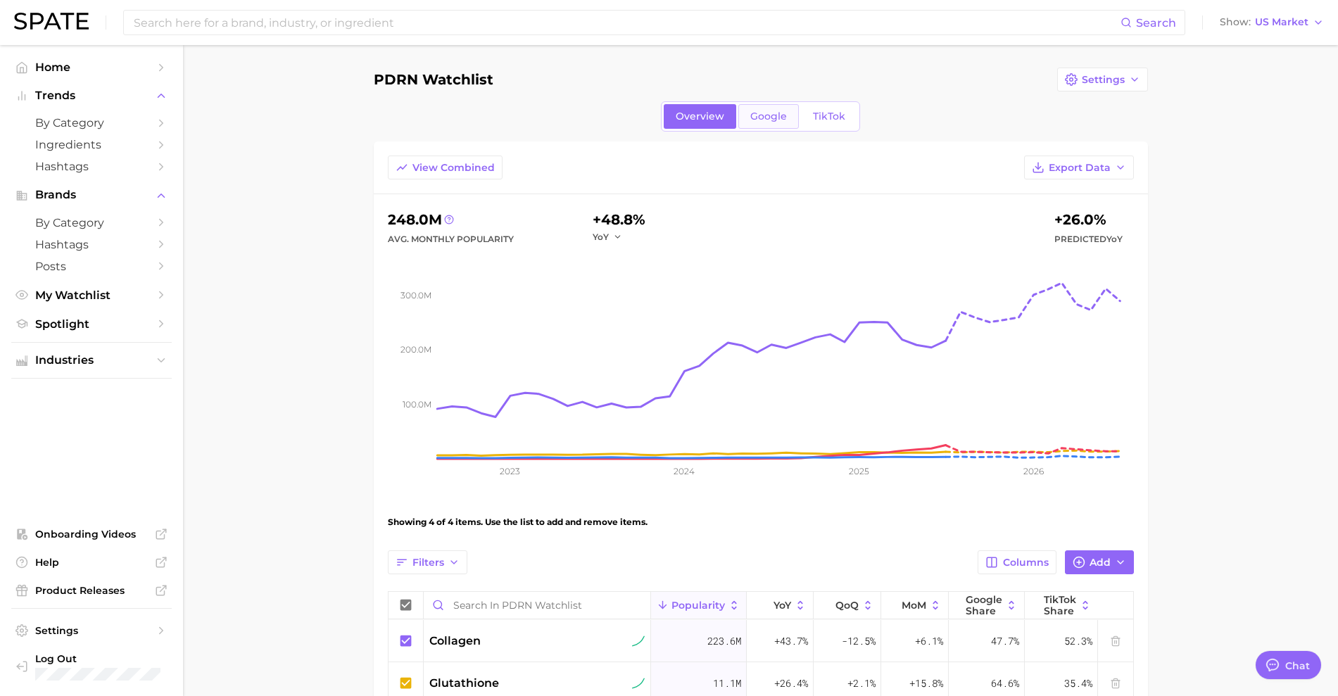
click at [776, 122] on span "Google" at bounding box center [768, 117] width 37 height 12
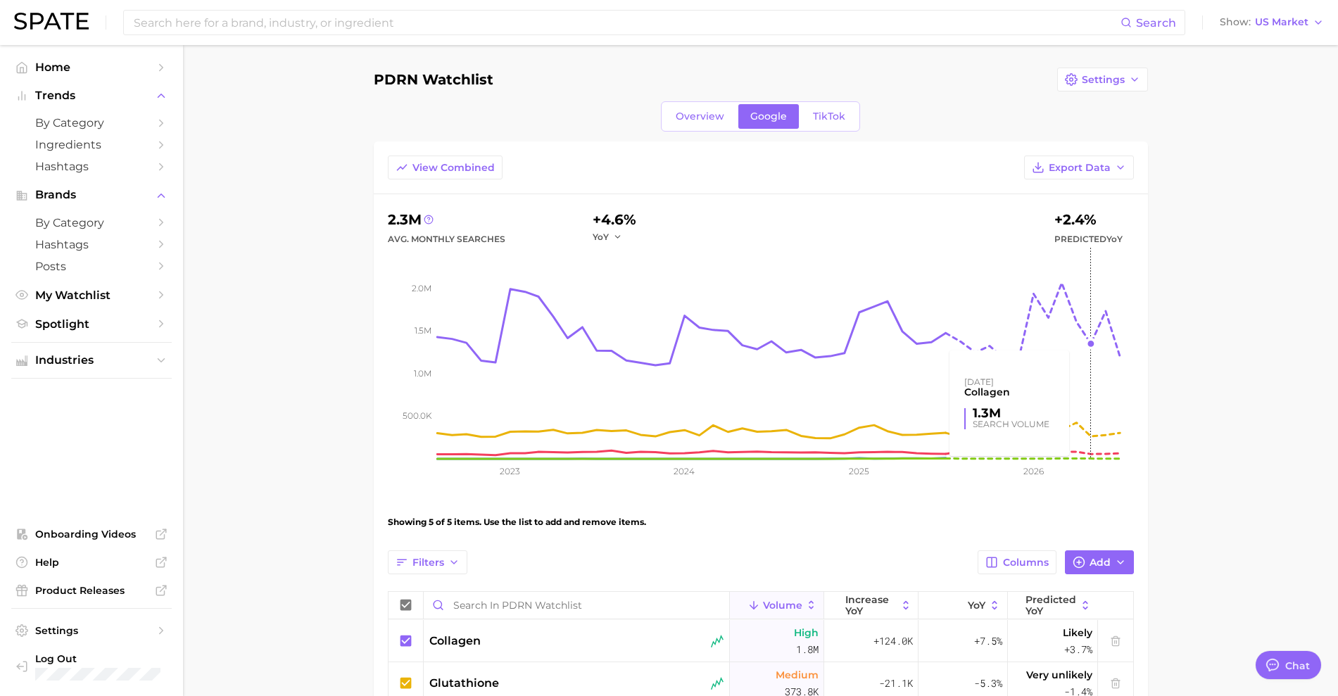
scroll to position [263, 0]
